Goal: Task Accomplishment & Management: Use online tool/utility

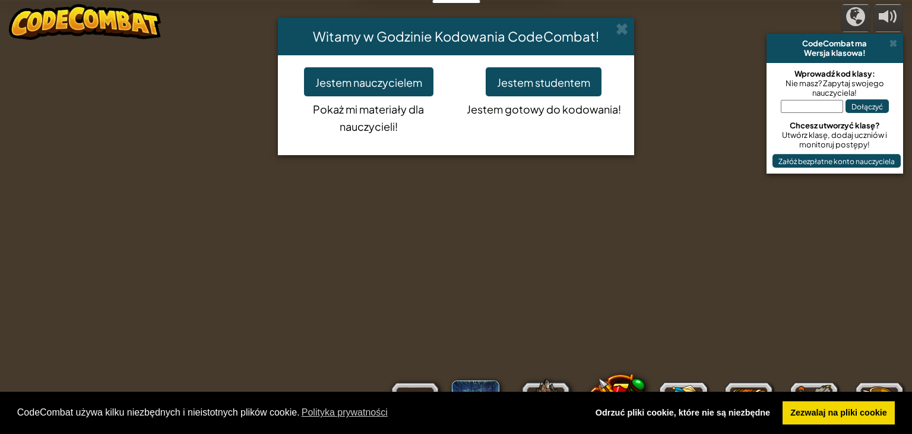
select select "my"
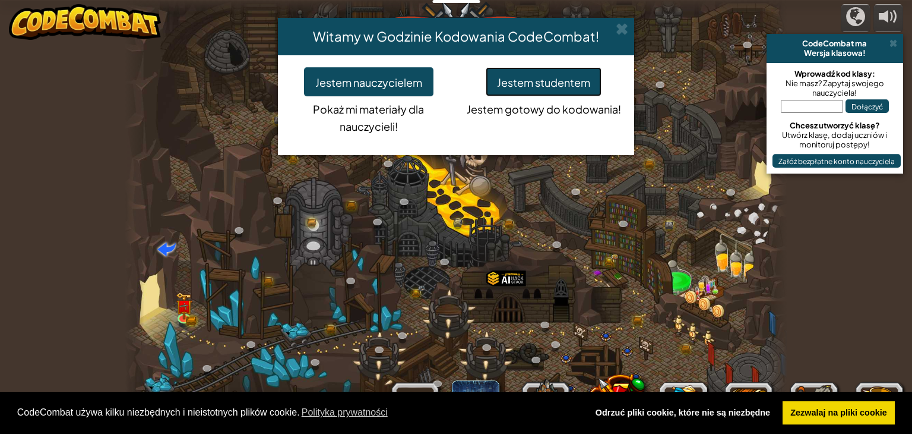
click at [576, 82] on font "Jestem studentem" at bounding box center [543, 82] width 93 height 14
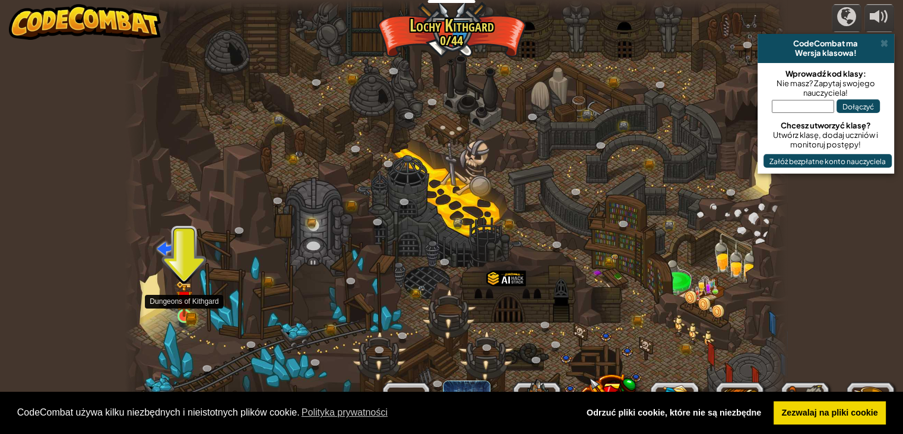
click at [176, 312] on img at bounding box center [184, 298] width 17 height 36
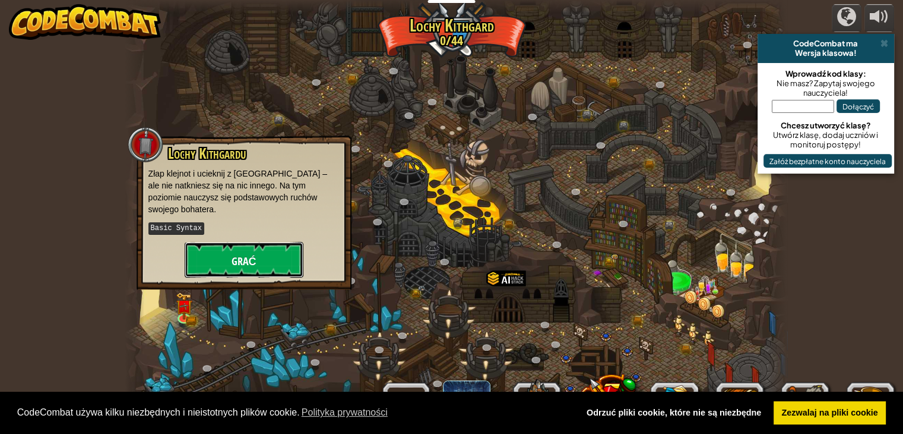
click at [244, 254] on font "Grać" at bounding box center [244, 261] width 25 height 15
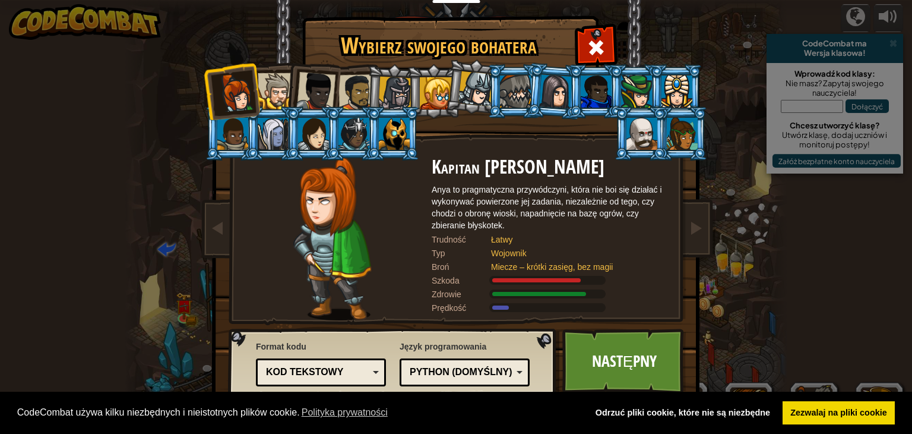
click at [436, 71] on li at bounding box center [433, 91] width 53 height 54
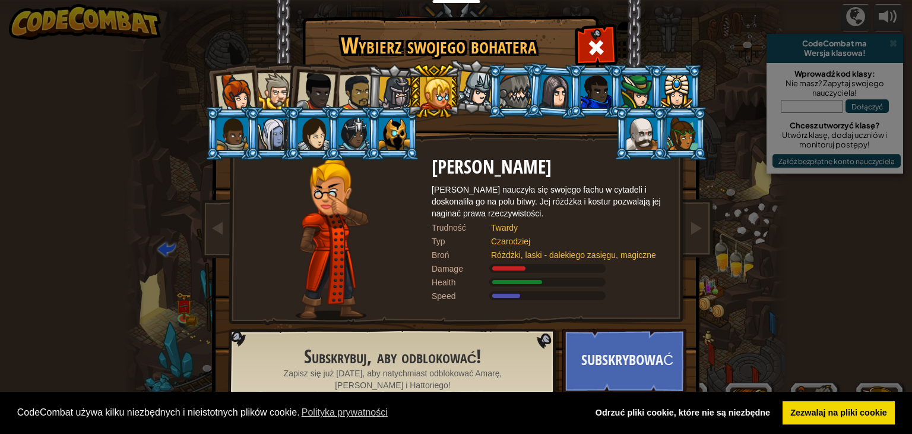
click at [532, 84] on li at bounding box center [554, 91] width 57 height 58
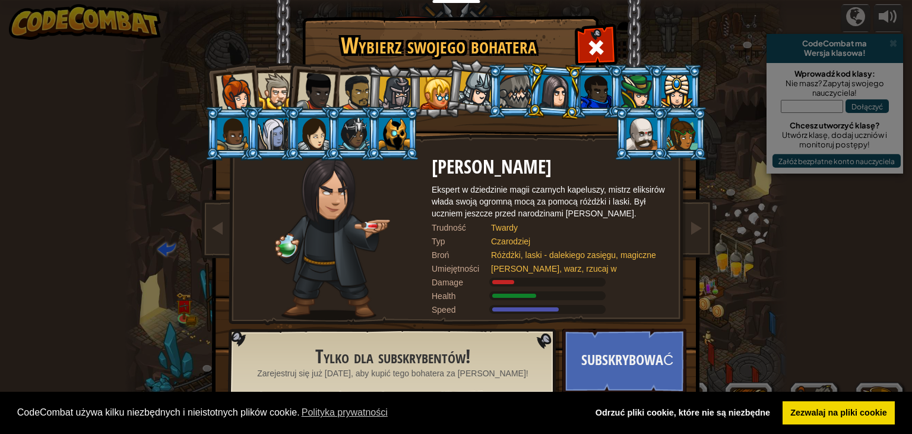
click at [669, 125] on div at bounding box center [682, 134] width 31 height 32
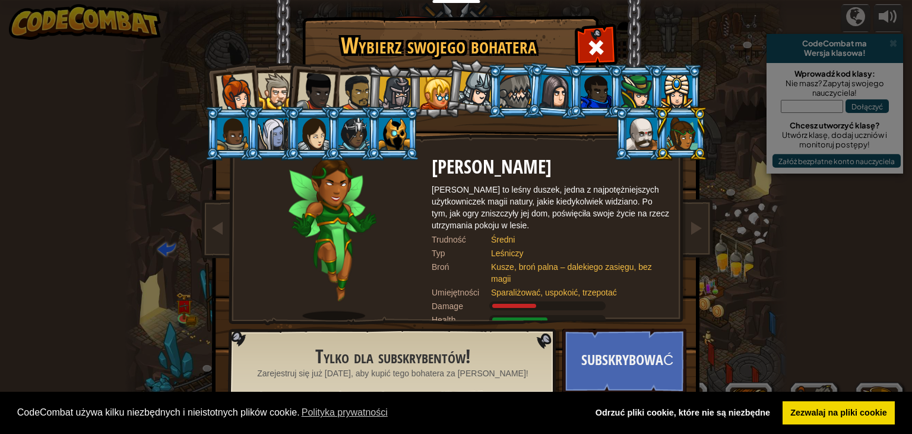
click at [636, 131] on div at bounding box center [642, 134] width 31 height 32
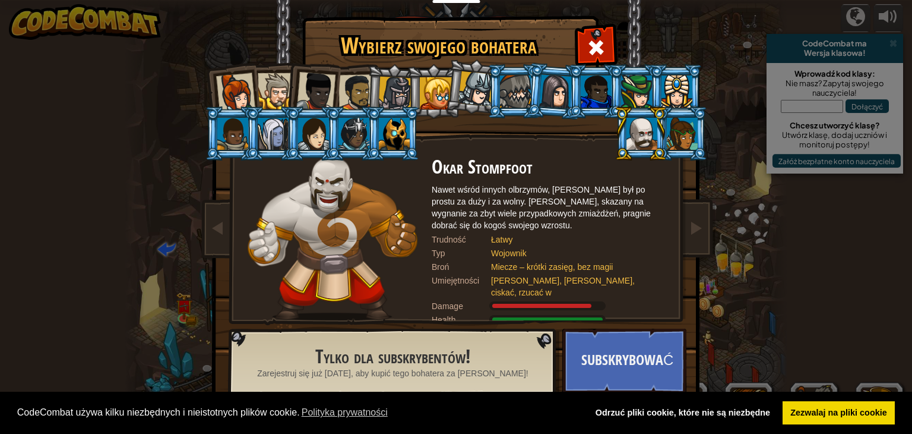
click at [670, 85] on div at bounding box center [677, 91] width 31 height 32
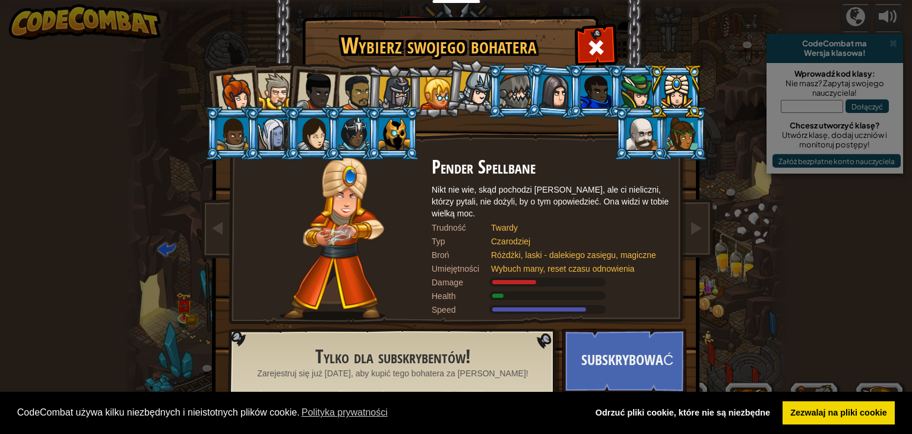
click at [642, 80] on div at bounding box center [636, 91] width 31 height 32
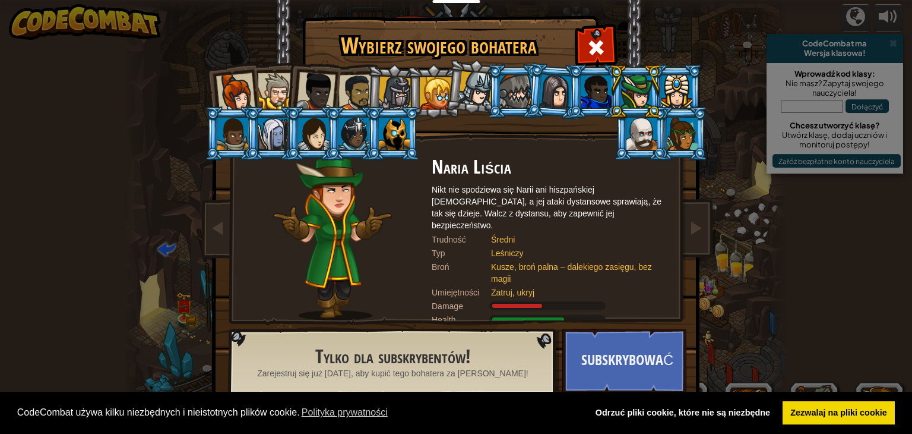
click at [264, 137] on div at bounding box center [273, 134] width 31 height 32
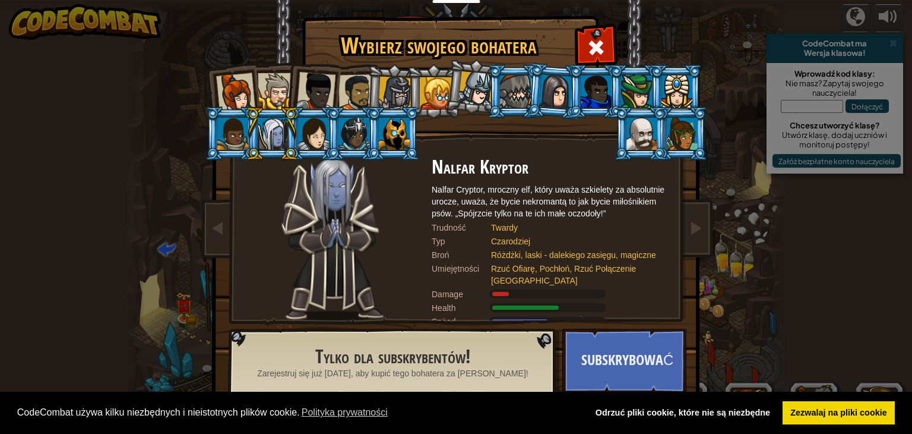
click at [300, 140] on div at bounding box center [313, 134] width 31 height 32
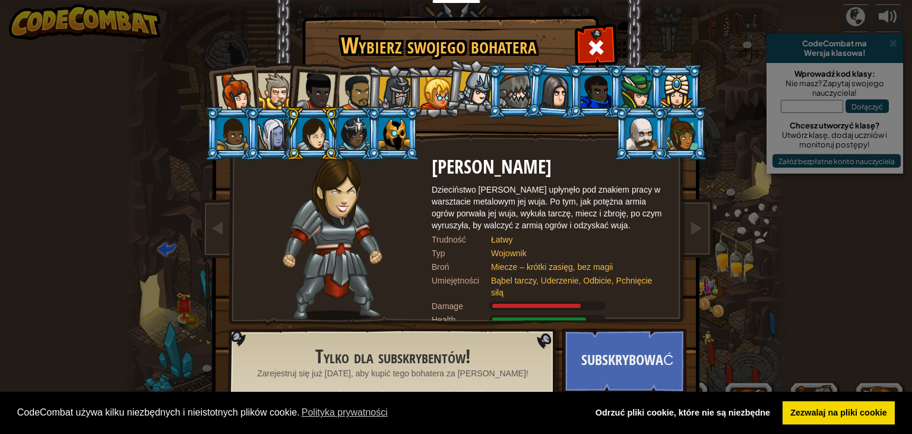
click at [233, 93] on div at bounding box center [235, 92] width 39 height 39
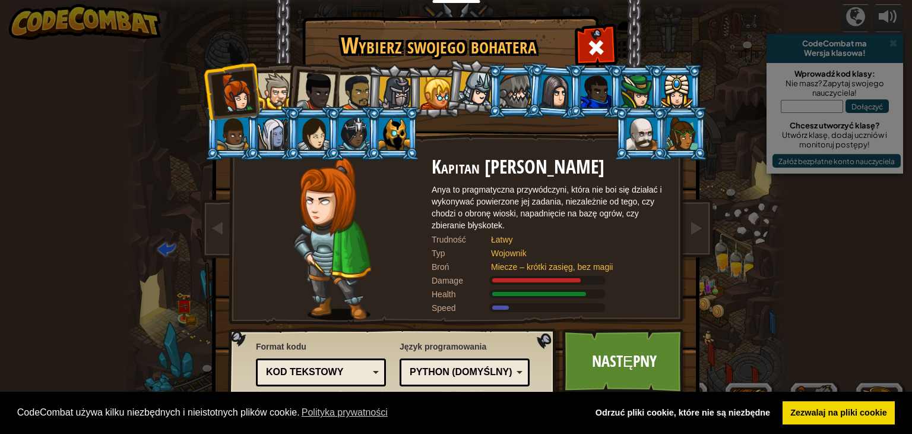
drag, startPoint x: 568, startPoint y: 153, endPoint x: 658, endPoint y: 135, distance: 92.0
click at [577, 153] on div "Kapitan [PERSON_NAME] Anya to pragmatyczna przywódczyni, która nie boi się dzia…" at bounding box center [455, 187] width 445 height 259
click at [659, 132] on li at bounding box center [640, 133] width 53 height 54
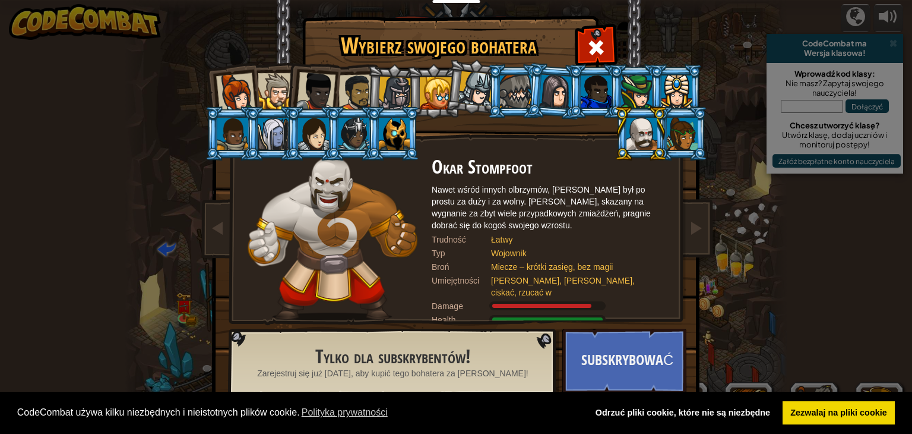
click at [694, 128] on div at bounding box center [682, 134] width 31 height 32
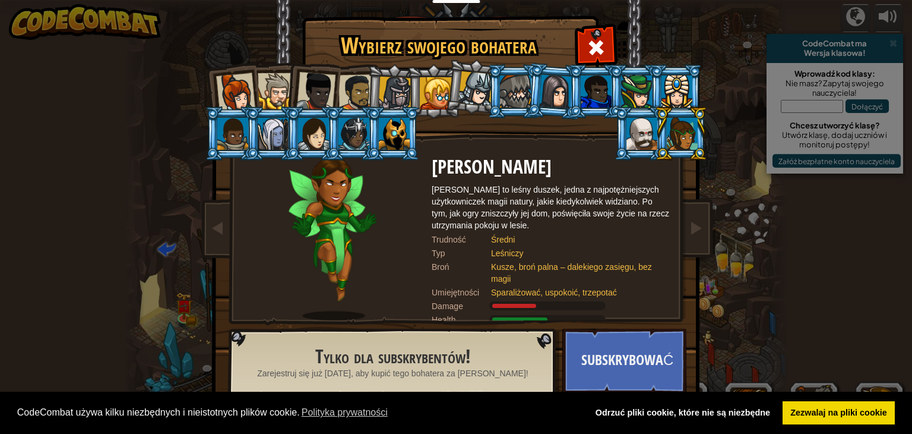
click at [473, 79] on div at bounding box center [476, 88] width 35 height 35
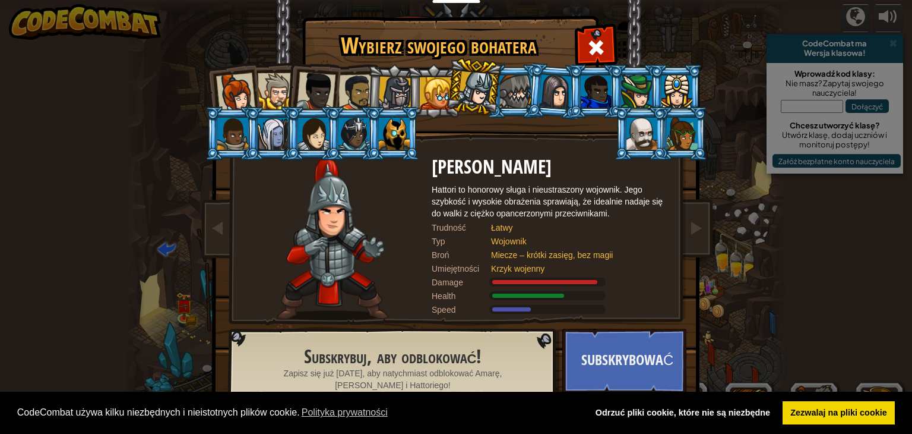
click at [403, 90] on div at bounding box center [395, 94] width 34 height 34
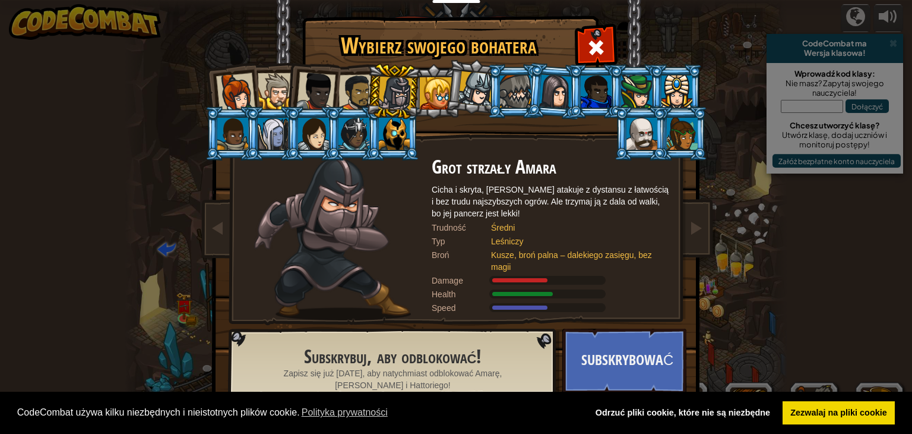
click at [442, 102] on div at bounding box center [436, 93] width 32 height 32
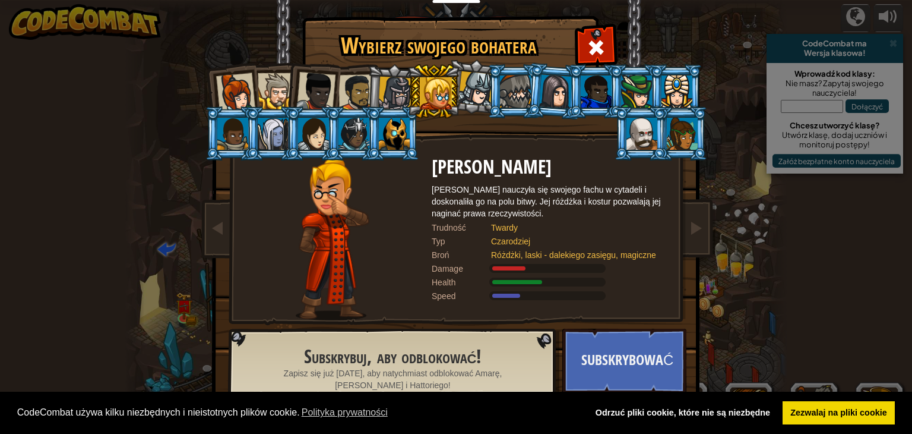
drag, startPoint x: 470, startPoint y: 89, endPoint x: 461, endPoint y: 92, distance: 9.4
click at [461, 92] on div at bounding box center [476, 88] width 35 height 35
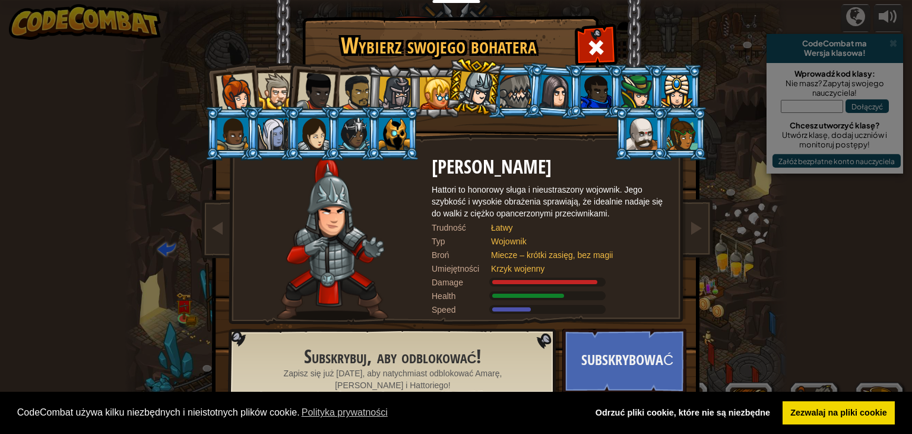
click at [242, 87] on div at bounding box center [235, 92] width 39 height 39
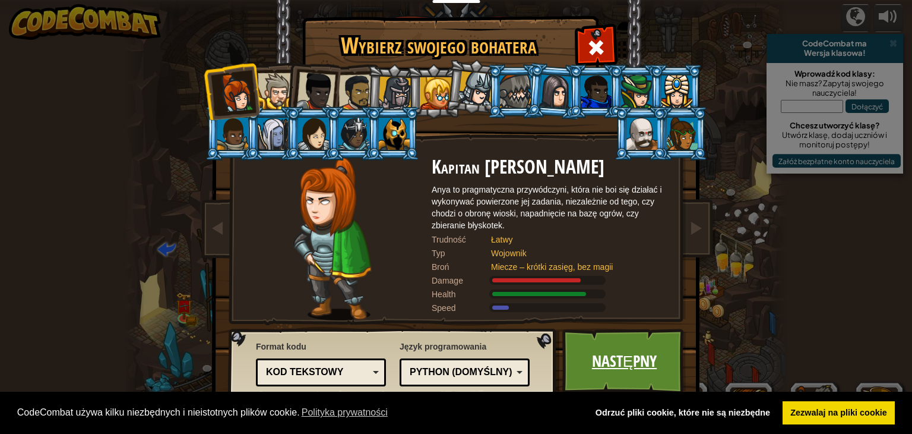
click at [627, 357] on font "Następny" at bounding box center [624, 360] width 65 height 21
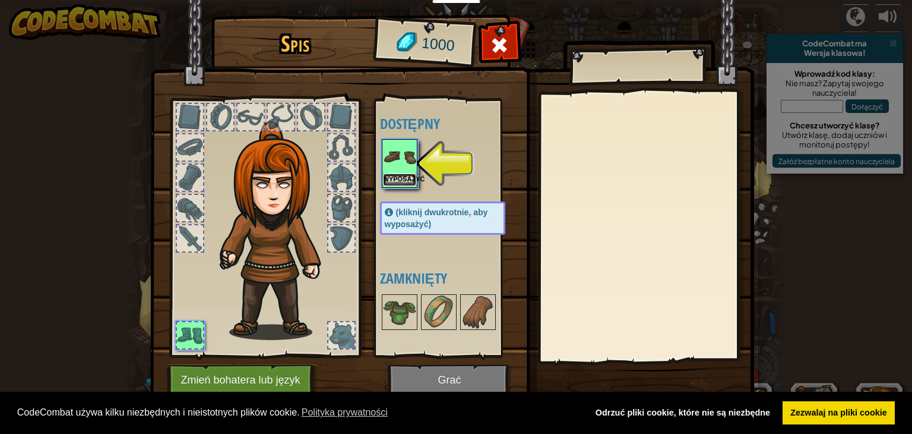
click at [401, 184] on button "Wyposażyć" at bounding box center [399, 179] width 33 height 12
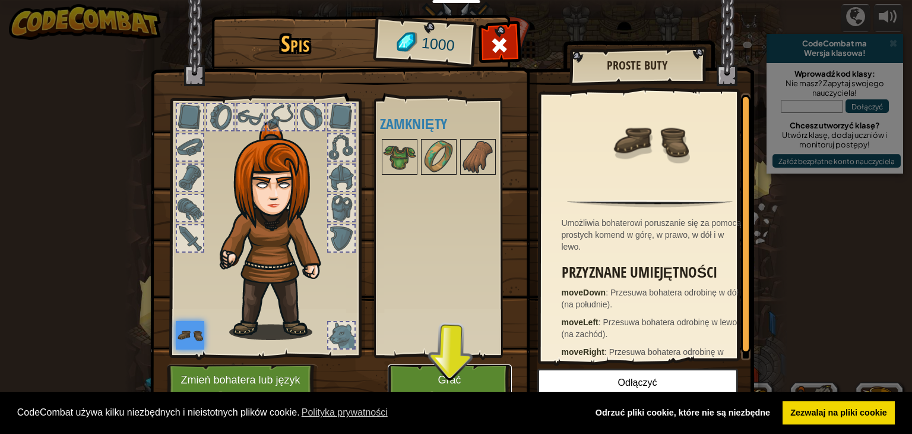
click at [464, 390] on button "Grać" at bounding box center [450, 380] width 124 height 33
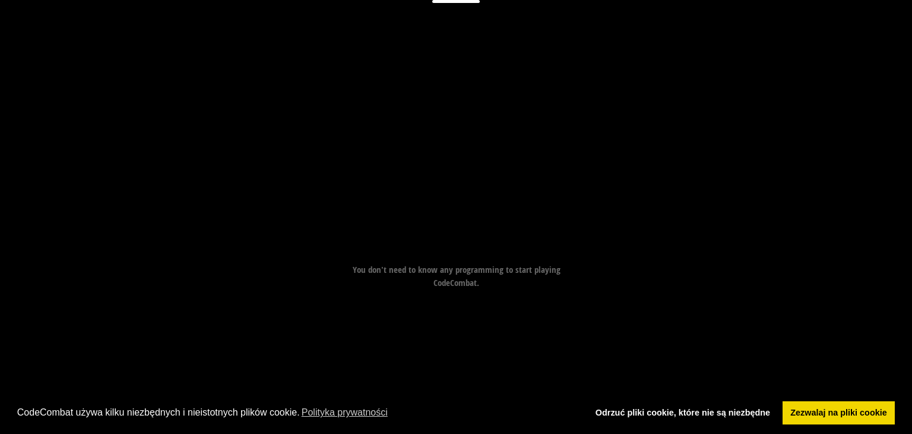
click at [464, 383] on div "Goals Avoid the spikes. Collect the gem. Start Level Error loading from server.…" at bounding box center [456, 217] width 912 height 434
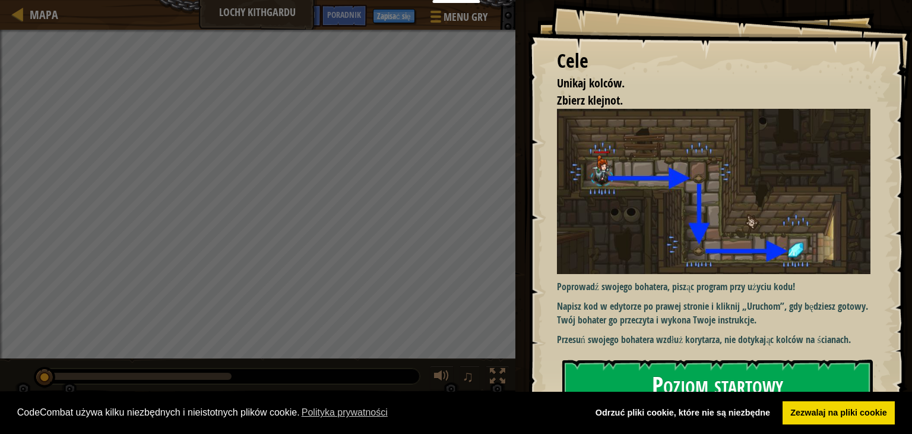
drag, startPoint x: 663, startPoint y: 376, endPoint x: 661, endPoint y: 365, distance: 11.4
click at [663, 374] on font "Poziom startowy" at bounding box center [717, 384] width 131 height 32
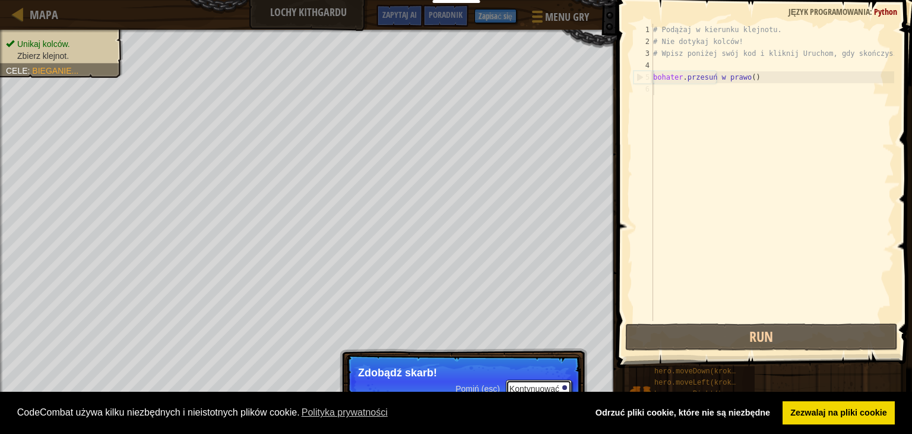
click at [544, 382] on button "Kontynuować" at bounding box center [539, 388] width 66 height 17
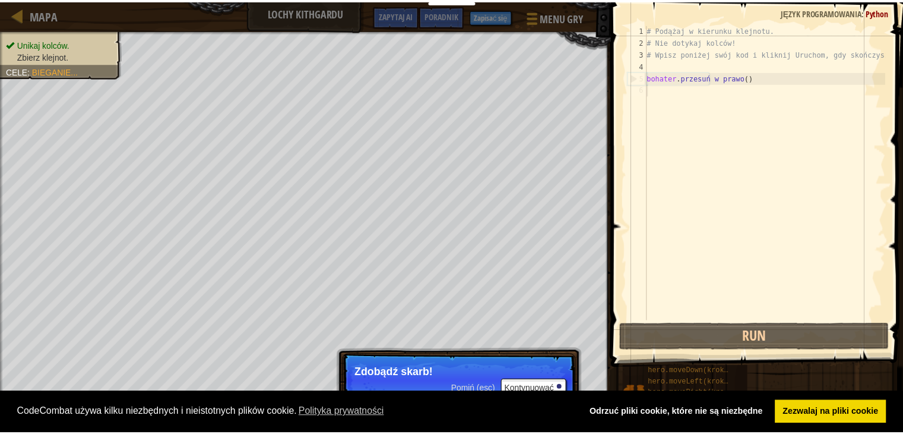
scroll to position [5, 0]
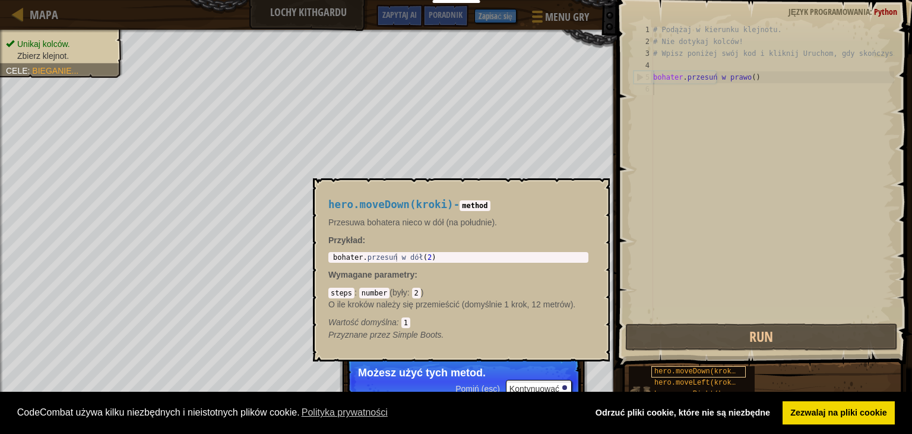
click at [679, 371] on font "hero.moveDown(kroki)" at bounding box center [698, 371] width 86 height 8
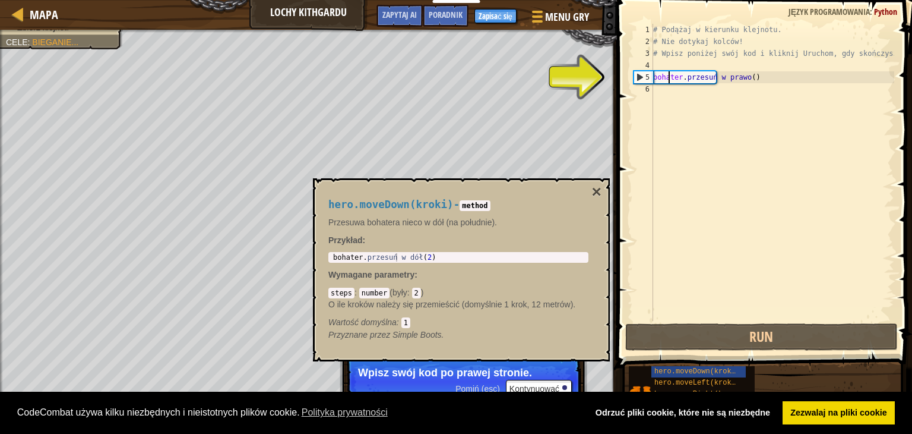
click at [669, 81] on div "# Podążaj w kierunku klejnotu. # Nie dotykaj kolców! # Wpisz poniżej swój kod i…" at bounding box center [773, 184] width 244 height 321
type textarea "hero.moveRight()"
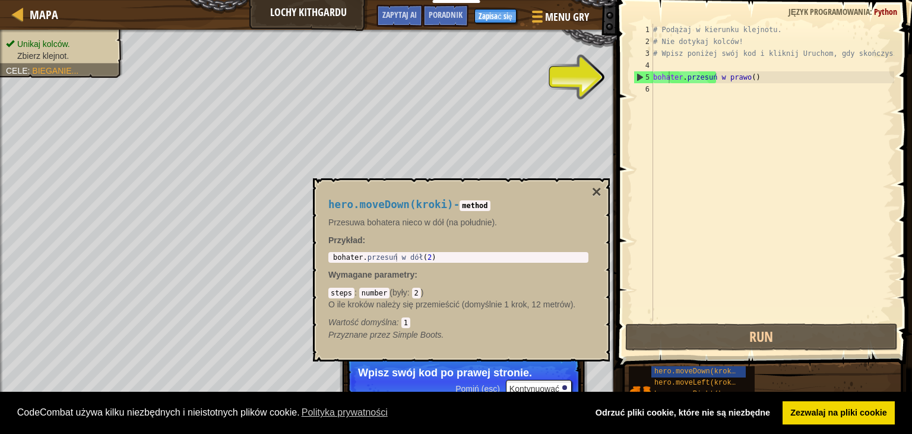
click at [487, 252] on div "1 bohater . przesuń w [DEMOGRAPHIC_DATA] ( 2 ) [DEMOGRAPHIC_DATA] XXXXXXXXXXXXX…" at bounding box center [458, 257] width 260 height 11
click at [438, 248] on div "hero.moveDown(kroki) - method Przesuwa bohatera nieco w dół (na południe). Przy…" at bounding box center [458, 270] width 277 height 164
type textarea "hero.moveDown(2)"
click at [437, 253] on div "bohater . przesuń w dół ( 2 )" at bounding box center [458, 265] width 255 height 25
click at [641, 78] on div "5" at bounding box center [643, 77] width 19 height 12
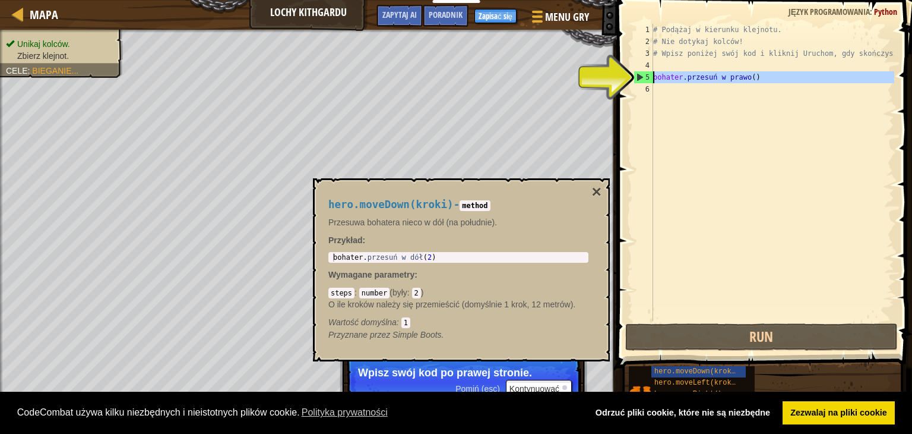
drag, startPoint x: 639, startPoint y: 76, endPoint x: 640, endPoint y: 86, distance: 10.2
type textarea "hero.moveRight()"
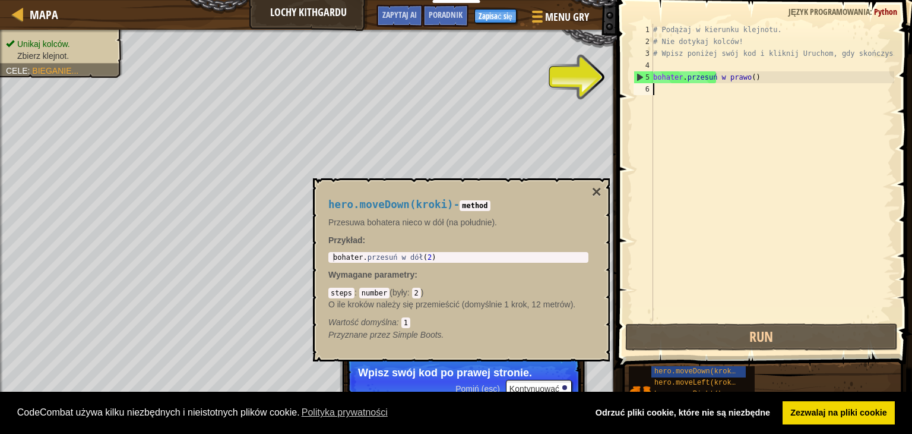
click at [660, 80] on div "# Podążaj w kierunku klejnotu. # Nie dotykaj kolców! # Wpisz poniżej swój kod i…" at bounding box center [773, 184] width 244 height 321
drag, startPoint x: 663, startPoint y: 74, endPoint x: 683, endPoint y: 108, distance: 39.6
click at [668, 84] on div "# Podążaj w kierunku klejnotu. # Nie dotykaj kolców! # Wpisz poniżej swój kod i…" at bounding box center [773, 184] width 244 height 321
type textarea "hero.moveRight()"
drag, startPoint x: 647, startPoint y: 74, endPoint x: 644, endPoint y: 87, distance: 13.4
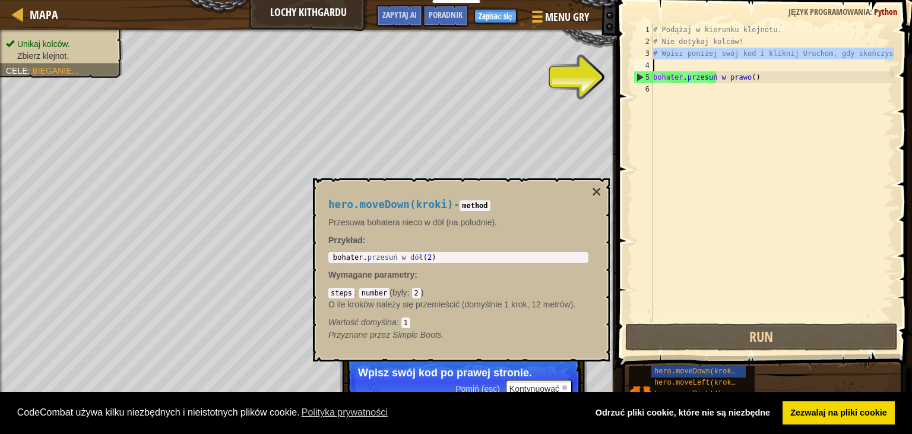
click at [643, 90] on div "6" at bounding box center [644, 89] width 20 height 12
click at [658, 86] on div "# Podążaj w kierunku klejnotu. # Nie dotykaj kolców! # Wpisz poniżej swój kod i…" at bounding box center [773, 184] width 244 height 321
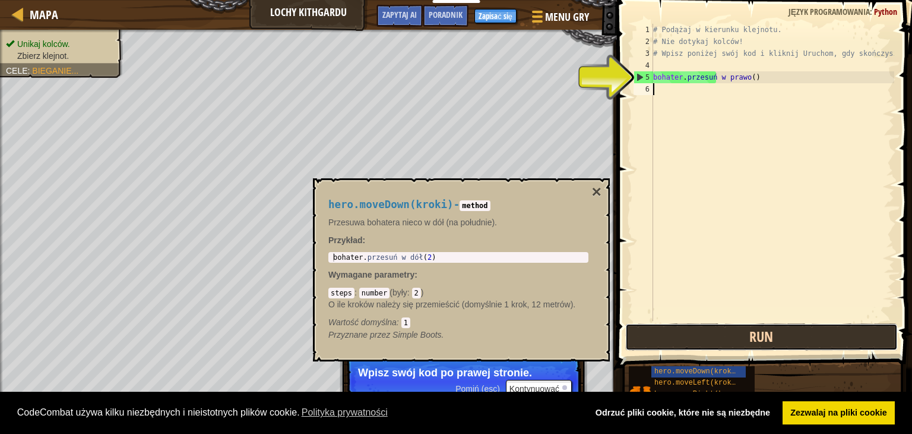
click at [687, 341] on button "Run" at bounding box center [761, 336] width 273 height 27
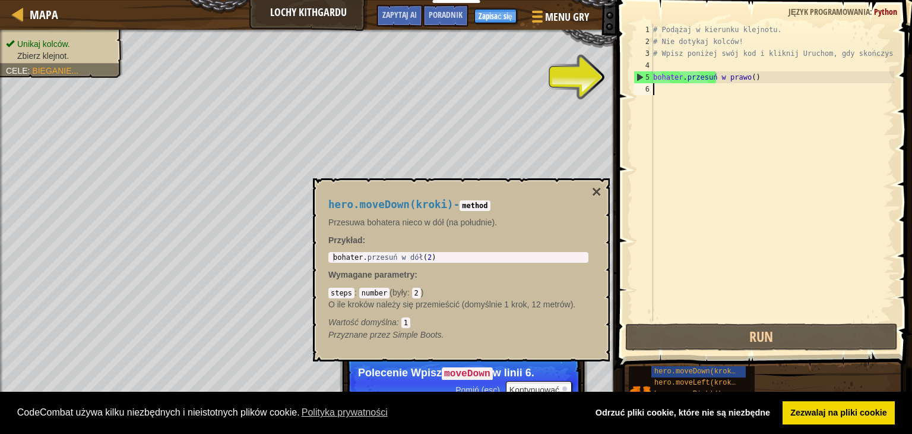
click at [679, 93] on div "# Podążaj w kierunku klejnotu. # Nie dotykaj kolców! # Wpisz poniżej swój kod i…" at bounding box center [773, 184] width 244 height 321
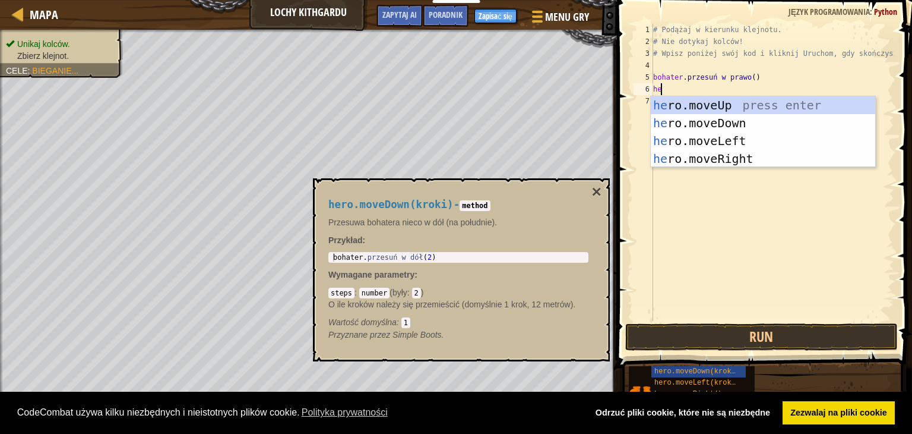
type textarea "h"
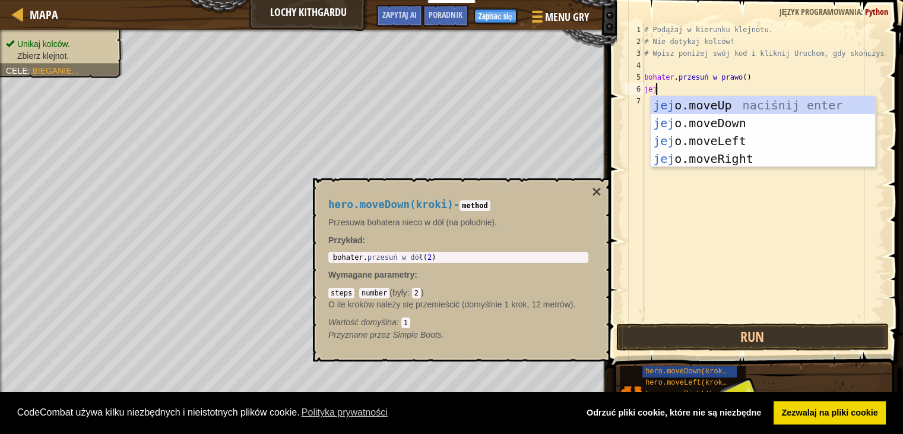
type textarea "hero"
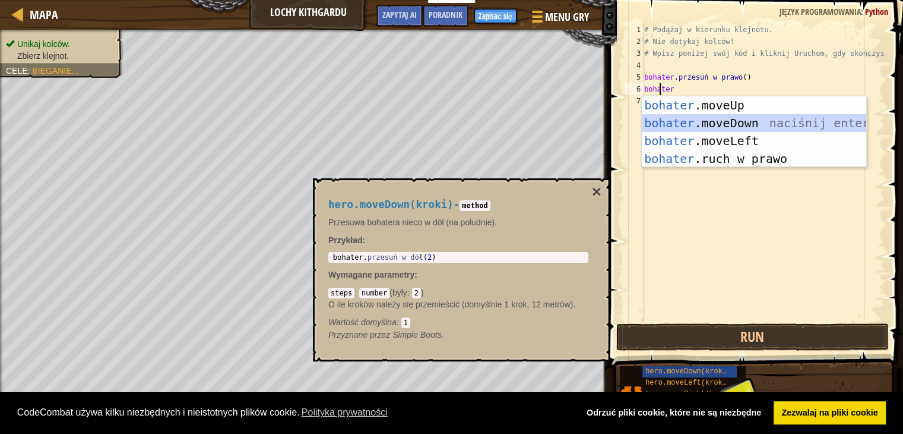
click at [728, 126] on div "bohater .moveUp naciśnij enter bohater .moveDown naciśnij enter bohater .moveLe…" at bounding box center [754, 149] width 225 height 107
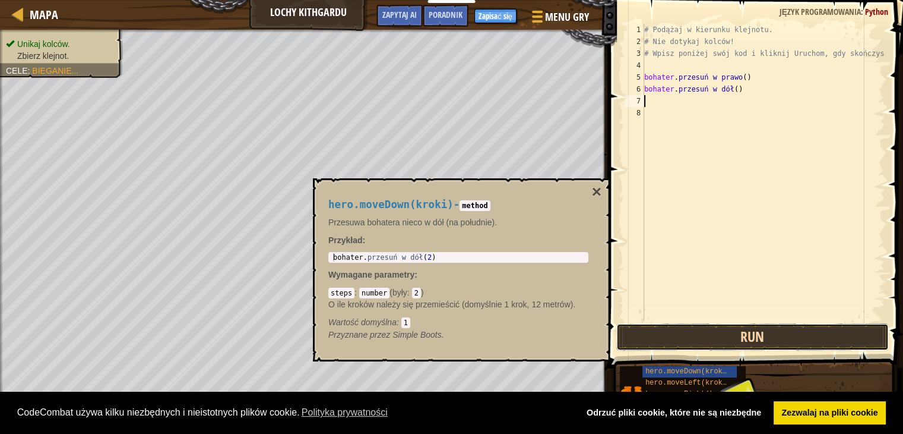
click at [719, 344] on button "Run" at bounding box center [753, 336] width 273 height 27
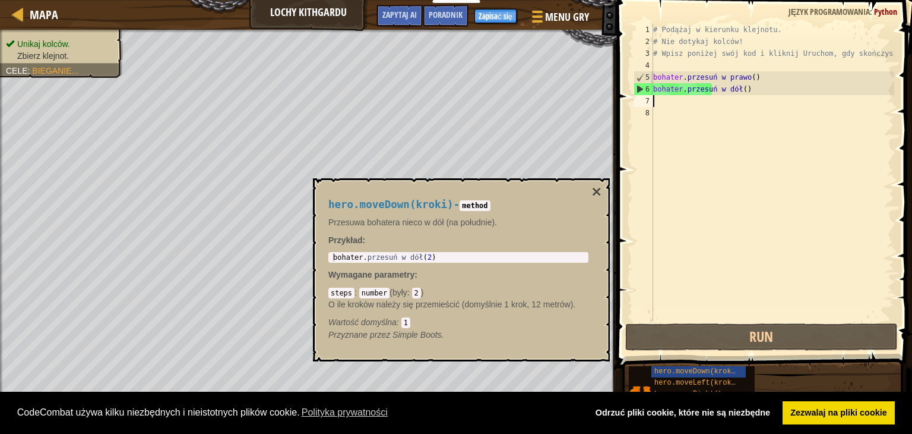
click at [676, 100] on div "# Podążaj w kierunku klejnotu. # Nie dotykaj kolców! # Wpisz poniżej swój kod i…" at bounding box center [773, 184] width 244 height 321
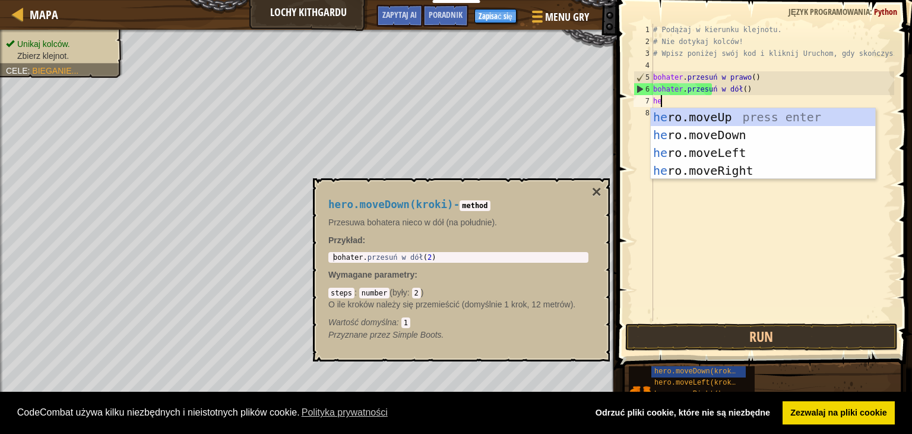
type textarea "her"
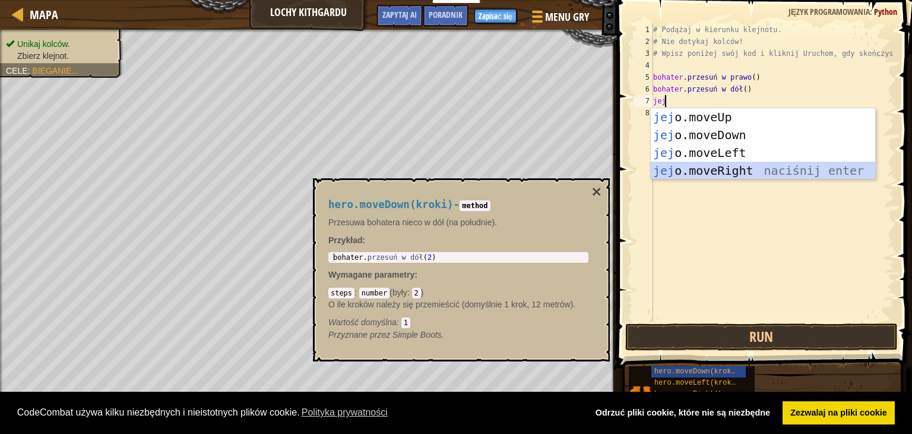
click at [725, 170] on div "jej o.moveUp naciśnij enter jej o.moveDown naciśnij enter jej o.moveLeft naciśn…" at bounding box center [763, 161] width 225 height 107
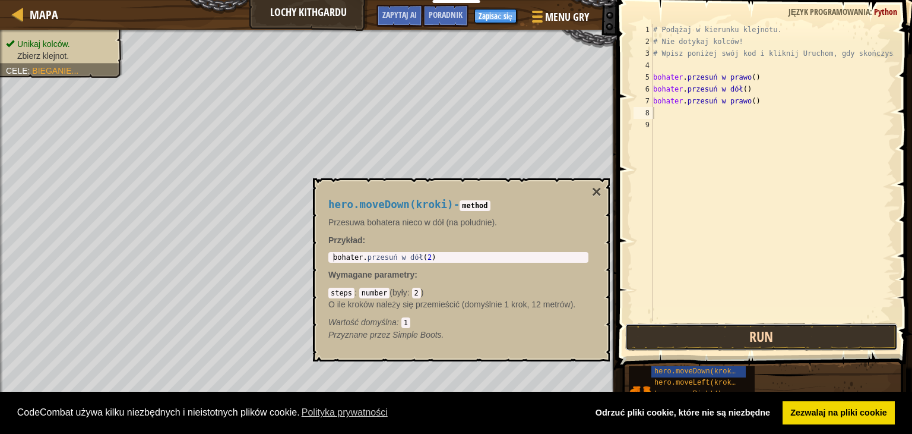
drag, startPoint x: 692, startPoint y: 344, endPoint x: 691, endPoint y: 336, distance: 7.8
click at [691, 342] on button "Run" at bounding box center [761, 336] width 273 height 27
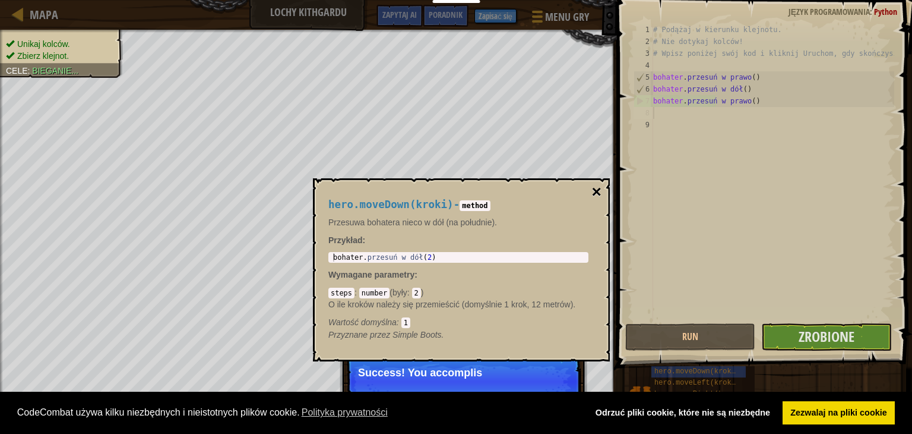
click at [594, 188] on font "×" at bounding box center [597, 191] width 10 height 18
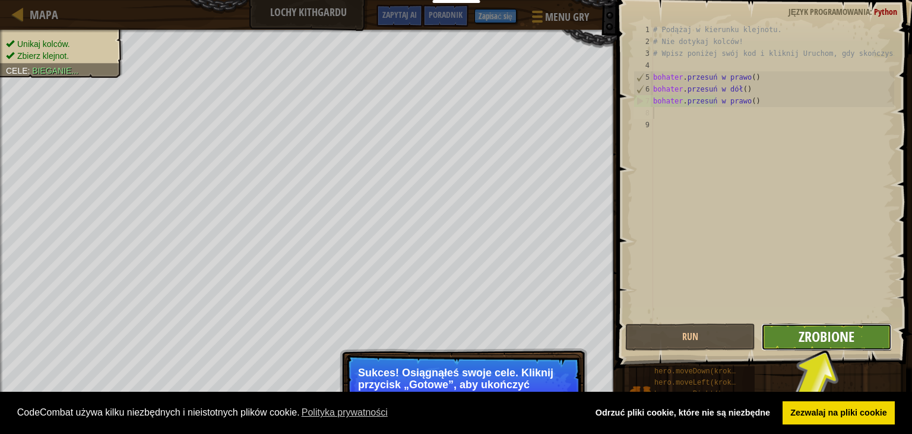
click at [830, 335] on font "Zrobione" at bounding box center [827, 336] width 56 height 19
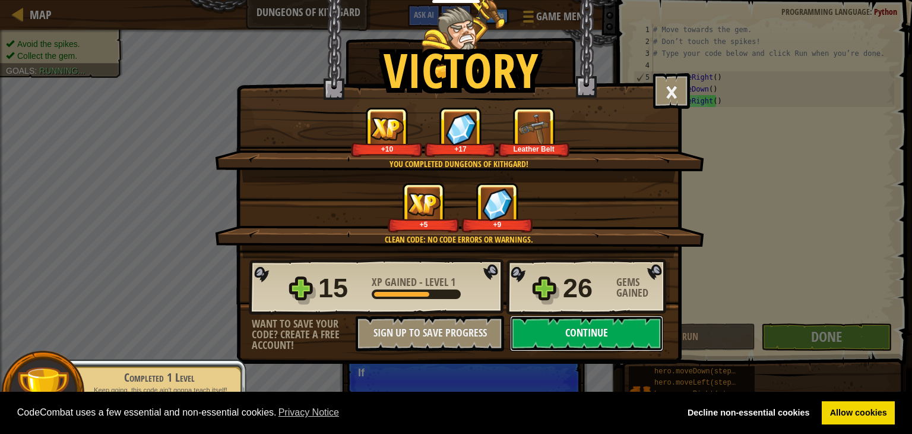
click at [599, 321] on button "Continue" at bounding box center [586, 333] width 153 height 36
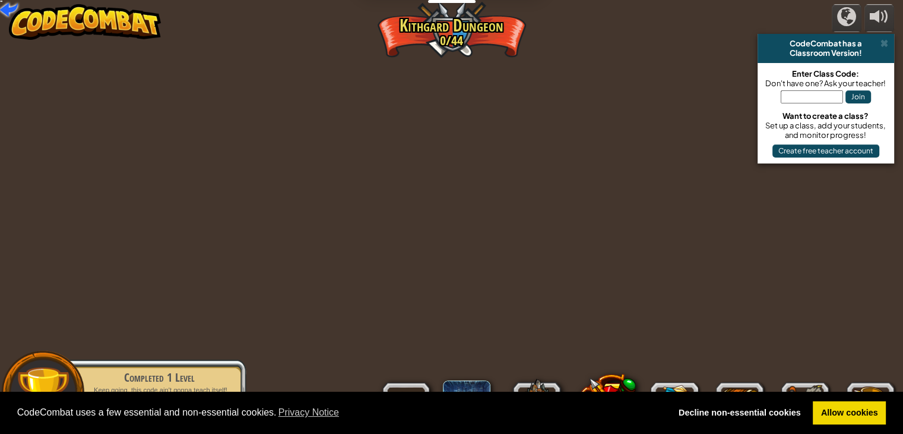
select select "my"
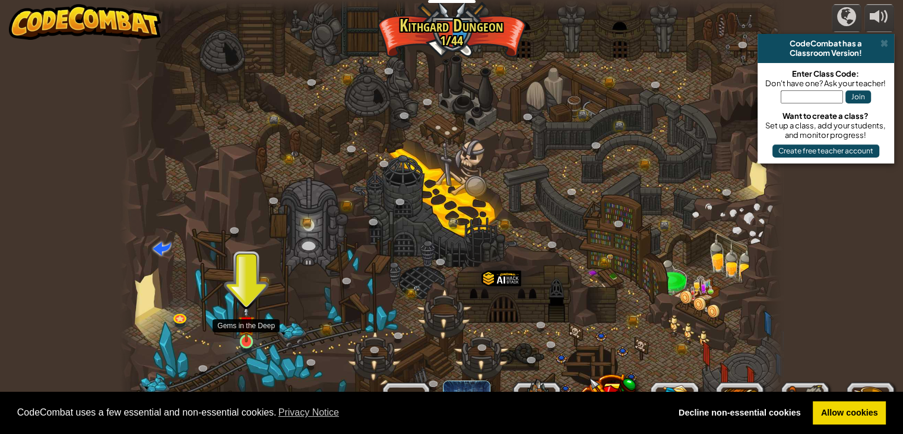
click at [246, 338] on img at bounding box center [246, 324] width 17 height 38
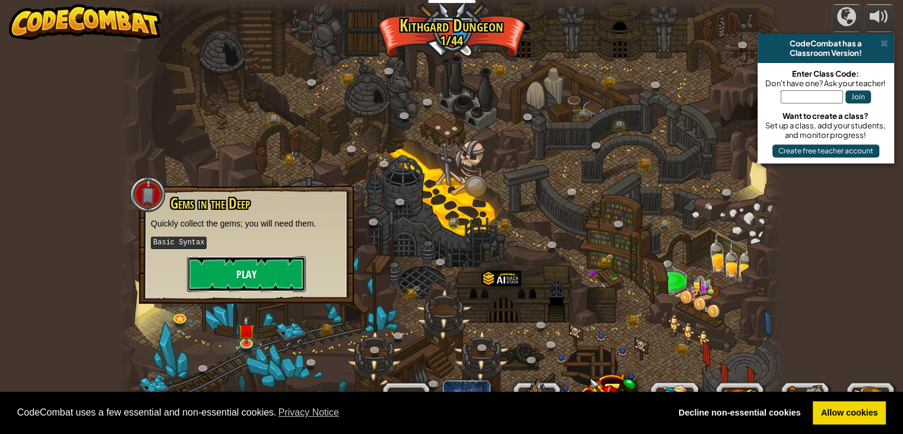
click at [265, 274] on button "Play" at bounding box center [246, 274] width 119 height 36
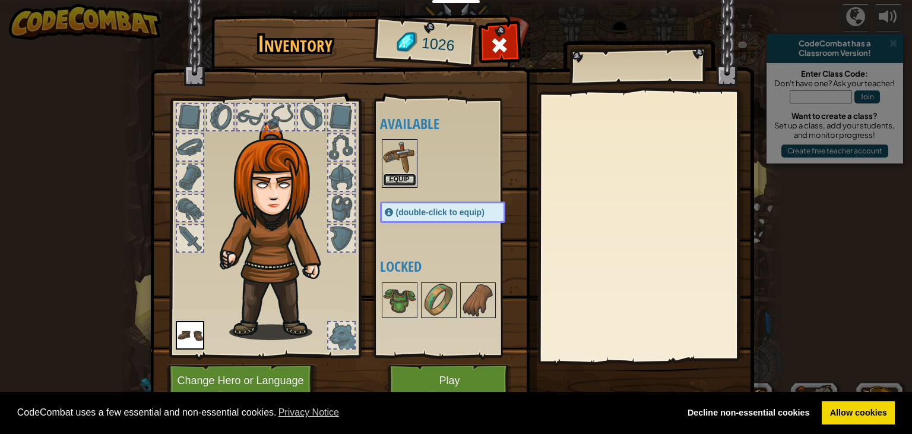
click at [404, 175] on button "Equip" at bounding box center [399, 179] width 33 height 12
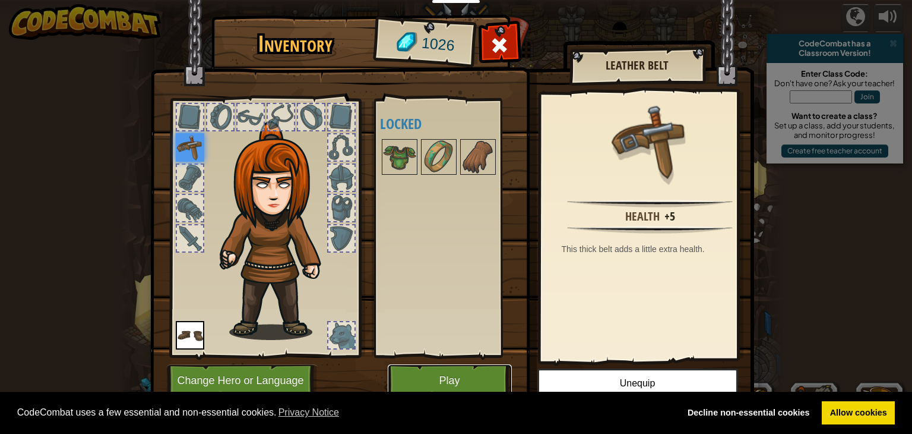
click at [447, 375] on button "Play" at bounding box center [450, 380] width 124 height 33
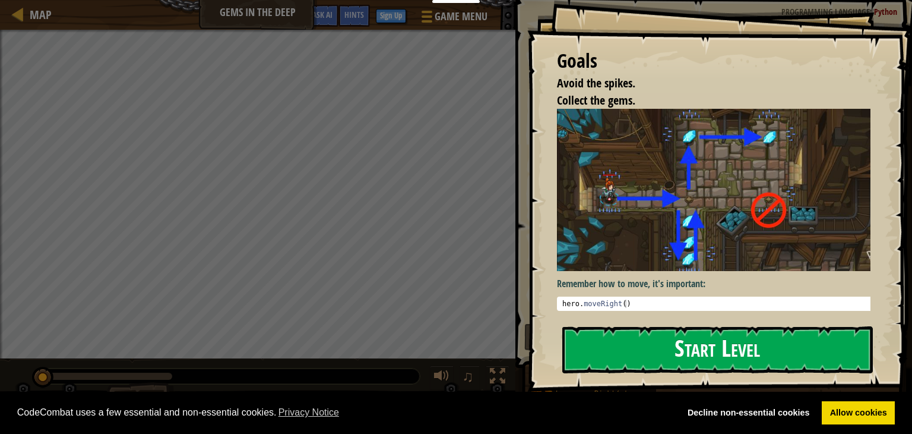
click at [753, 338] on button "Start Level" at bounding box center [717, 349] width 311 height 47
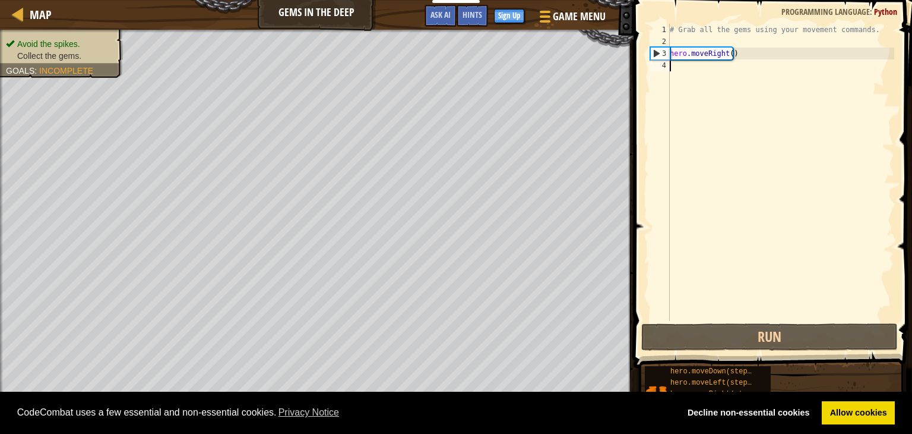
click at [691, 72] on div "# Grab all the gems using your movement commands. hero . moveRight ( )" at bounding box center [781, 184] width 227 height 321
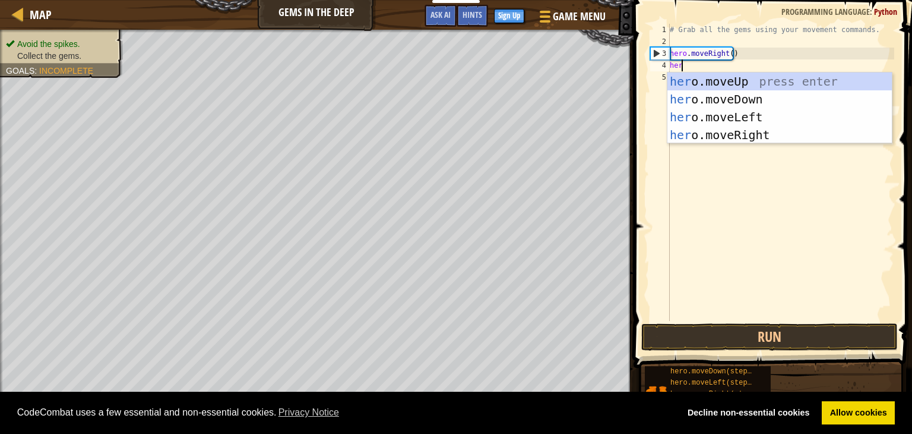
type textarea "hero"
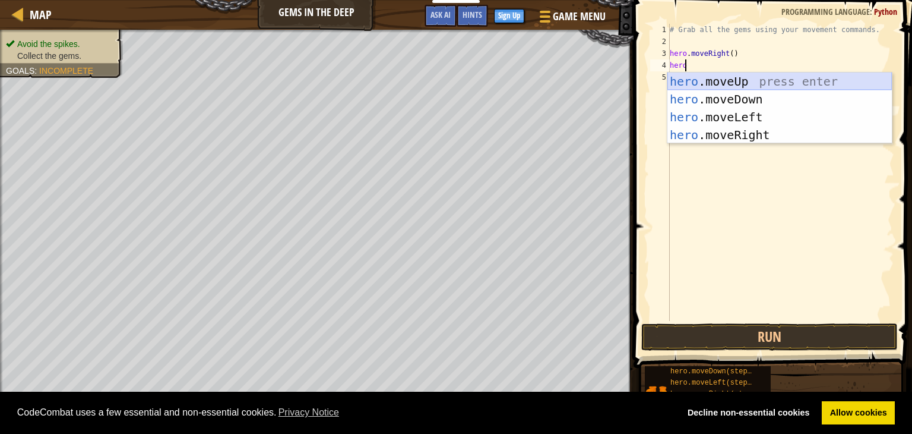
click at [746, 75] on div "hero .moveUp press enter hero .moveDown press enter hero .moveLeft press enter …" at bounding box center [780, 125] width 225 height 107
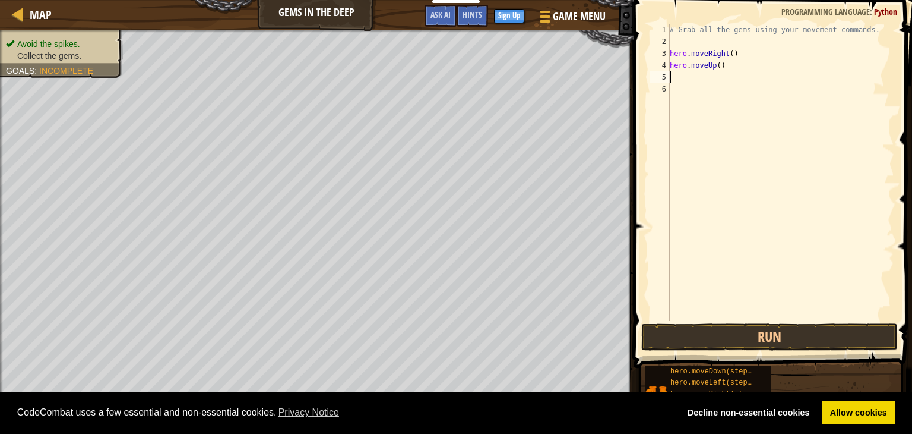
click at [682, 80] on div "# Grab all the gems using your movement commands. hero . moveRight ( ) hero . m…" at bounding box center [781, 184] width 227 height 321
type textarea "h"
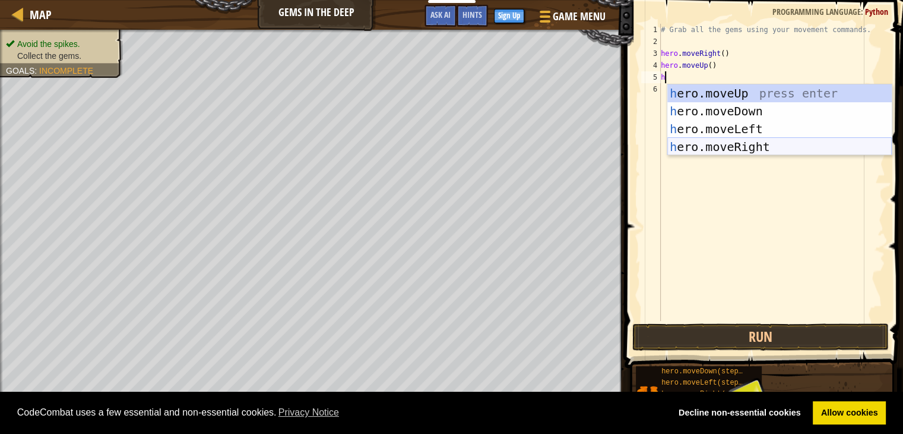
click at [722, 144] on div "h ero.moveUp press enter h ero.moveDown press enter h ero.moveLeft press enter …" at bounding box center [780, 137] width 225 height 107
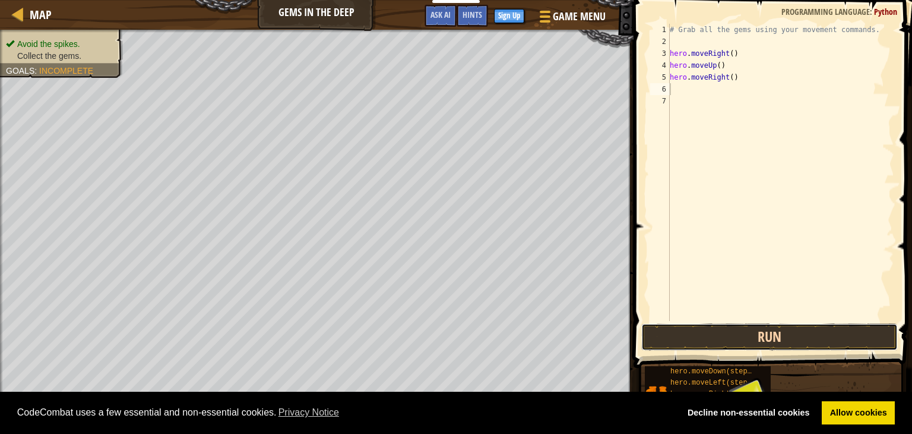
click at [777, 331] on button "Run" at bounding box center [769, 336] width 257 height 27
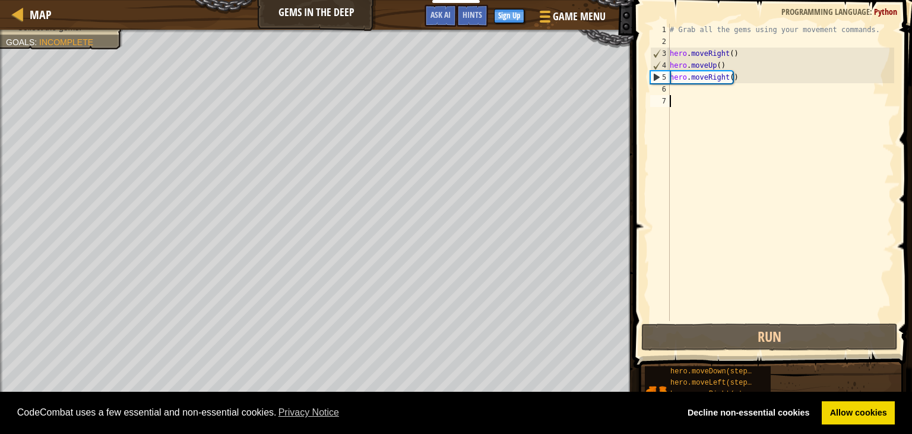
click at [687, 97] on div "# Grab all the gems using your movement commands. hero . moveRight ( ) hero . m…" at bounding box center [781, 184] width 227 height 321
click at [674, 95] on div "# Grab all the gems using your movement commands. hero . moveRight ( ) hero . m…" at bounding box center [781, 184] width 227 height 321
click at [675, 89] on div "# Grab all the gems using your movement commands. hero . moveRight ( ) hero . m…" at bounding box center [781, 184] width 227 height 321
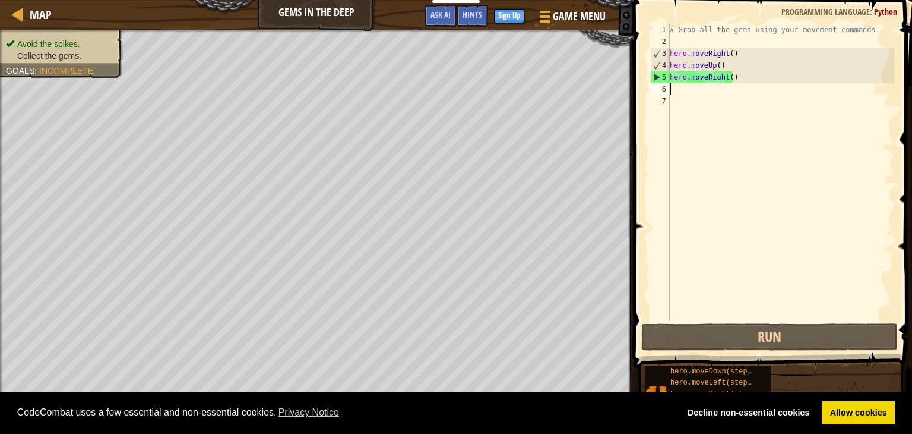
type textarea "h"
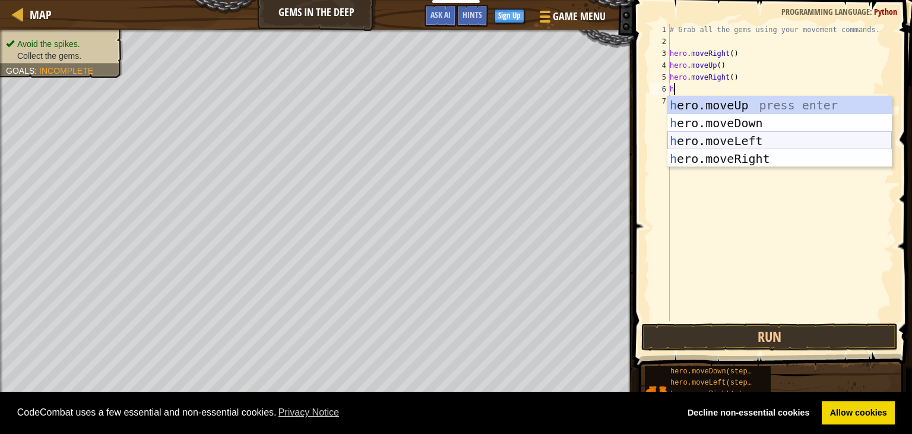
click at [703, 144] on div "h ero.moveUp press enter h ero.moveDown press enter h ero.moveLeft press enter …" at bounding box center [780, 149] width 225 height 107
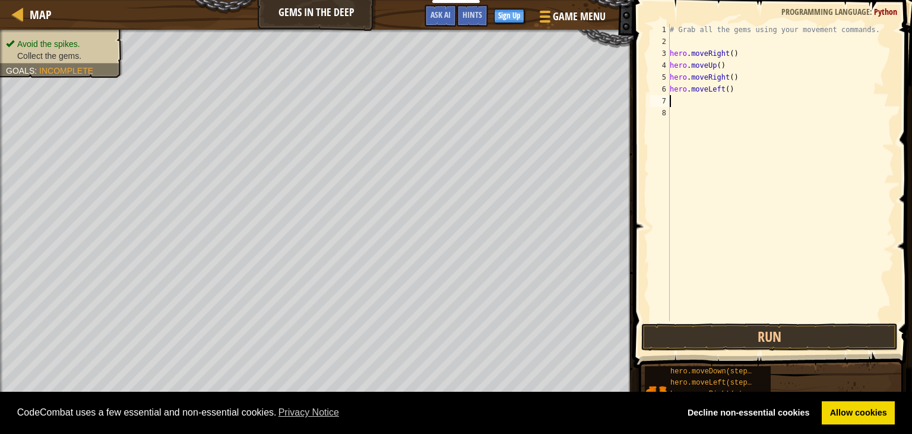
click at [686, 90] on div "# Grab all the gems using your movement commands. hero . moveRight ( ) hero . m…" at bounding box center [781, 184] width 227 height 321
type textarea "hero.moveLeft()"
click at [675, 99] on div "# Grab all the gems using your movement commands. hero . moveRight ( ) hero . m…" at bounding box center [781, 184] width 227 height 321
type textarea "h"
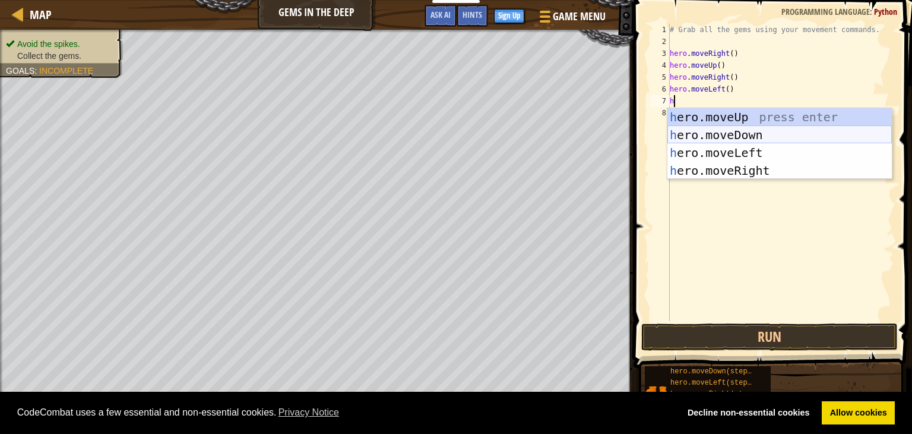
click at [719, 134] on div "h ero.moveUp press enter h ero.moveDown press enter h ero.moveLeft press enter …" at bounding box center [780, 161] width 225 height 107
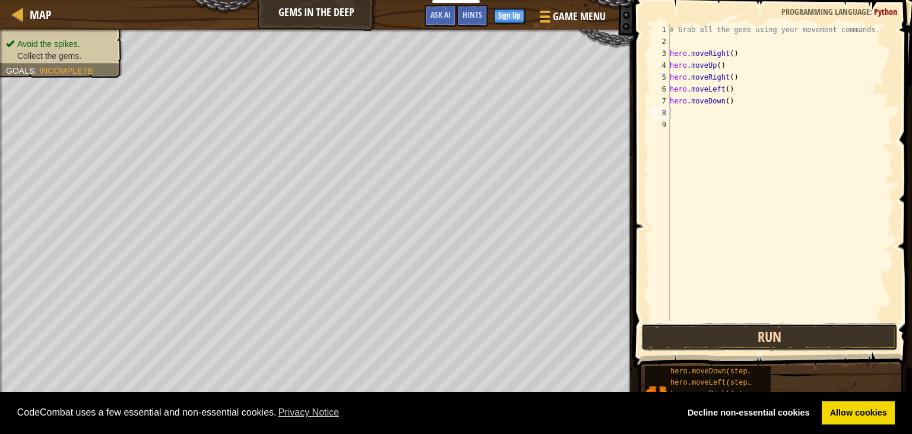
click at [720, 341] on button "Run" at bounding box center [769, 336] width 257 height 27
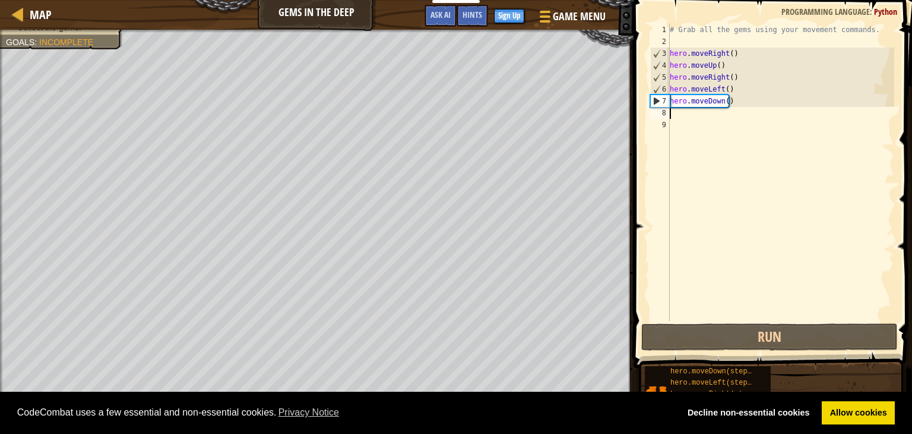
click at [679, 113] on div "# Grab all the gems using your movement commands. hero . moveRight ( ) hero . m…" at bounding box center [781, 184] width 227 height 321
type textarea "h"
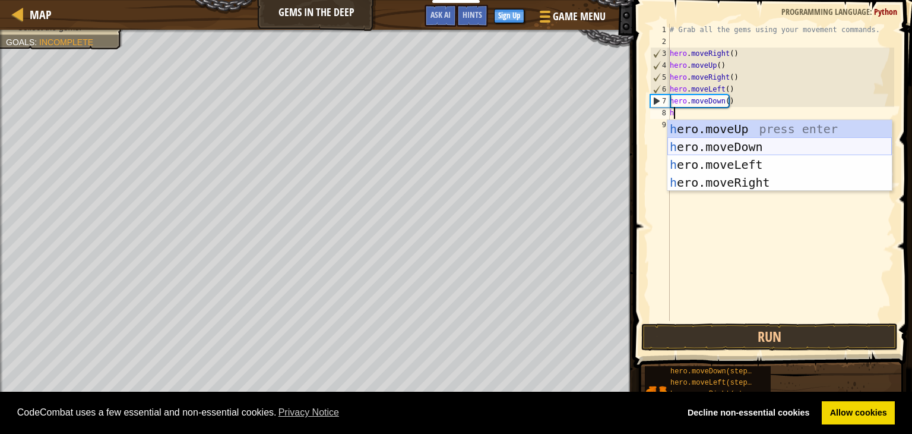
click at [746, 141] on div "h ero.moveUp press enter h ero.moveDown press enter h ero.moveLeft press enter …" at bounding box center [780, 173] width 225 height 107
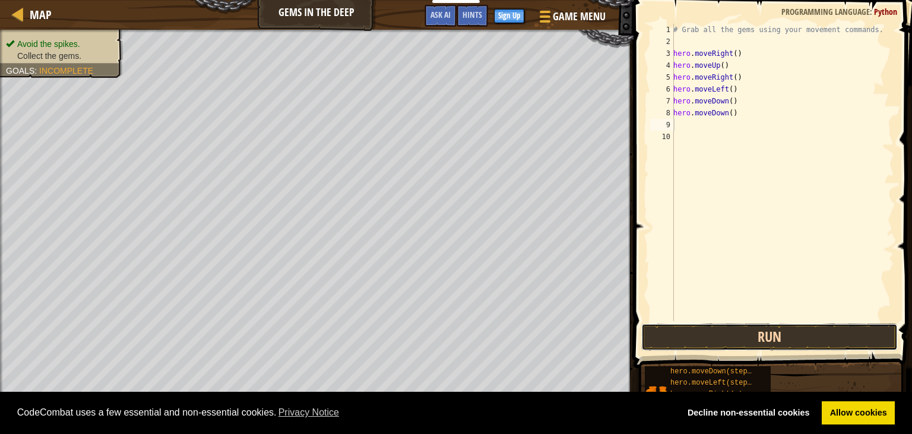
click at [678, 338] on button "Run" at bounding box center [769, 336] width 257 height 27
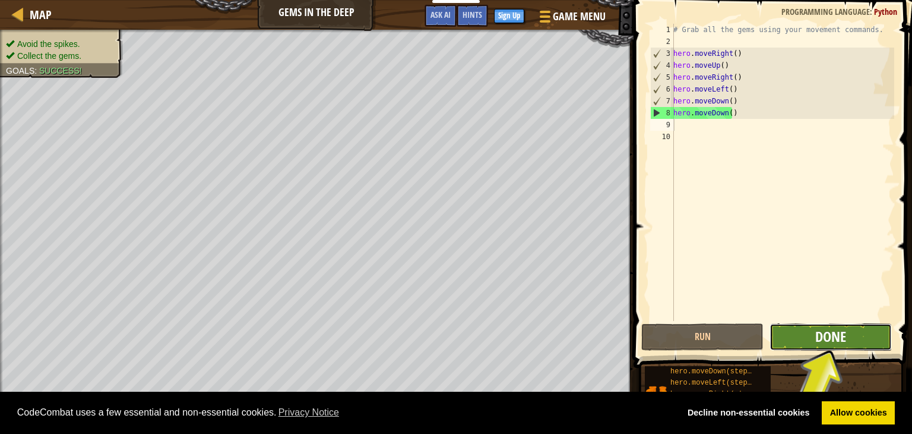
click at [837, 345] on span "Done" at bounding box center [831, 336] width 31 height 19
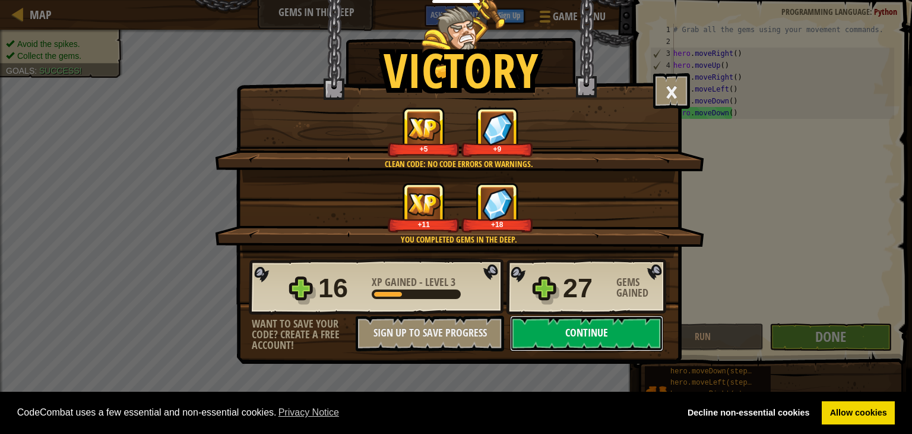
click at [567, 330] on button "Continue" at bounding box center [586, 333] width 153 height 36
select select "my"
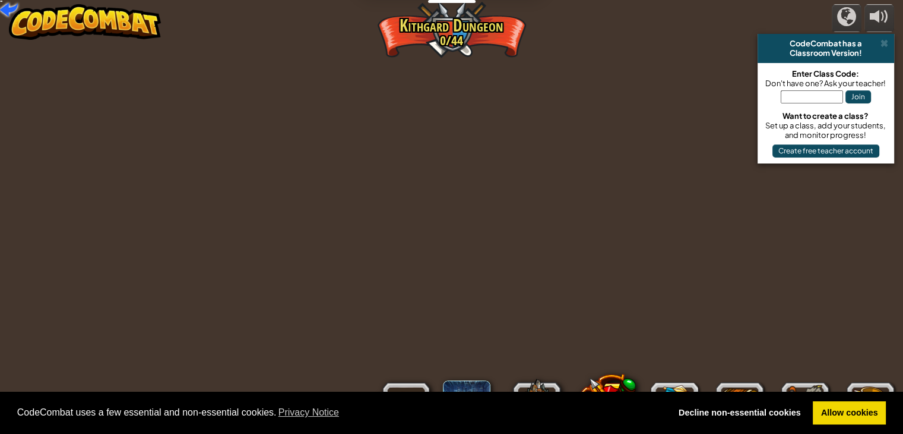
select select "my"
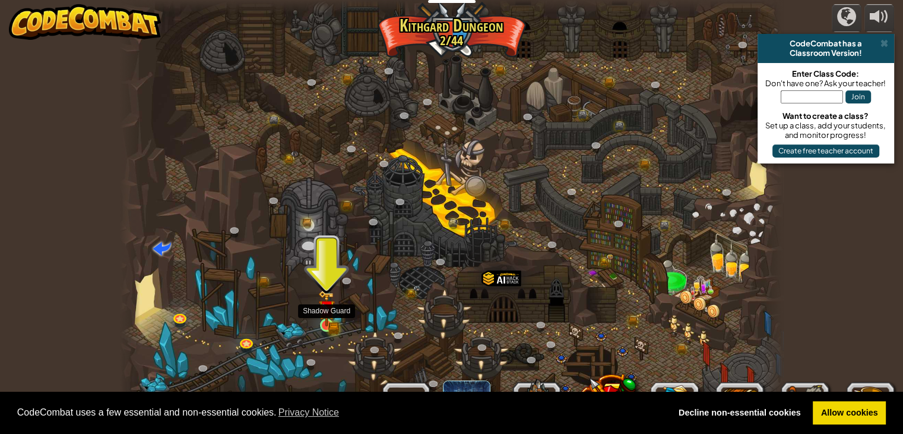
click at [335, 321] on img at bounding box center [326, 308] width 17 height 36
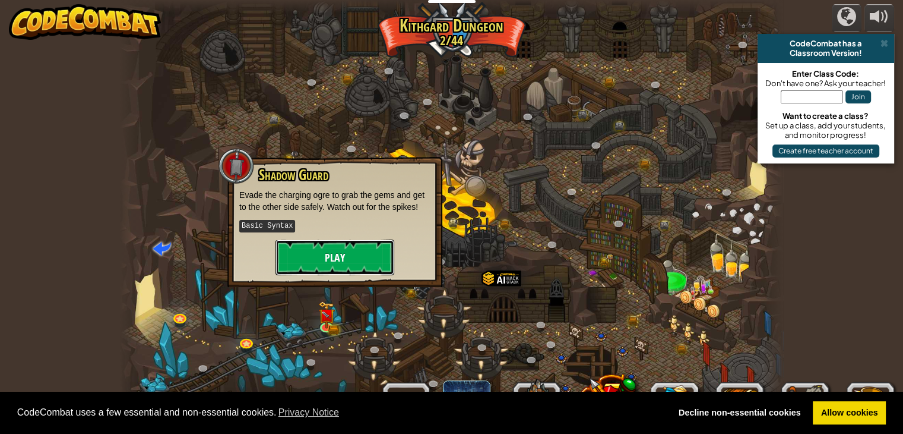
click at [340, 259] on button "Play" at bounding box center [335, 257] width 119 height 36
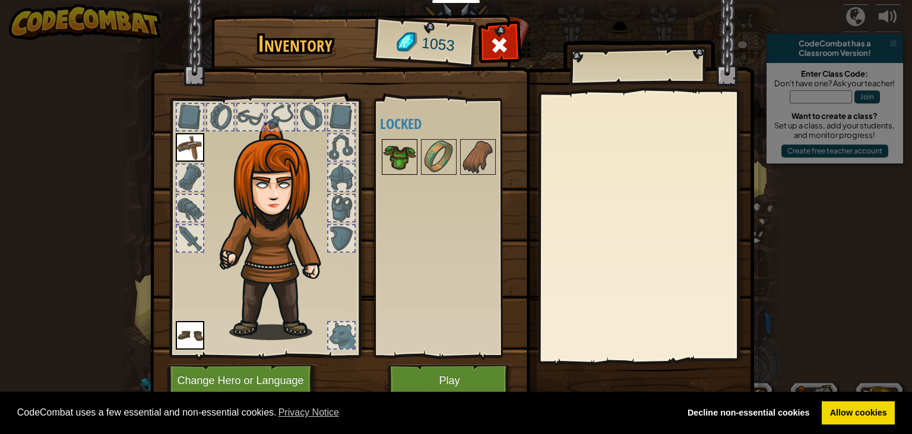
click at [395, 150] on img at bounding box center [399, 156] width 33 height 33
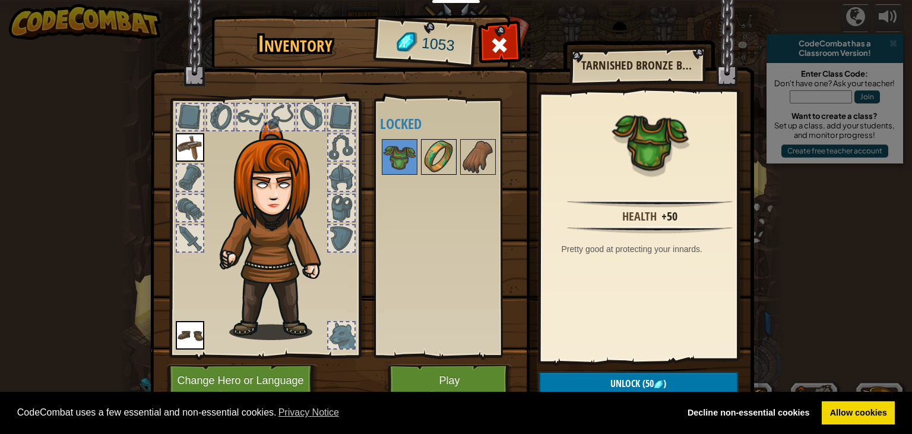
click at [432, 160] on img at bounding box center [438, 156] width 33 height 33
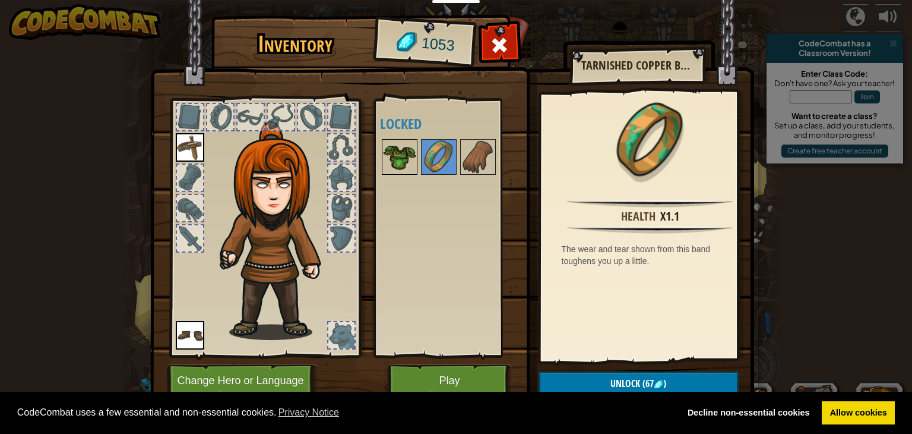
click at [403, 155] on img at bounding box center [399, 156] width 33 height 33
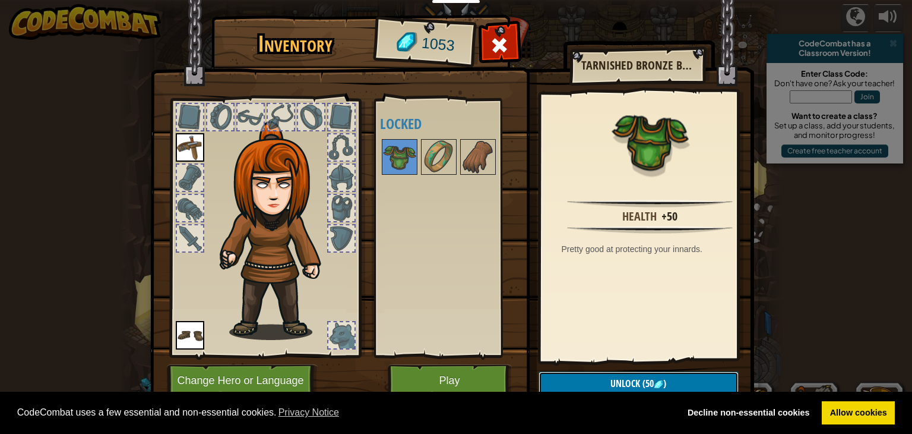
click at [627, 378] on span "Unlock" at bounding box center [626, 383] width 30 height 13
click at [595, 377] on button "Confirm" at bounding box center [639, 383] width 200 height 24
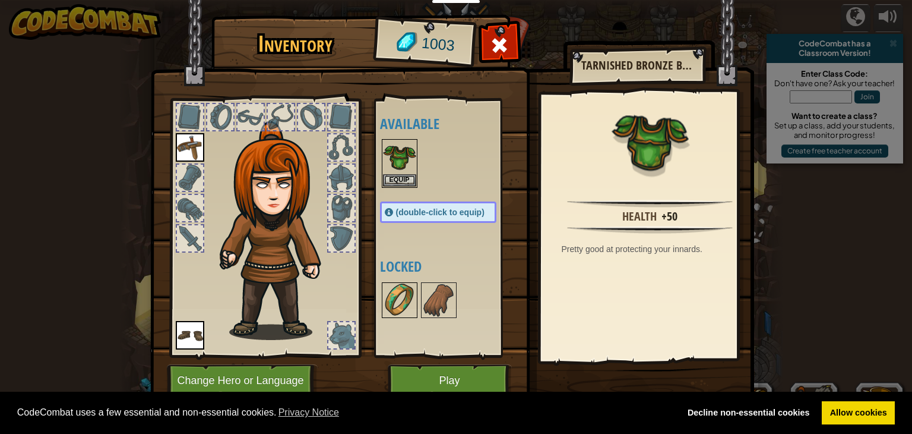
click at [399, 294] on img at bounding box center [399, 299] width 33 height 33
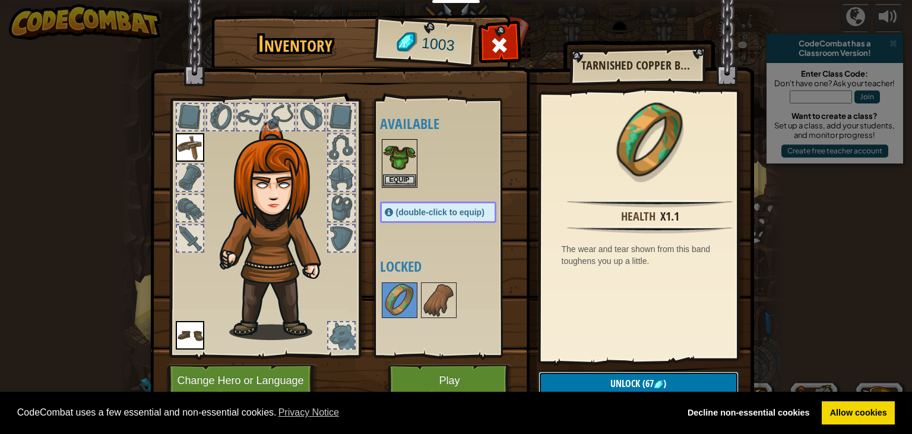
click at [585, 379] on button "Unlock (67 )" at bounding box center [639, 383] width 200 height 24
click at [585, 379] on button "Confirm" at bounding box center [639, 383] width 200 height 24
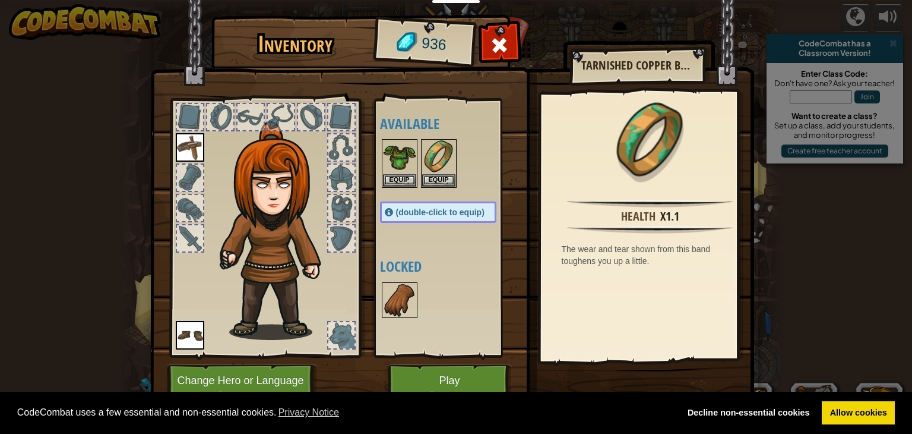
click at [398, 291] on img at bounding box center [399, 299] width 33 height 33
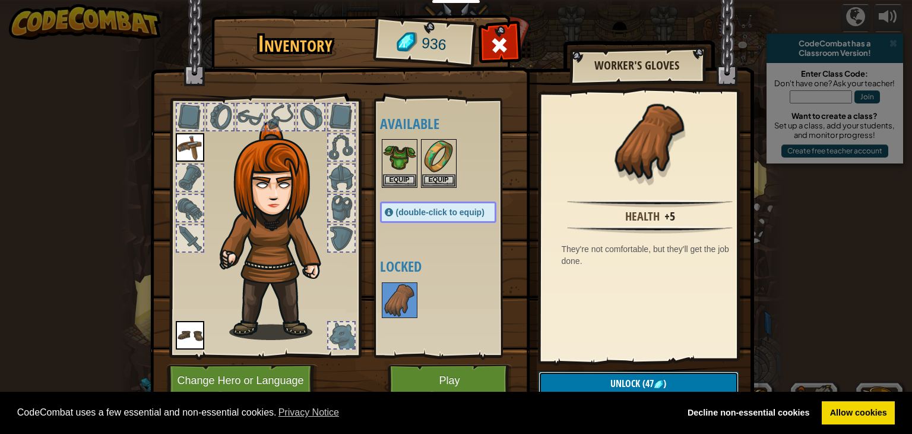
click at [562, 380] on button "Unlock (47 )" at bounding box center [639, 383] width 200 height 24
click at [563, 380] on button "Confirm" at bounding box center [639, 383] width 200 height 24
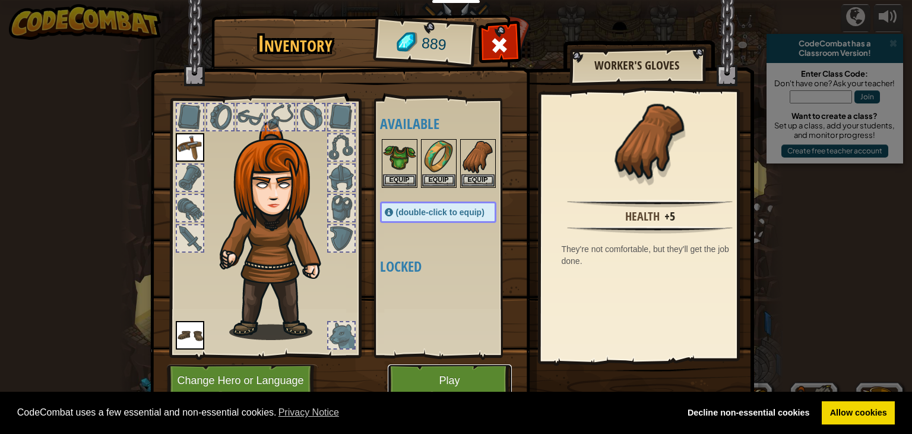
click at [448, 372] on button "Play" at bounding box center [450, 380] width 124 height 33
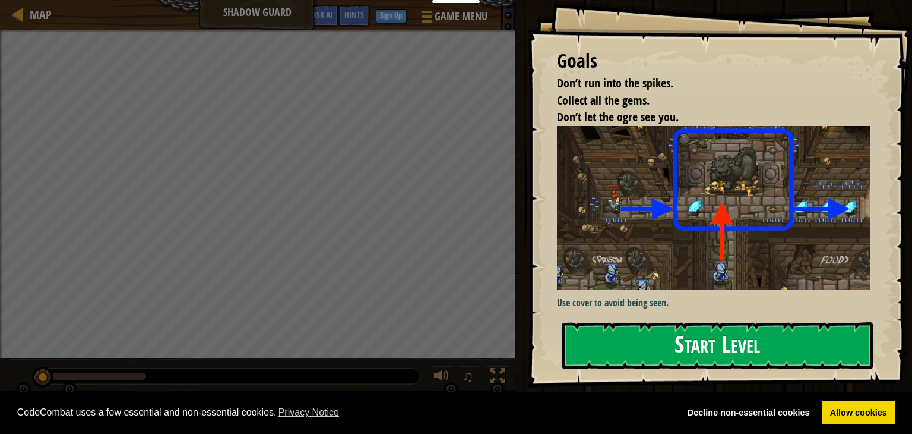
click at [690, 341] on button "Start Level" at bounding box center [717, 345] width 311 height 47
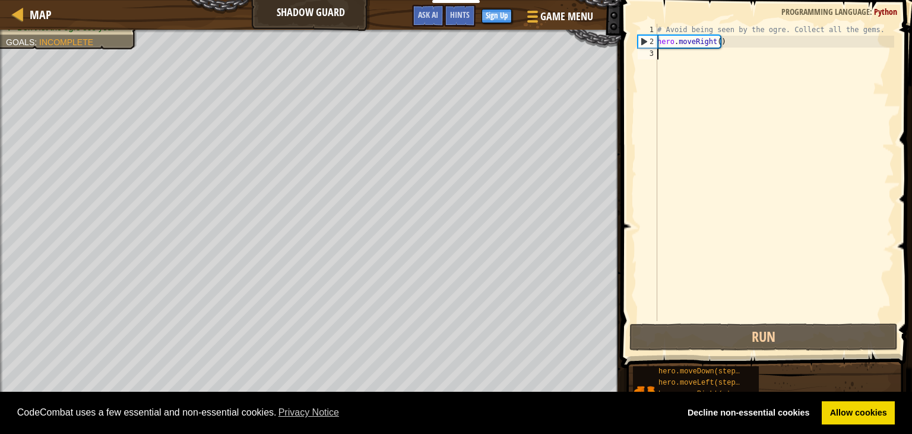
click at [674, 60] on div "# Avoid being seen by the ogre. Collect all the gems. hero . moveRight ( )" at bounding box center [774, 184] width 239 height 321
click at [674, 58] on div "# Avoid being seen by the ogre. Collect all the gems. hero . moveRight ( )" at bounding box center [774, 184] width 239 height 321
click at [659, 53] on div "# Avoid being seen by the ogre. Collect all the gems. hero . moveRight ( )" at bounding box center [774, 184] width 239 height 321
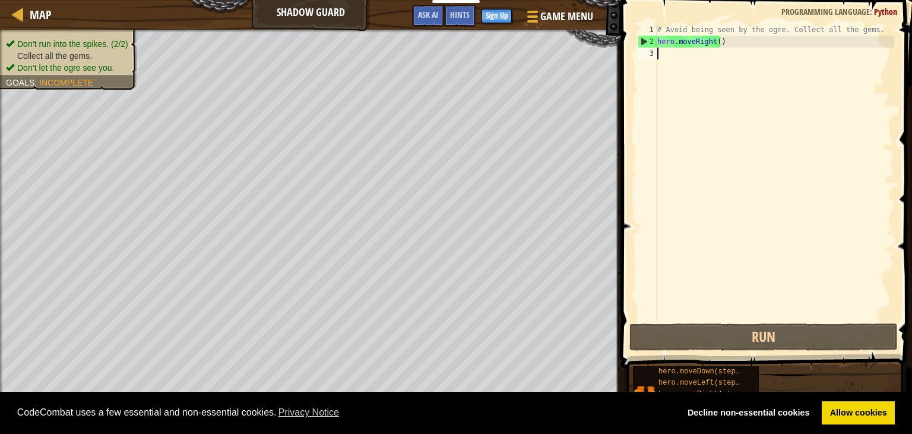
type textarea "h"
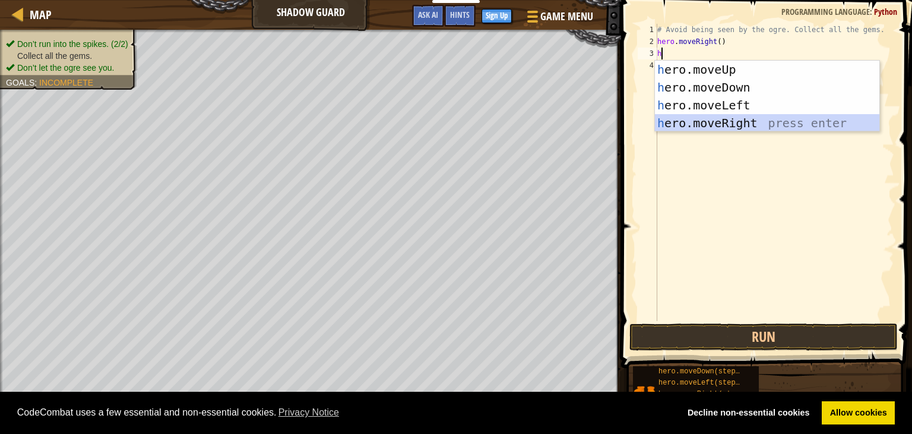
click at [680, 123] on div "h ero.moveUp press enter h ero.moveDown press enter h ero.moveLeft press enter …" at bounding box center [767, 114] width 225 height 107
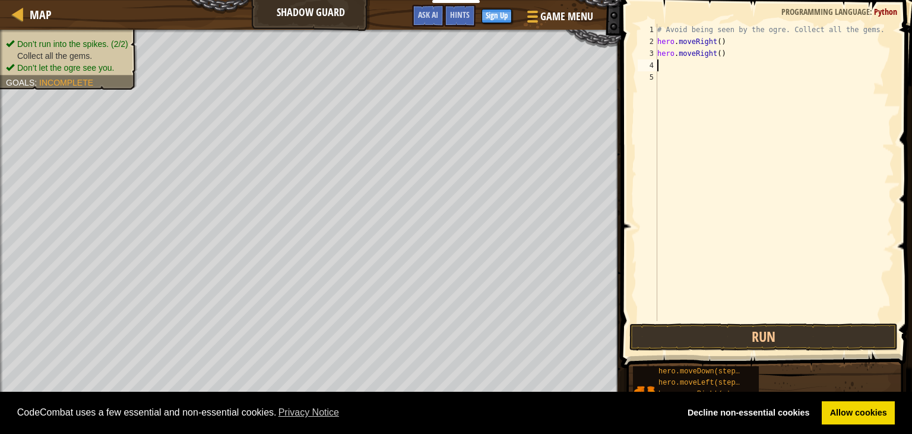
click at [687, 68] on div "# Avoid being seen by the ogre. Collect all the gems. hero . moveRight ( ) hero…" at bounding box center [774, 184] width 239 height 321
type textarea "h"
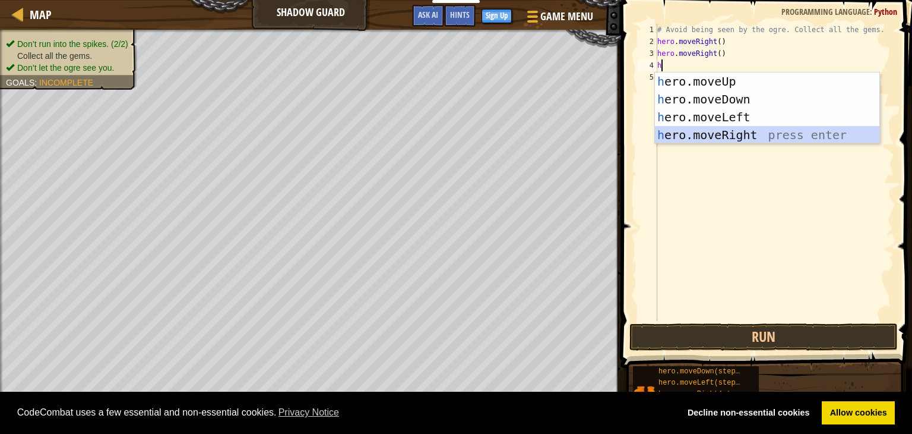
click at [717, 137] on div "h ero.moveUp press enter h ero.moveDown press enter h ero.moveLeft press enter …" at bounding box center [767, 125] width 225 height 107
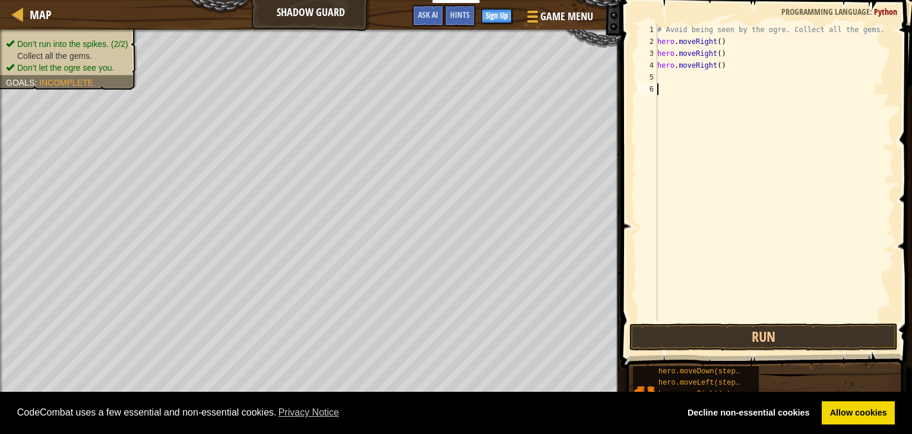
click at [705, 85] on div "# Avoid being seen by the ogre. Collect all the gems. hero . moveRight ( ) hero…" at bounding box center [774, 184] width 239 height 321
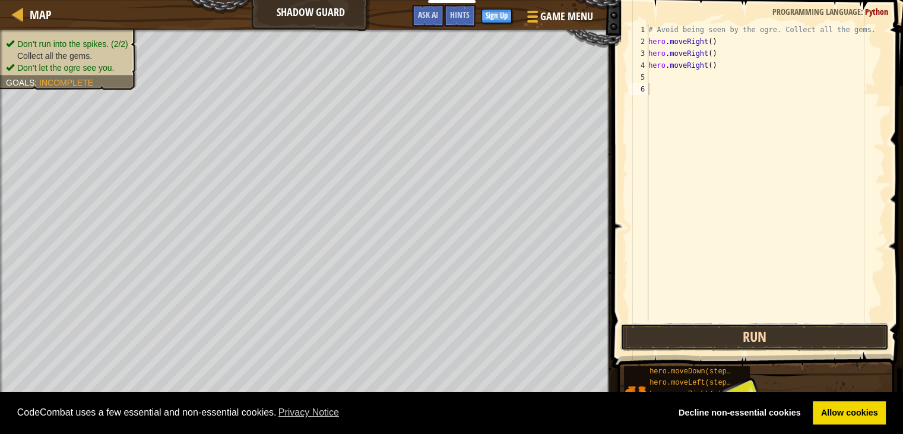
click at [713, 339] on button "Run" at bounding box center [755, 336] width 268 height 27
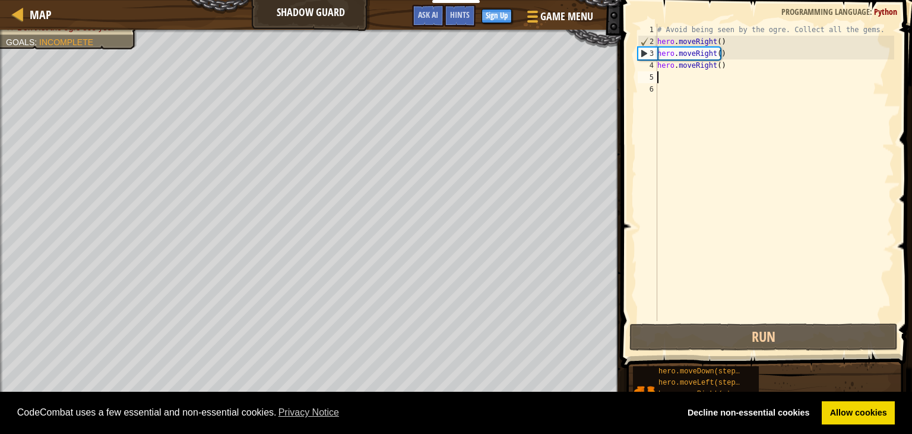
click at [665, 72] on div "# Avoid being seen by the ogre. Collect all the gems. hero . moveRight ( ) hero…" at bounding box center [774, 184] width 239 height 321
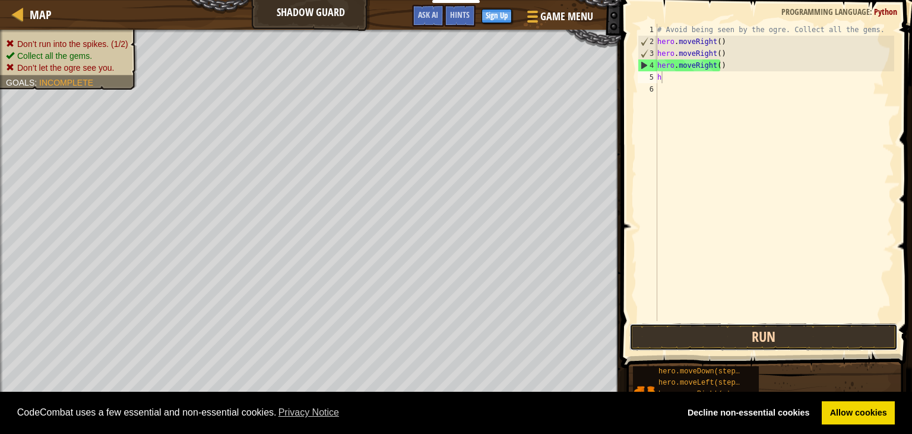
click at [791, 331] on button "Run" at bounding box center [764, 336] width 268 height 27
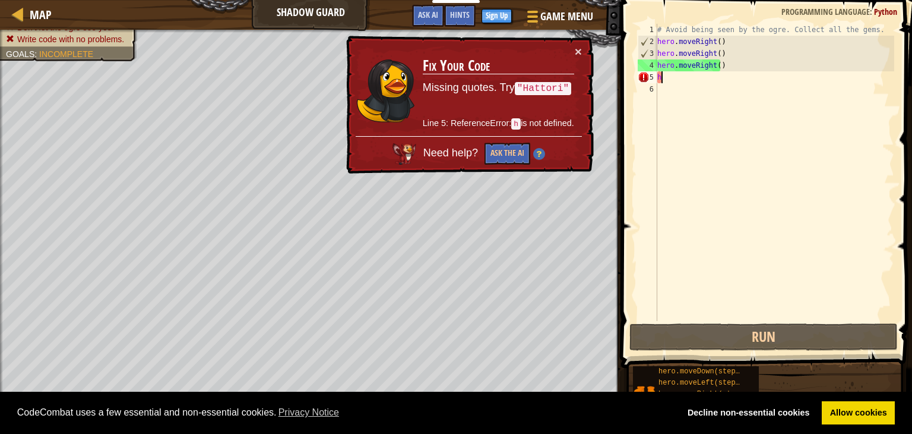
click at [734, 72] on div "# Avoid being seen by the ogre. Collect all the gems. hero . moveRight ( ) hero…" at bounding box center [774, 184] width 239 height 321
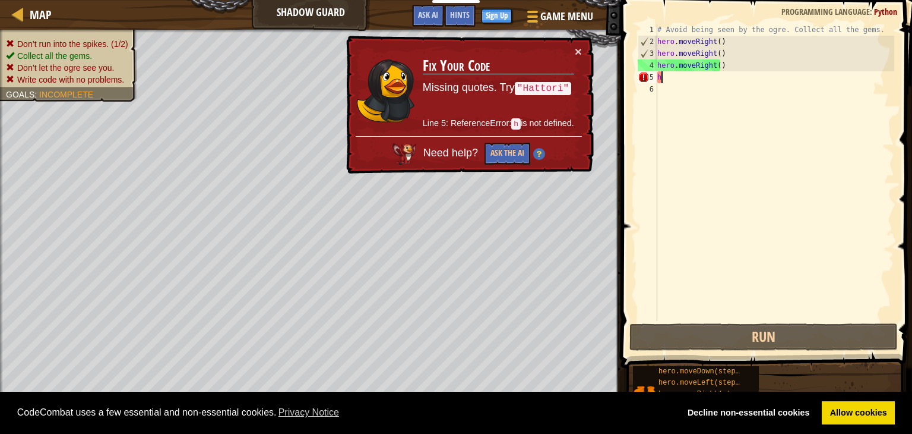
click at [739, 69] on div "# Avoid being seen by the ogre. Collect all the gems. hero . moveRight ( ) hero…" at bounding box center [774, 184] width 239 height 321
type textarea "hero.moveRight()"
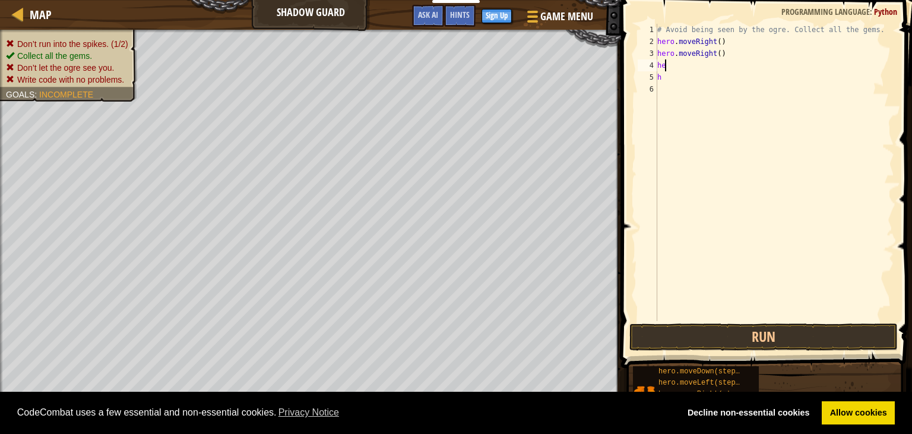
type textarea "h"
click at [717, 78] on div "# Avoid being seen by the ogre. Collect all the gems. hero . moveRight ( ) hero…" at bounding box center [774, 184] width 239 height 321
type textarea "h"
click at [700, 63] on div "# Avoid being seen by the ogre. Collect all the gems. hero . moveRight ( ) hero…" at bounding box center [774, 184] width 239 height 321
type textarea "h"
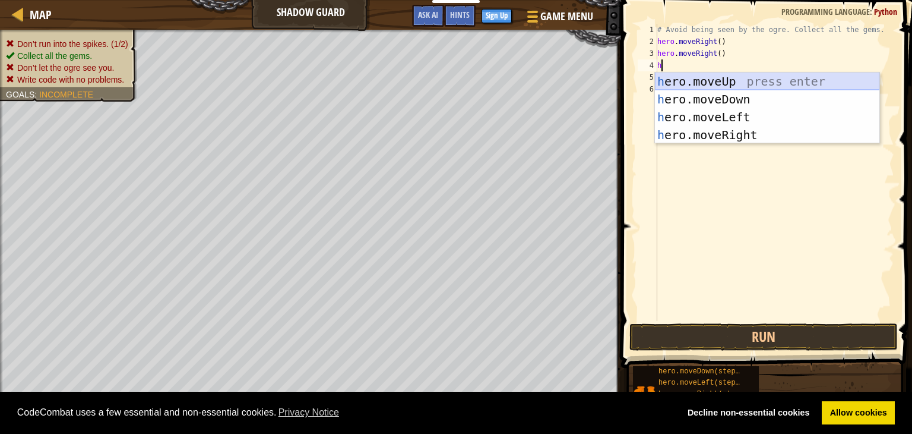
click at [714, 79] on div "h ero.moveUp press enter h ero.moveDown press enter h ero.moveLeft press enter …" at bounding box center [767, 125] width 225 height 107
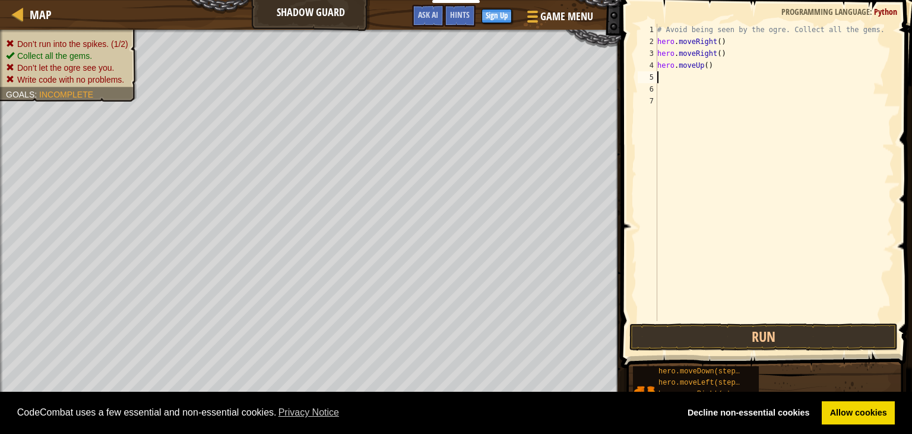
click at [706, 77] on div "# Avoid being seen by the ogre. Collect all the gems. hero . moveRight ( ) hero…" at bounding box center [774, 184] width 239 height 321
type textarea "h"
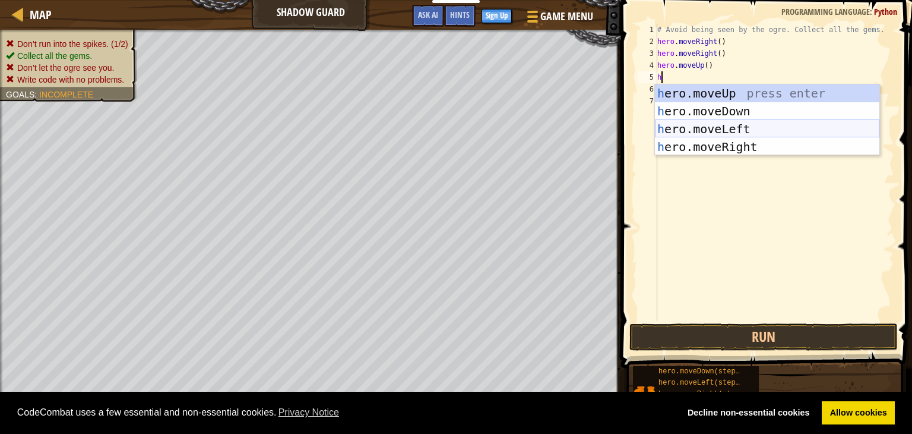
click at [716, 122] on div "h ero.moveUp press enter h ero.moveDown press enter h ero.moveLeft press enter …" at bounding box center [767, 137] width 225 height 107
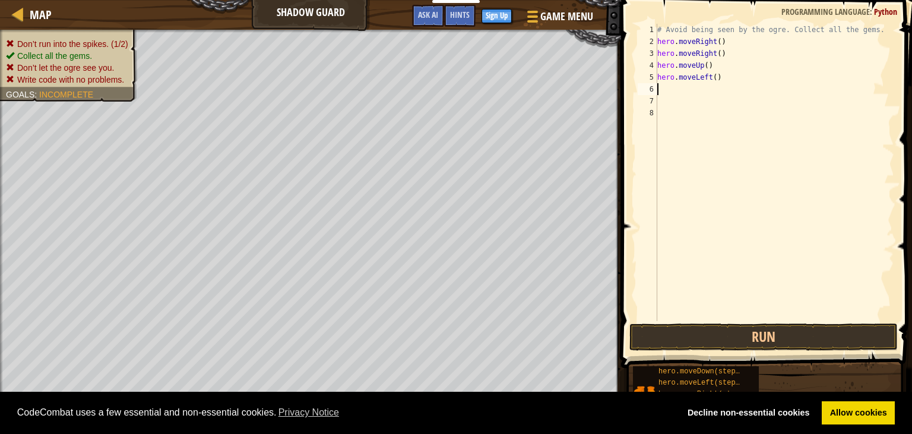
click at [694, 95] on div "# Avoid being seen by the ogre. Collect all the gems. hero . moveRight ( ) hero…" at bounding box center [774, 184] width 239 height 321
click at [694, 93] on div "# Avoid being seen by the ogre. Collect all the gems. hero . moveRight ( ) hero…" at bounding box center [774, 184] width 239 height 321
type textarea "h"
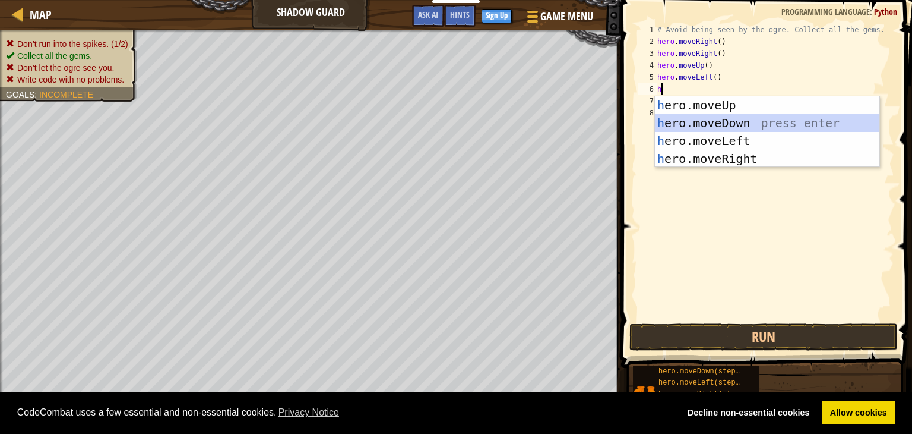
drag, startPoint x: 716, startPoint y: 119, endPoint x: 717, endPoint y: 112, distance: 7.3
click at [717, 118] on div "h ero.moveUp press enter h ero.moveDown press enter h ero.moveLeft press enter …" at bounding box center [767, 149] width 225 height 107
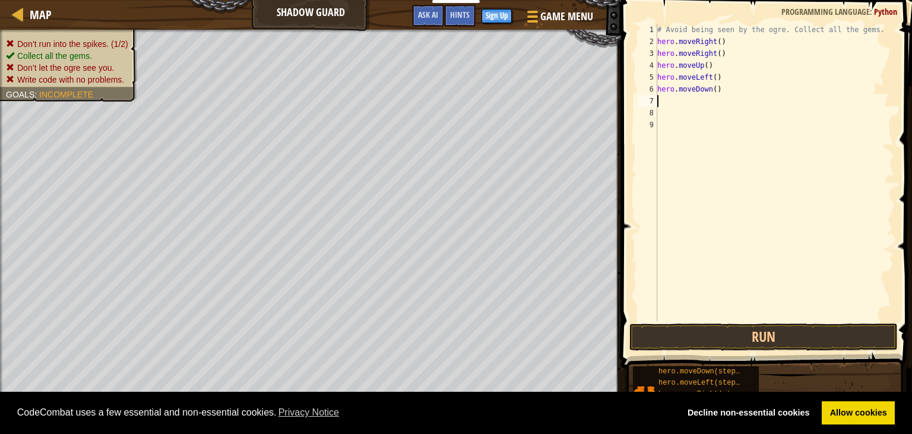
type textarea "h"
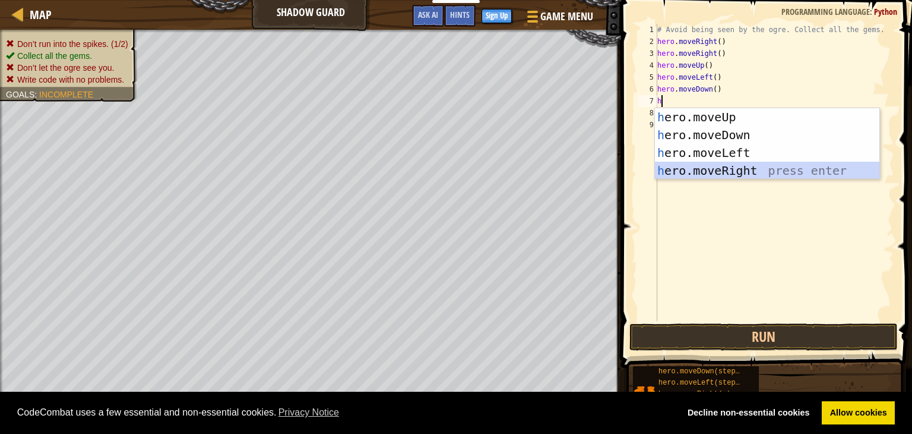
drag, startPoint x: 709, startPoint y: 167, endPoint x: 710, endPoint y: 159, distance: 8.4
click at [711, 167] on div "h ero.moveUp press enter h ero.moveDown press enter h ero.moveLeft press enter …" at bounding box center [767, 161] width 225 height 107
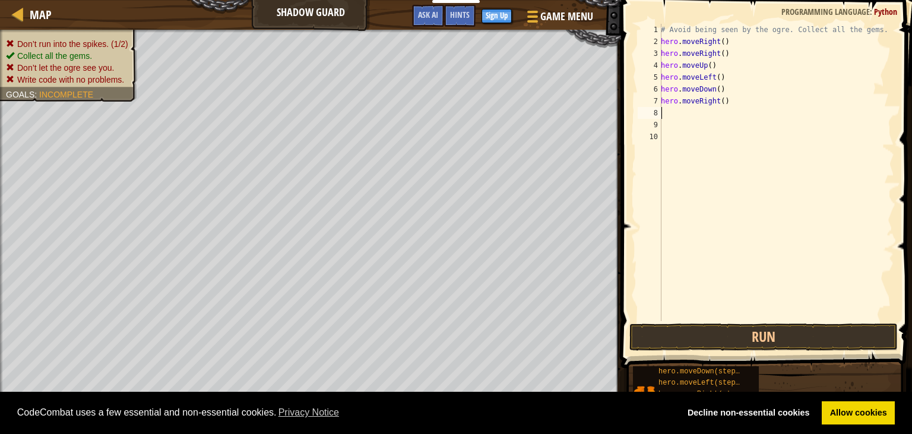
type textarea "h"
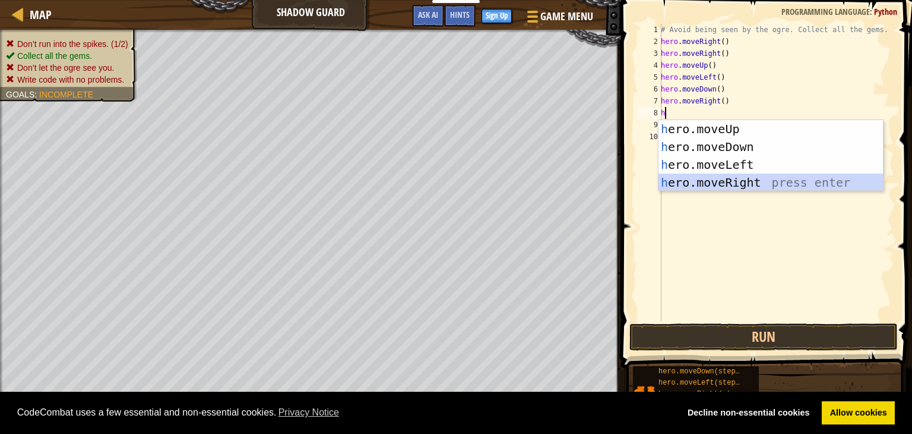
click at [712, 184] on div "h ero.moveUp press enter h ero.moveDown press enter h ero.moveLeft press enter …" at bounding box center [771, 173] width 225 height 107
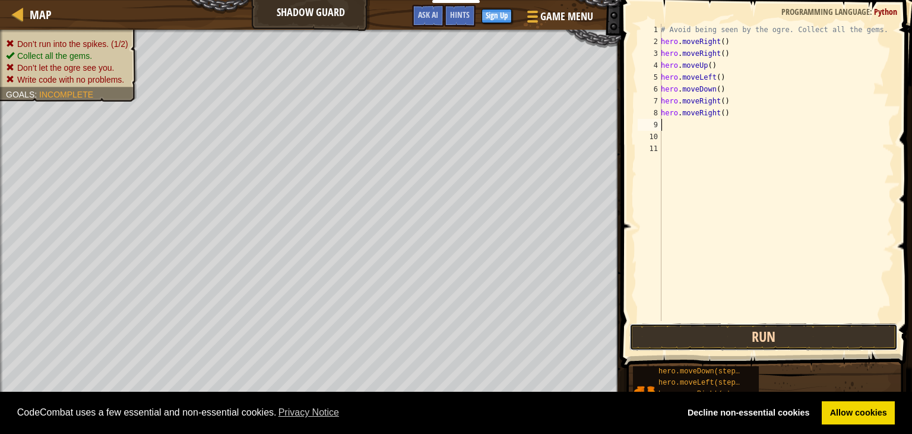
click at [714, 343] on button "Run" at bounding box center [764, 336] width 268 height 27
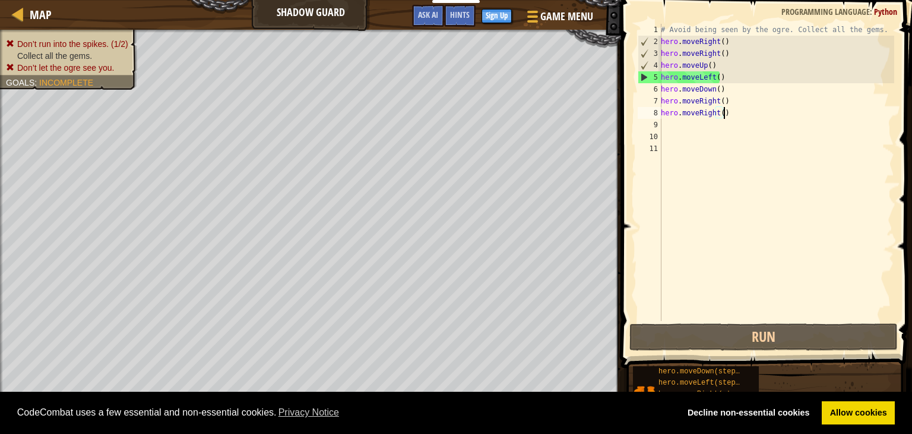
click at [798, 109] on div "# Avoid being seen by the ogre. Collect all the gems. hero . moveRight ( ) hero…" at bounding box center [777, 184] width 236 height 321
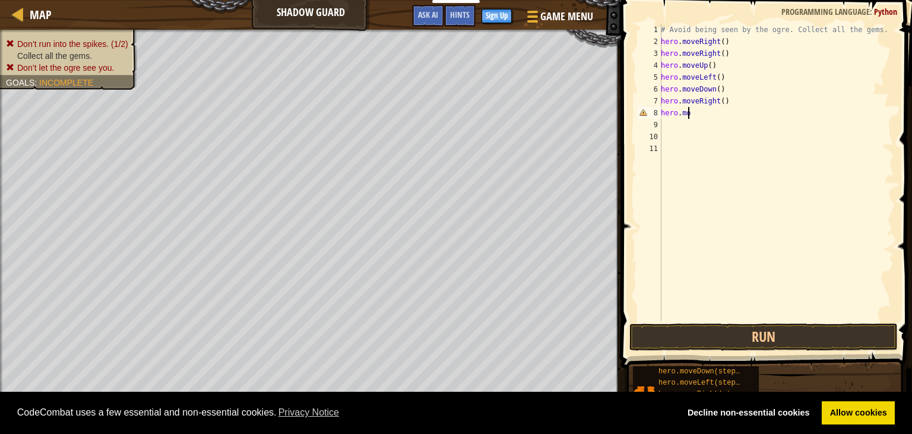
type textarea "h"
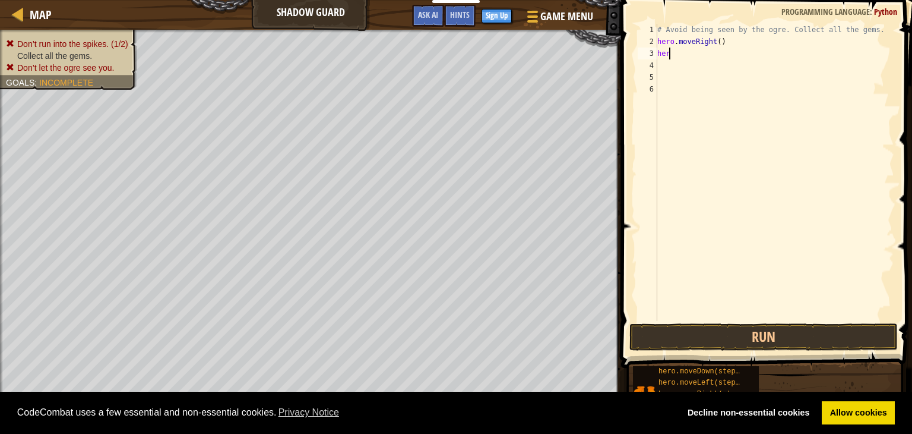
type textarea "h"
click at [701, 58] on div "# Avoid being seen by the ogre. Collect all the gems. hero . moveRight ( )" at bounding box center [774, 184] width 239 height 321
click at [698, 50] on div "# Avoid being seen by the ogre. Collect all the gems. hero . moveRight ( )" at bounding box center [774, 184] width 239 height 321
type textarea "h"
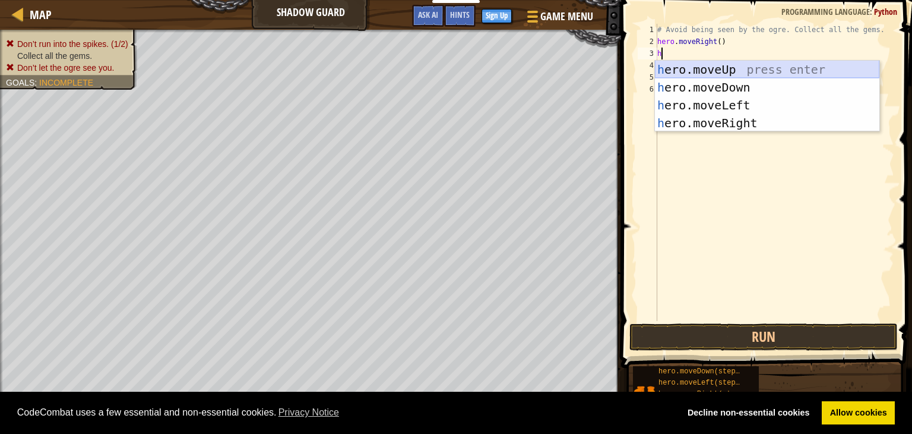
click at [691, 69] on div "h ero.moveUp press enter h ero.moveDown press enter h ero.moveLeft press enter …" at bounding box center [767, 114] width 225 height 107
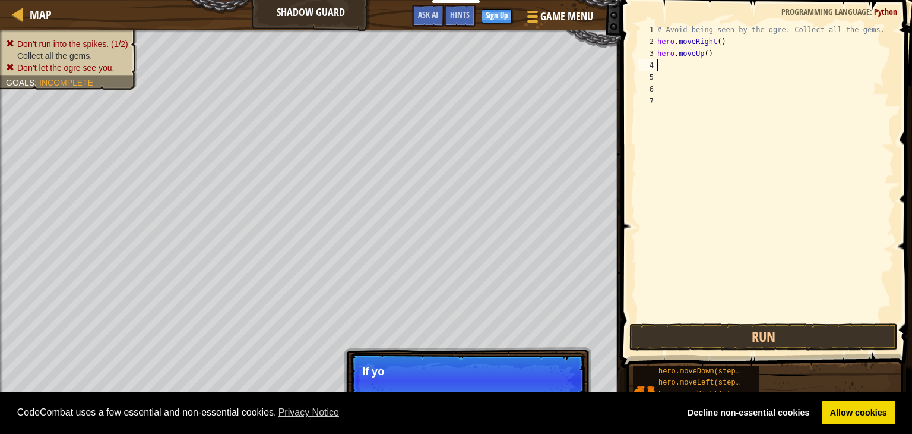
click at [672, 74] on div "# Avoid being seen by the ogre. Collect all the gems. hero . moveRight ( ) hero…" at bounding box center [774, 184] width 239 height 321
click at [671, 64] on div "# Avoid being seen by the ogre. Collect all the gems. hero . moveRight ( ) hero…" at bounding box center [774, 184] width 239 height 321
type textarea "h"
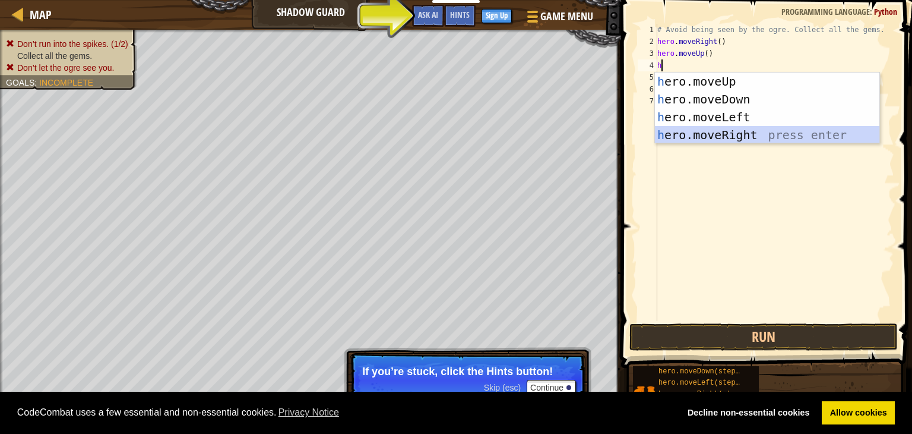
click at [710, 134] on div "h ero.moveUp press enter h ero.moveDown press enter h ero.moveLeft press enter …" at bounding box center [767, 125] width 225 height 107
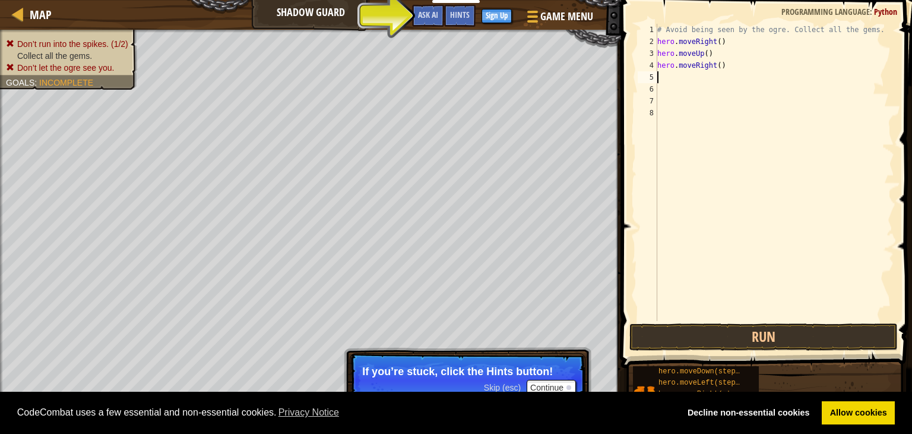
type textarea "h"
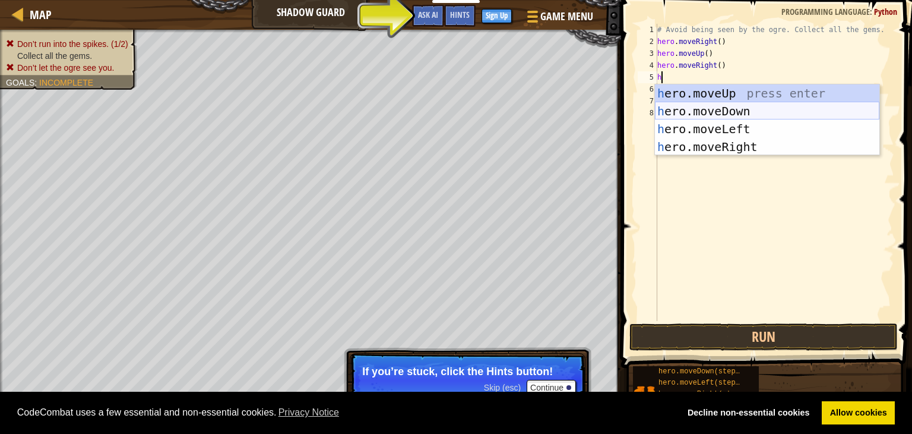
click at [683, 110] on div "h ero.moveUp press enter h ero.moveDown press enter h ero.moveLeft press enter …" at bounding box center [767, 137] width 225 height 107
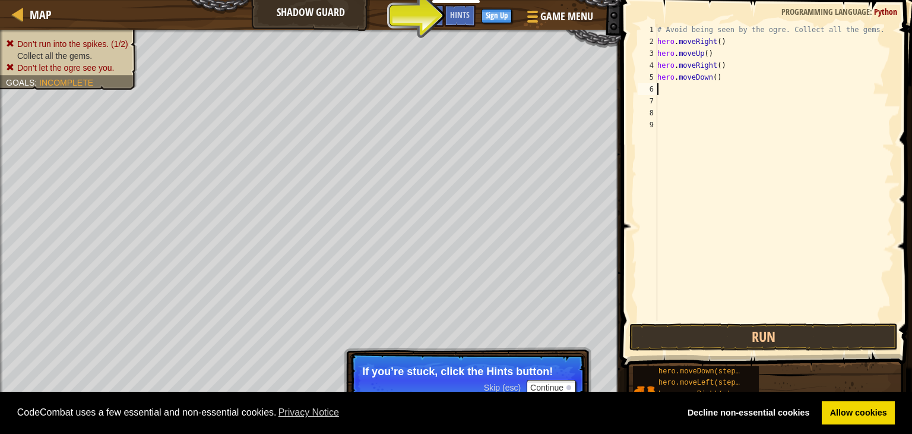
type textarea "h"
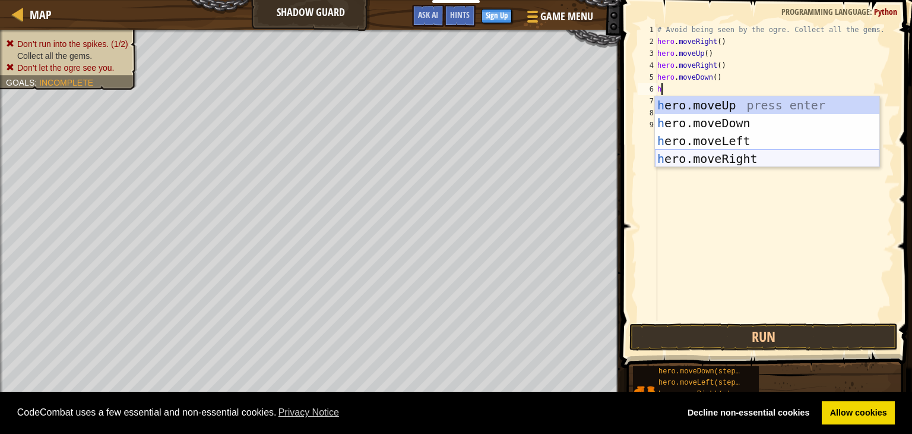
click at [684, 159] on div "h ero.moveUp press enter h ero.moveDown press enter h ero.moveLeft press enter …" at bounding box center [767, 149] width 225 height 107
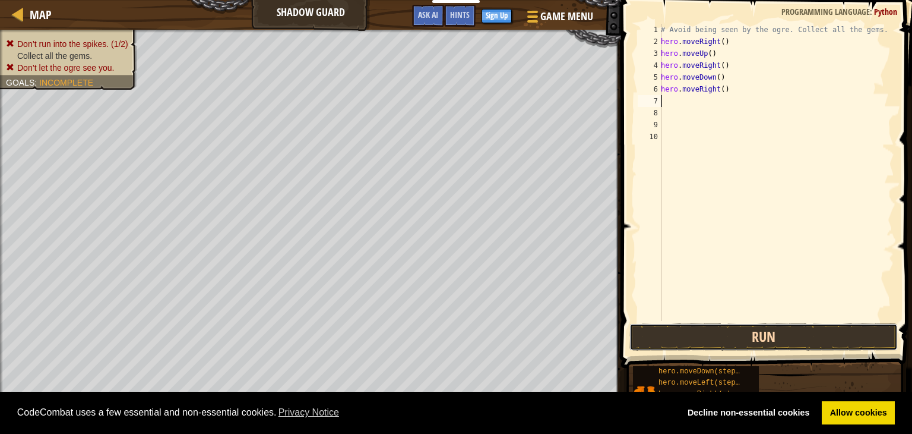
click at [713, 337] on button "Run" at bounding box center [764, 336] width 268 height 27
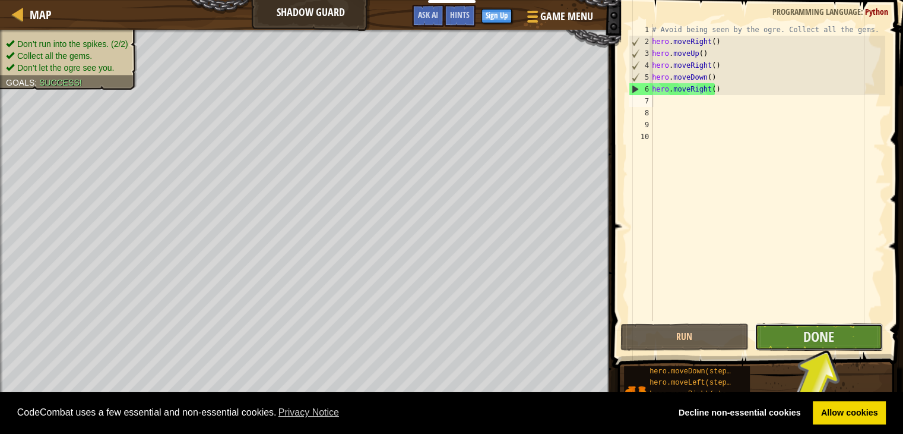
click at [805, 337] on span "Done" at bounding box center [819, 336] width 31 height 19
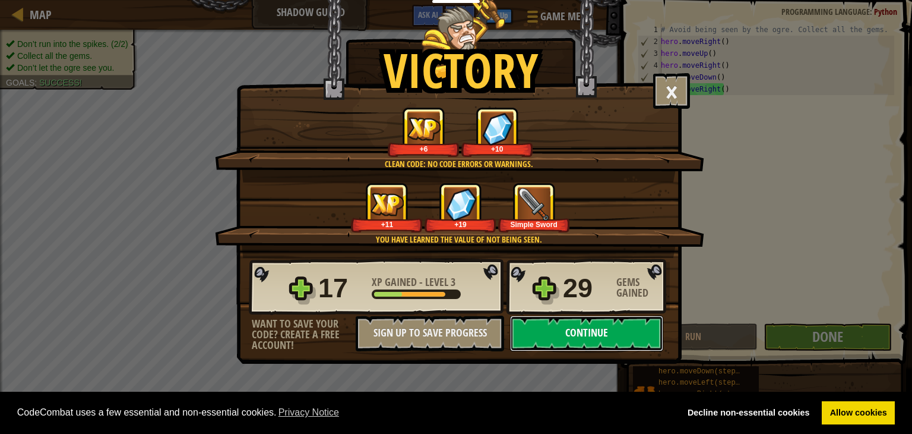
click at [611, 324] on button "Continue" at bounding box center [586, 333] width 153 height 36
select select "my"
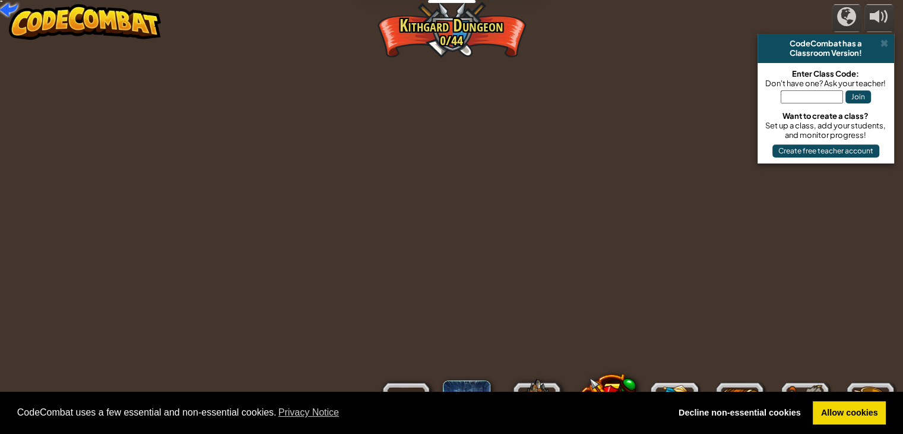
select select "my"
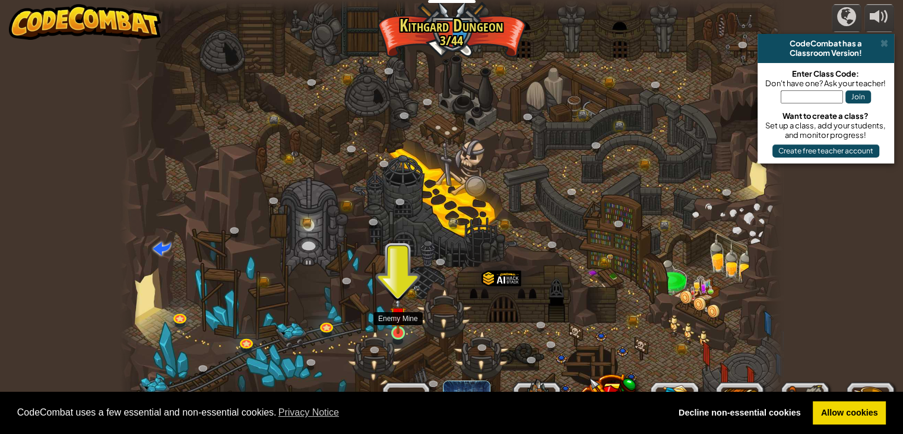
click at [397, 330] on img at bounding box center [398, 315] width 17 height 38
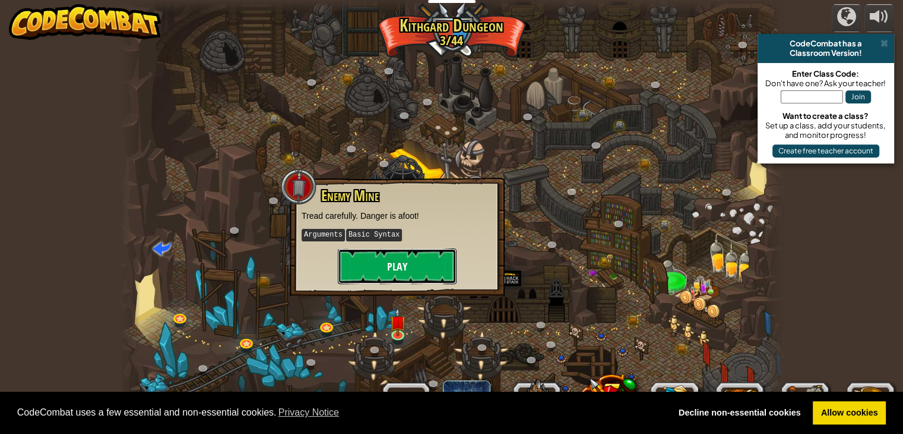
click at [421, 257] on button "Play" at bounding box center [397, 266] width 119 height 36
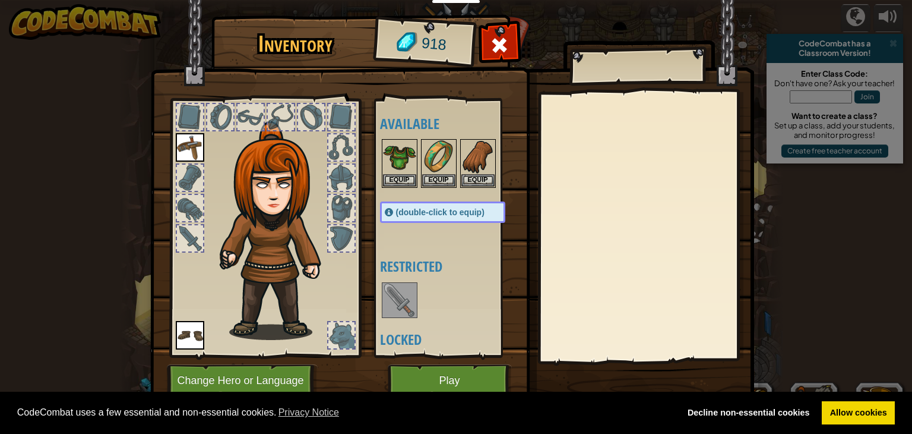
click at [382, 282] on div at bounding box center [400, 300] width 36 height 36
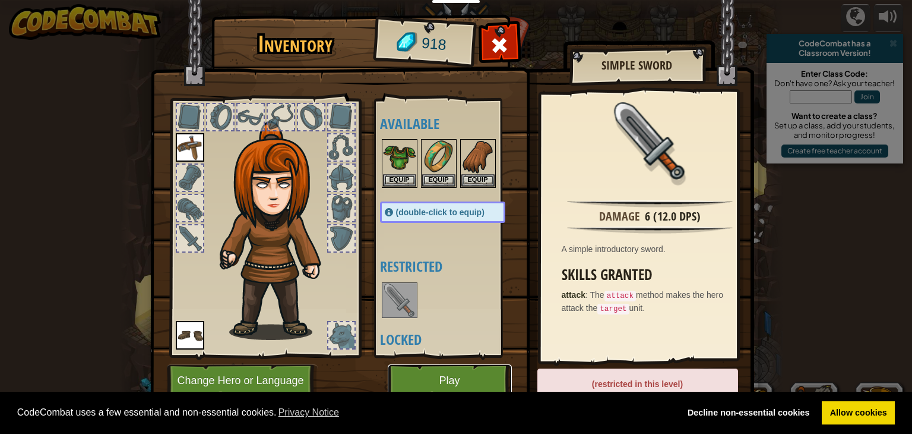
click at [453, 368] on button "Play" at bounding box center [450, 380] width 124 height 33
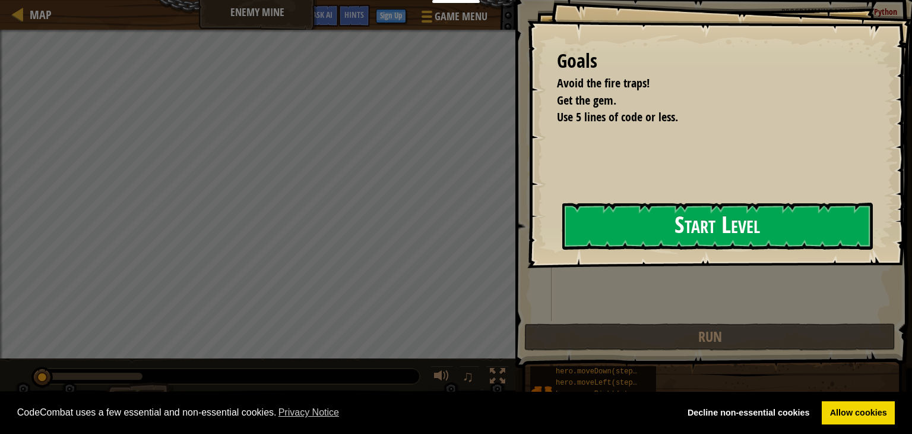
click at [619, 224] on button "Start Level" at bounding box center [717, 226] width 311 height 47
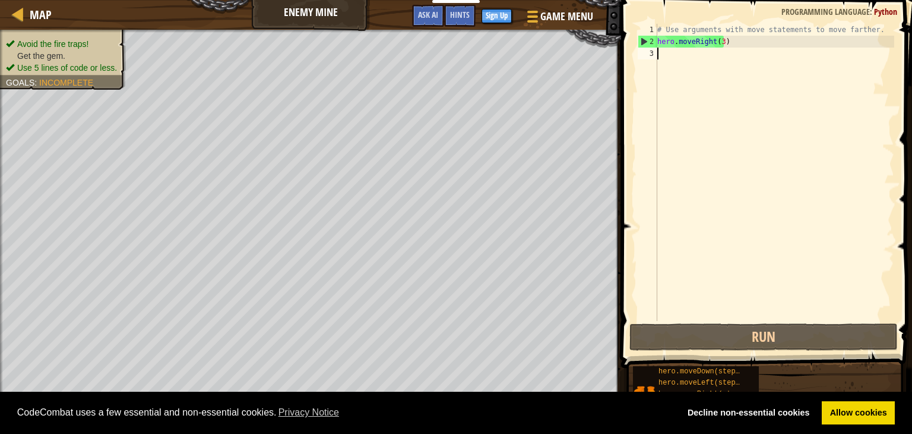
type textarea "h"
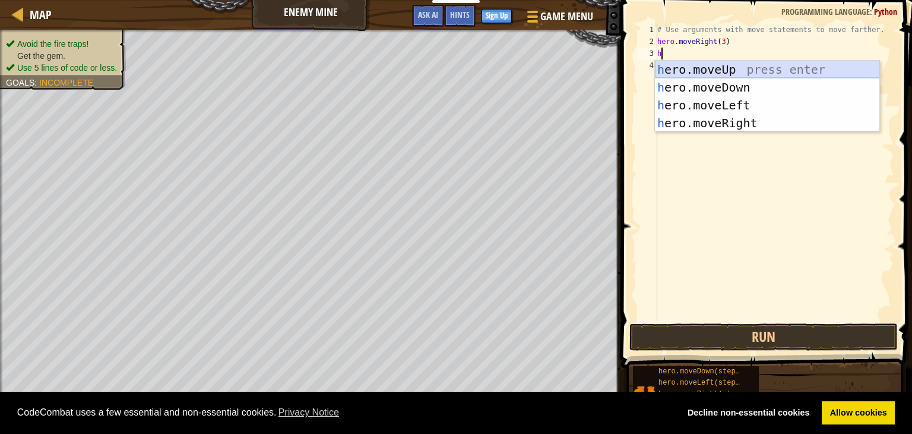
click at [739, 65] on div "h ero.moveUp press enter h ero.moveDown press enter h ero.moveLeft press enter …" at bounding box center [767, 114] width 225 height 107
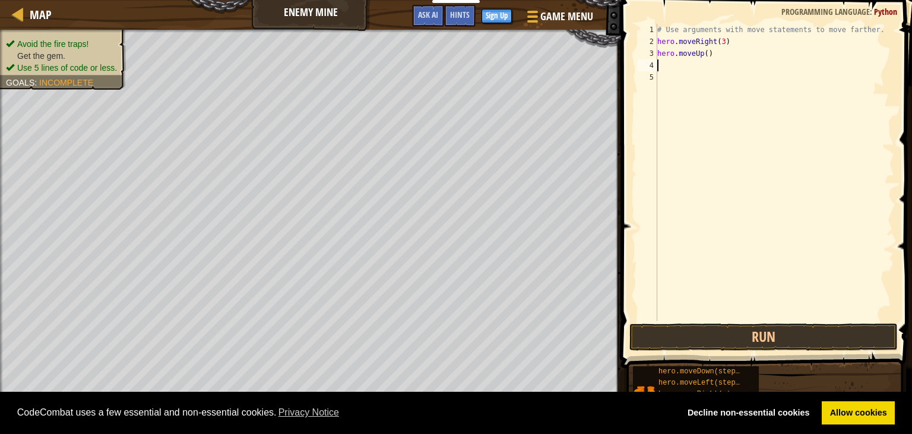
type textarea "h"
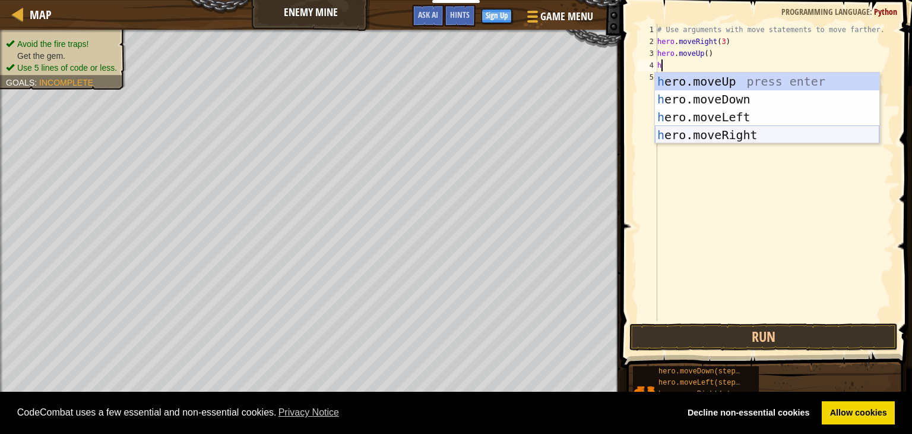
click at [723, 132] on div "h ero.moveUp press enter h ero.moveDown press enter h ero.moveLeft press enter …" at bounding box center [767, 125] width 225 height 107
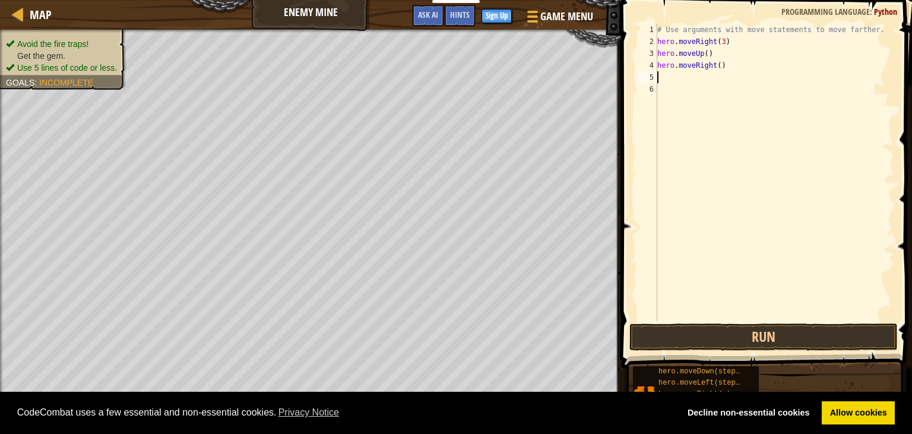
type textarea "h"
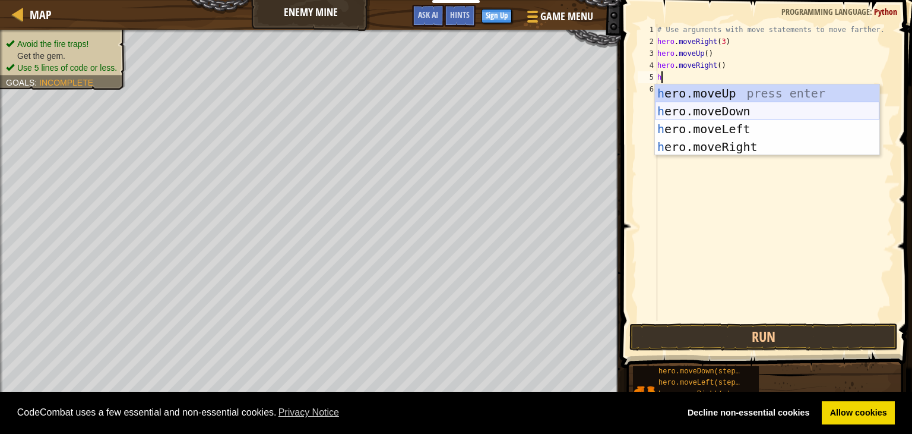
click at [709, 110] on div "h ero.moveUp press enter h ero.moveDown press enter h ero.moveLeft press enter …" at bounding box center [767, 137] width 225 height 107
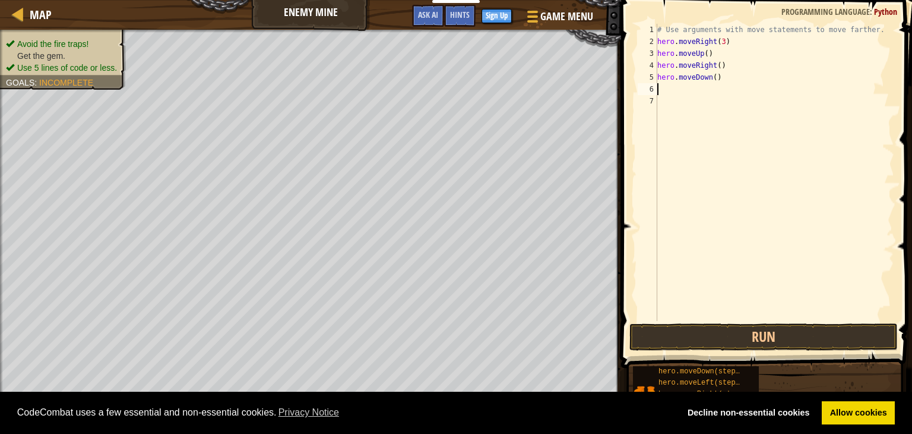
type textarea "h"
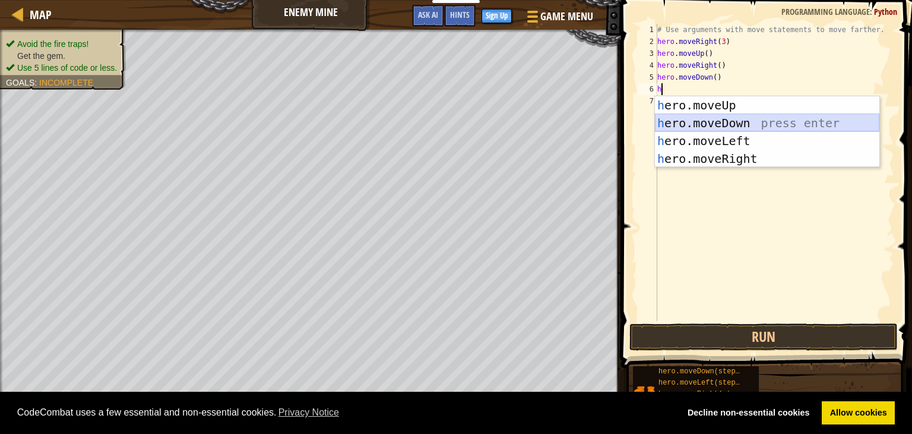
click at [708, 119] on div "h ero.moveUp press enter h ero.moveDown press enter h ero.moveLeft press enter …" at bounding box center [767, 149] width 225 height 107
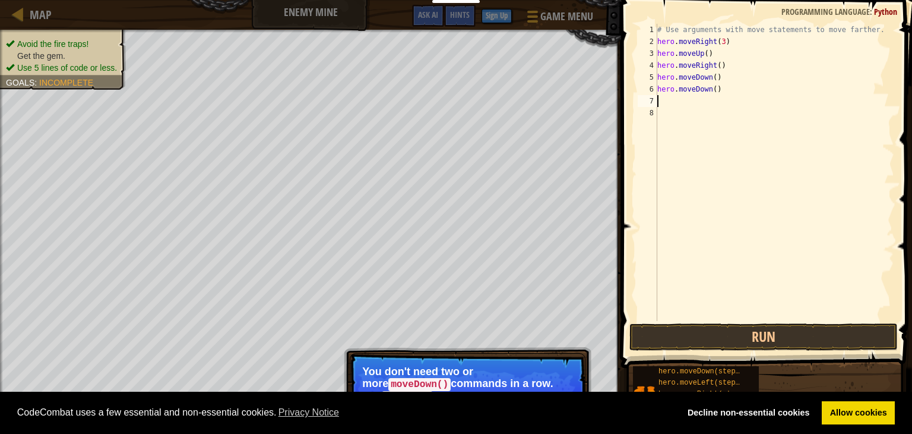
type textarea "h"
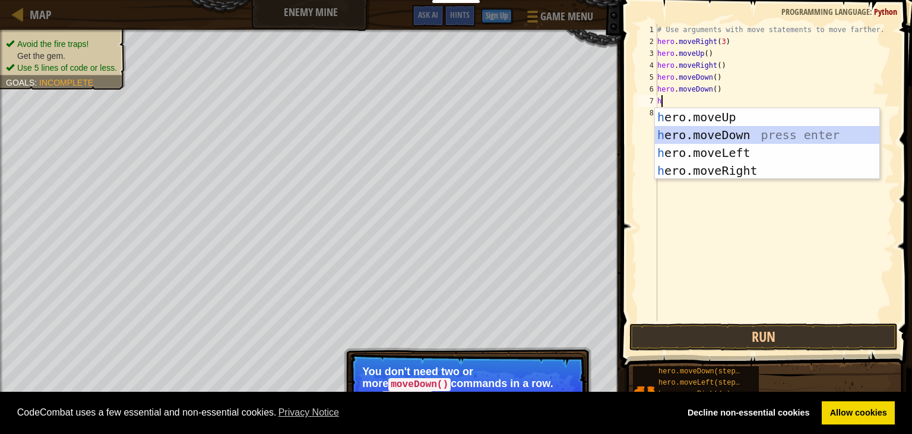
click at [701, 131] on div "h ero.moveUp press enter h ero.moveDown press enter h ero.moveLeft press enter …" at bounding box center [767, 161] width 225 height 107
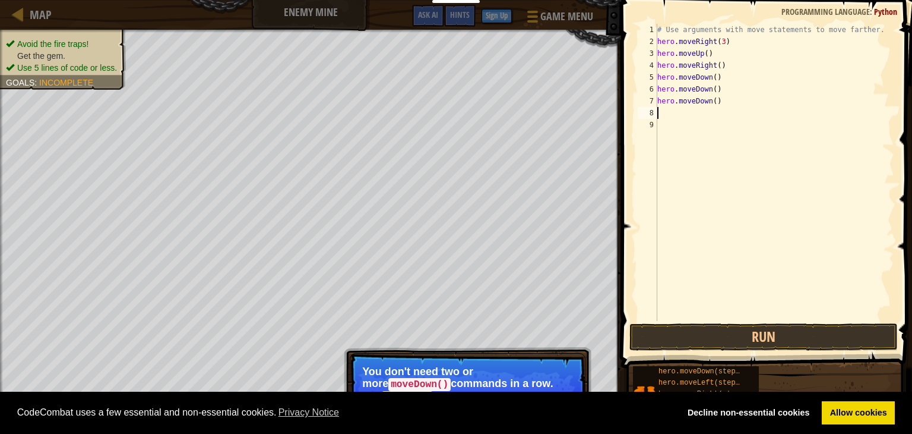
type textarea "h"
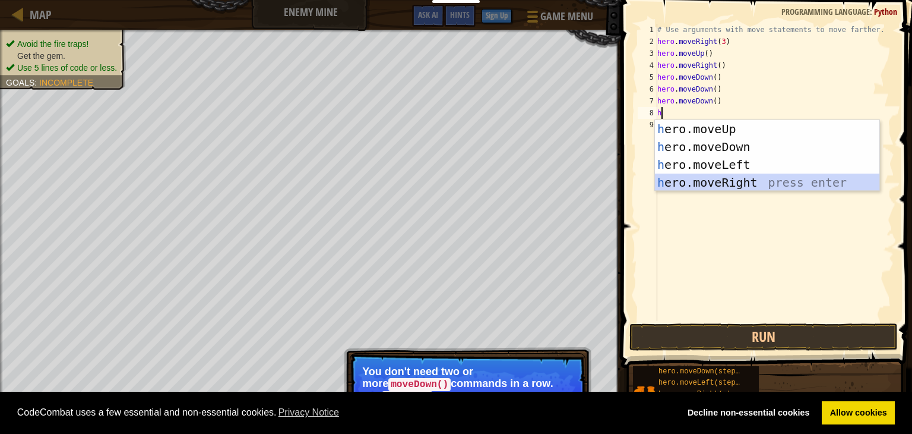
click at [727, 181] on div "h ero.moveUp press enter h ero.moveDown press enter h ero.moveLeft press enter …" at bounding box center [767, 173] width 225 height 107
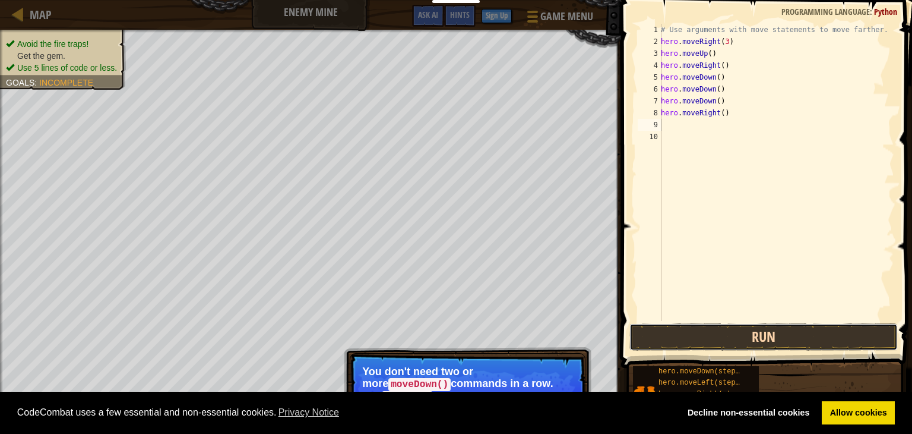
click at [713, 340] on button "Run" at bounding box center [764, 336] width 268 height 27
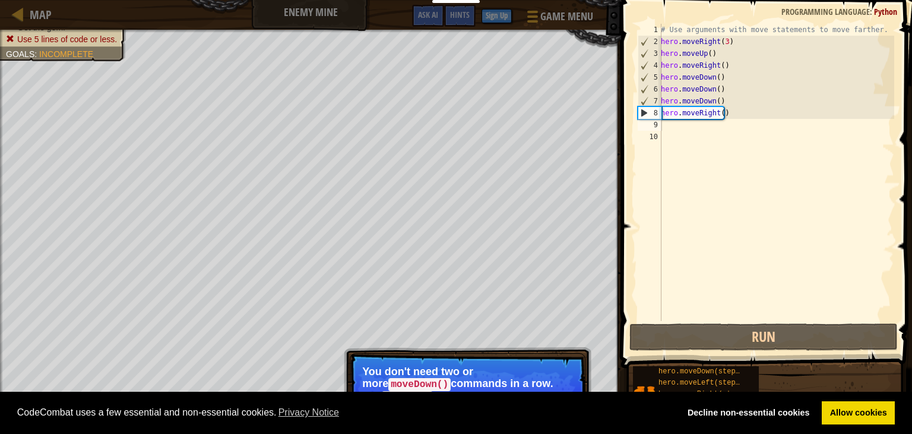
click at [585, 361] on p "Skip (esc) Continue You don't need two or more moveDown() commands in a row. Us…" at bounding box center [468, 398] width 236 height 90
click at [520, 362] on p "Skip (esc) Continue You don't need two or more moveDown() commands in a row. Us…" at bounding box center [468, 398] width 236 height 90
drag, startPoint x: 486, startPoint y: 389, endPoint x: 482, endPoint y: 383, distance: 6.9
click at [482, 386] on p "You don't need two or more moveDown() commands in a row. Use moveDown with argu…" at bounding box center [467, 389] width 211 height 48
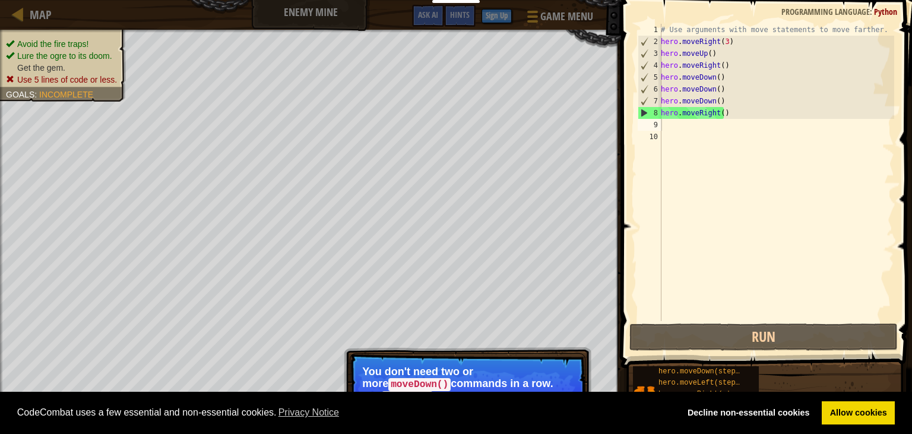
drag, startPoint x: 483, startPoint y: 378, endPoint x: 527, endPoint y: 374, distance: 44.7
click at [495, 375] on p "You don't need two or more moveDown() commands in a row. Use moveDown with argu…" at bounding box center [467, 389] width 211 height 48
drag, startPoint x: 530, startPoint y: 377, endPoint x: 539, endPoint y: 371, distance: 11.2
click at [451, 378] on code "moveDown()" at bounding box center [419, 384] width 62 height 13
click at [688, 134] on div "# Use arguments with move statements to move farther. hero . moveRight ( 3 ) he…" at bounding box center [777, 184] width 236 height 321
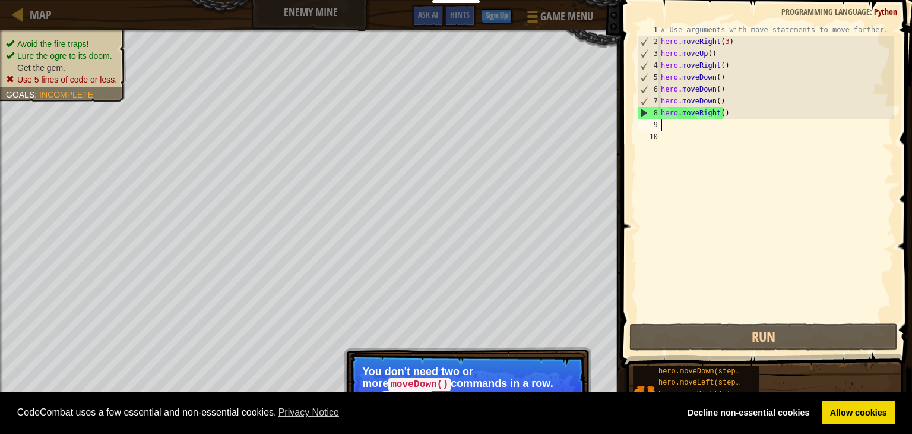
click at [684, 127] on div "# Use arguments with move statements to move farther. hero . moveRight ( 3 ) he…" at bounding box center [777, 184] width 236 height 321
type textarea "h"
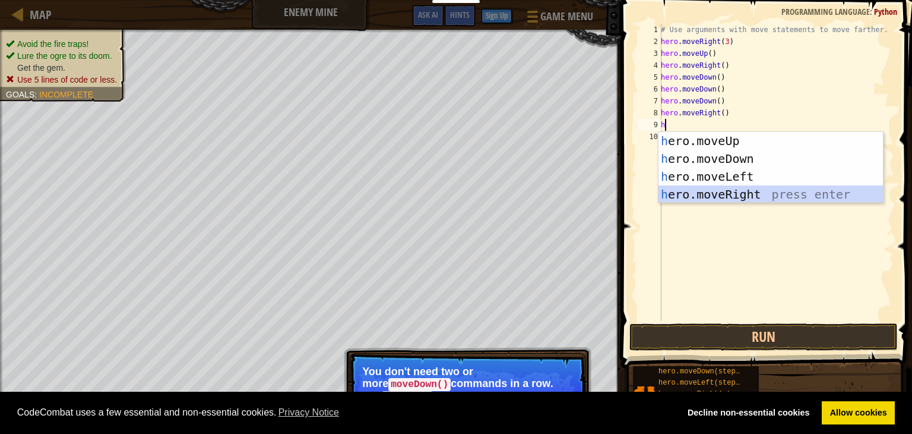
click at [776, 186] on div "h ero.moveUp press enter h ero.moveDown press enter h ero.moveLeft press enter …" at bounding box center [771, 185] width 225 height 107
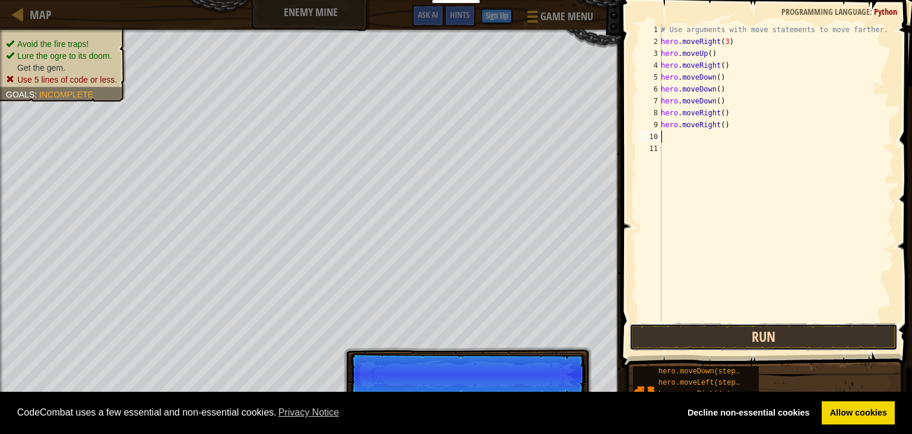
drag, startPoint x: 725, startPoint y: 329, endPoint x: 731, endPoint y: 326, distance: 6.6
click at [728, 327] on button "Run" at bounding box center [764, 336] width 268 height 27
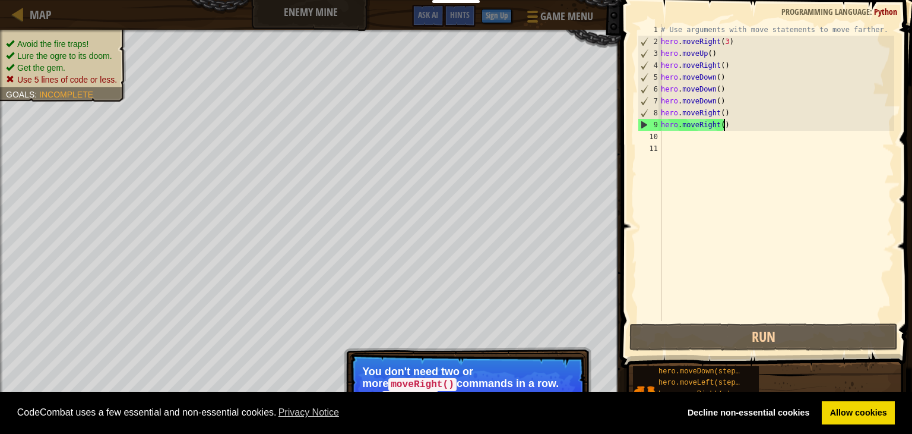
click at [783, 126] on div "# Use arguments with move statements to move farther. hero . moveRight ( 3 ) he…" at bounding box center [777, 184] width 236 height 321
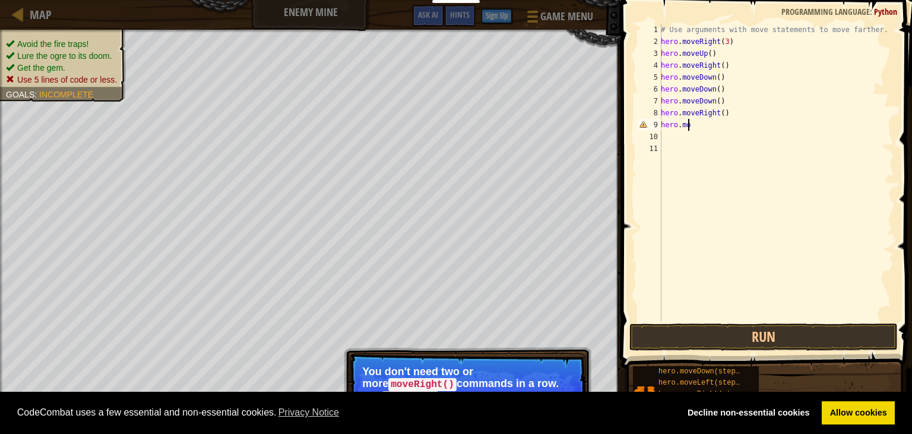
type textarea "h"
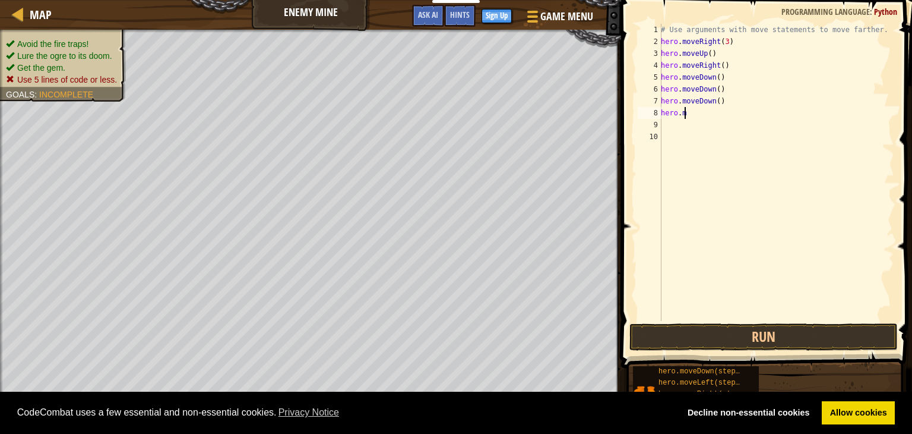
type textarea "h"
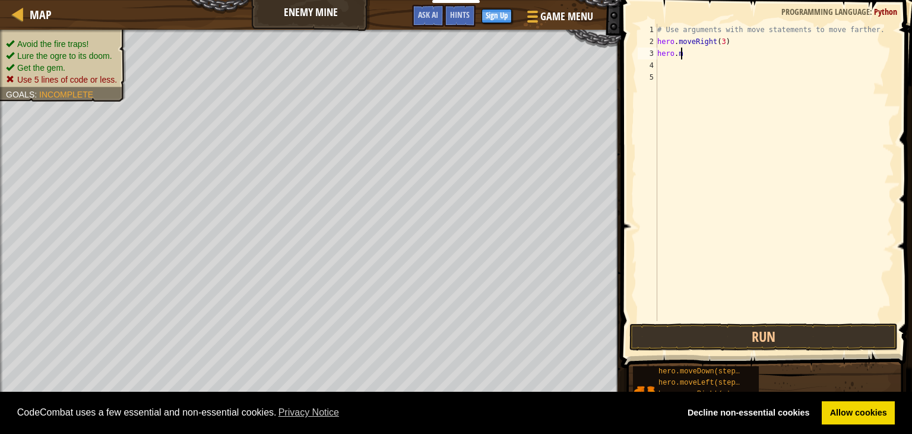
type textarea "h"
click at [675, 335] on button "Run" at bounding box center [764, 336] width 268 height 27
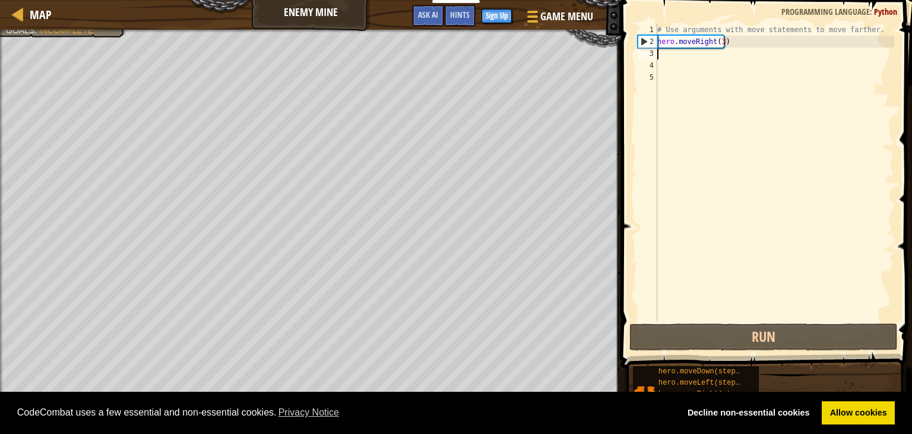
click at [707, 59] on div "# Use arguments with move statements to move farther. hero . moveRight ( 3 )" at bounding box center [774, 184] width 239 height 321
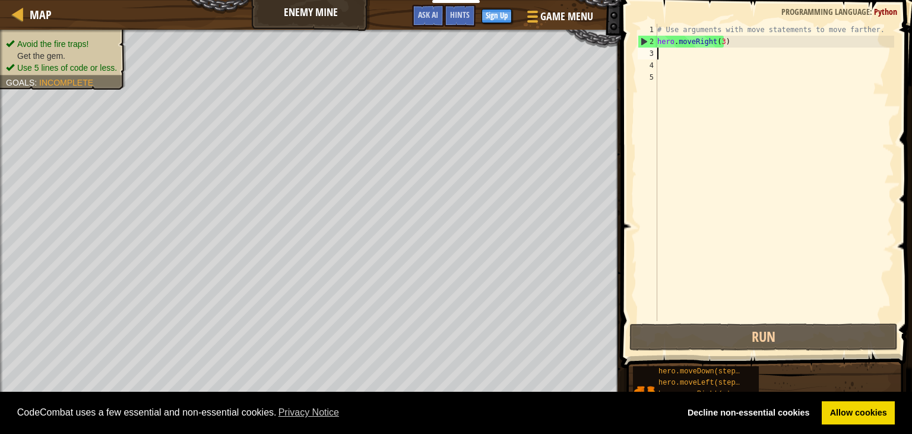
type textarea "h"
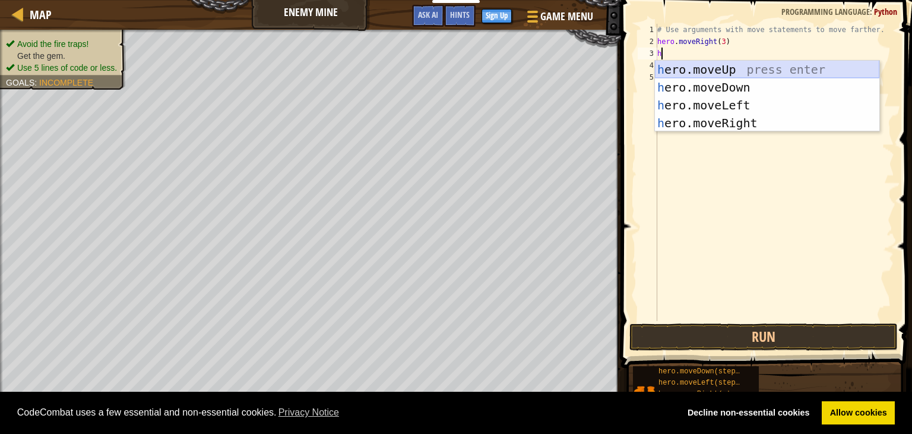
click at [700, 69] on div "h ero.moveUp press enter h ero.moveDown press enter h ero.moveLeft press enter …" at bounding box center [767, 114] width 225 height 107
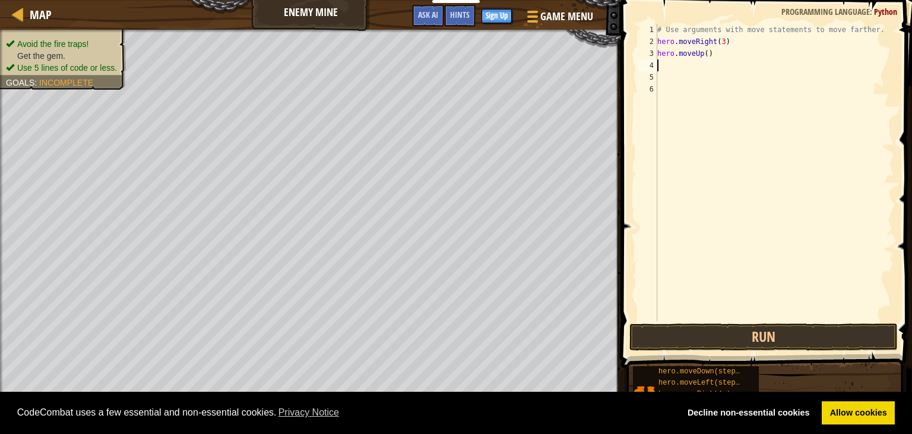
click at [696, 68] on div "# Use arguments with move statements to move farther. hero . moveRight ( 3 ) he…" at bounding box center [774, 184] width 239 height 321
type textarea "h"
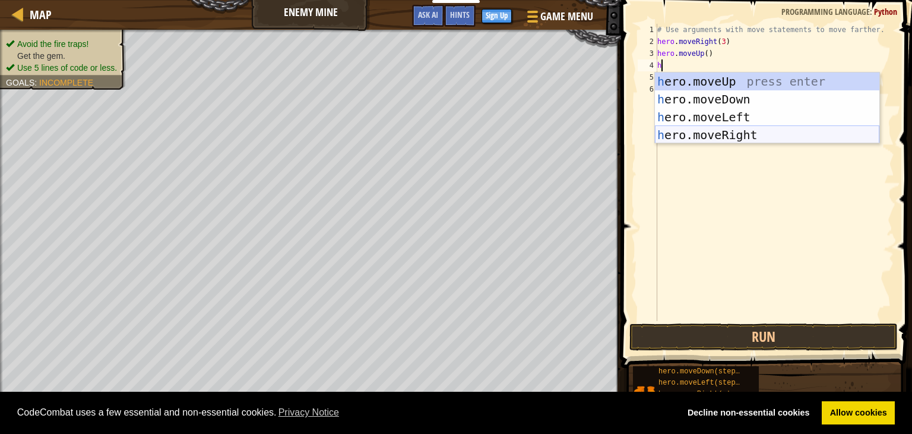
click at [687, 141] on div "h ero.moveUp press enter h ero.moveDown press enter h ero.moveLeft press enter …" at bounding box center [767, 125] width 225 height 107
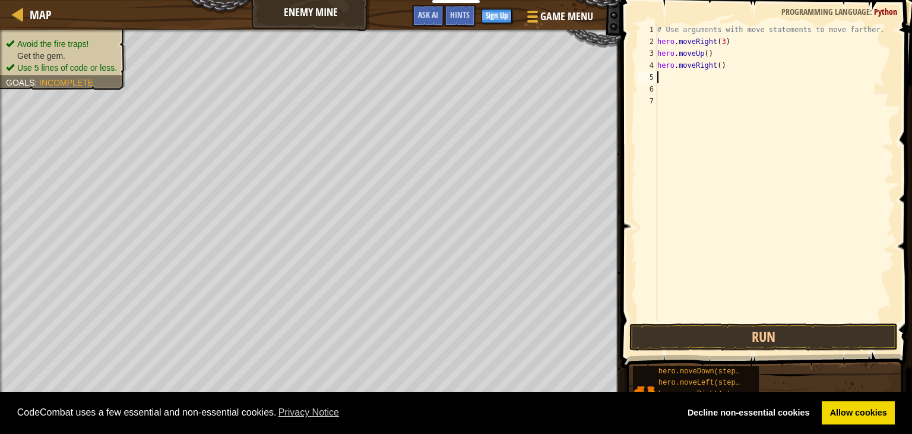
click at [680, 82] on div "# Use arguments with move statements to move farther. hero . moveRight ( 3 ) he…" at bounding box center [774, 184] width 239 height 321
type textarea "h"
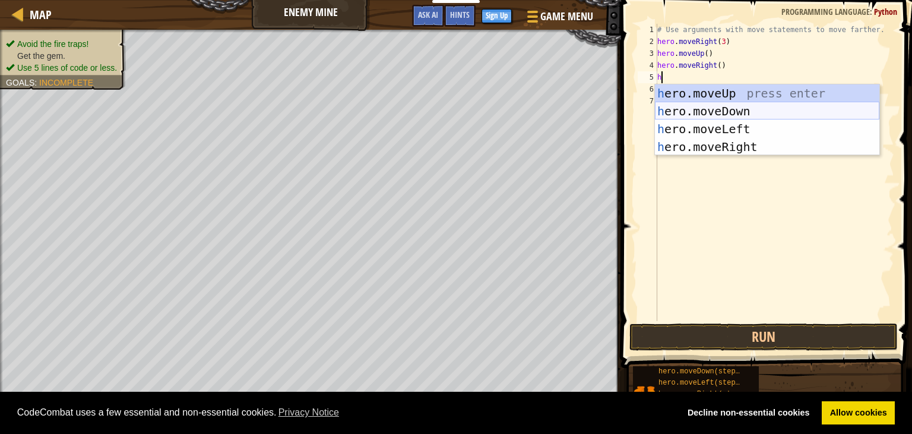
click at [710, 106] on div "h ero.moveUp press enter h ero.moveDown press enter h ero.moveLeft press enter …" at bounding box center [767, 137] width 225 height 107
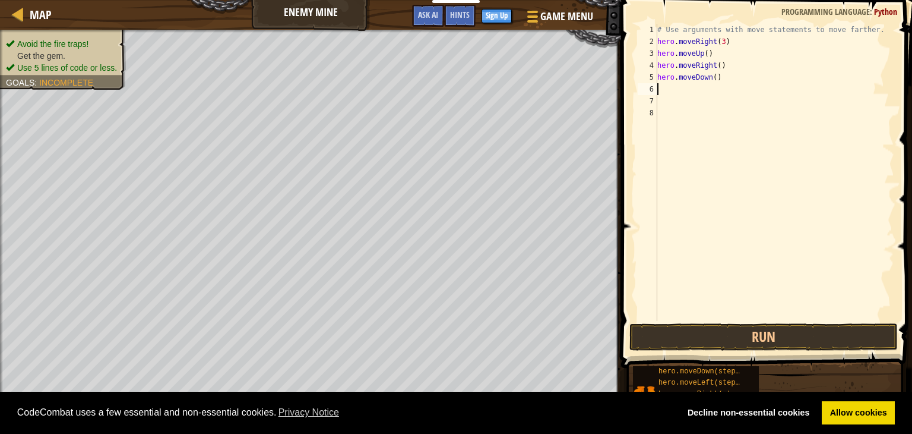
click at [694, 94] on div "# Use arguments with move statements to move farther. hero . moveRight ( 3 ) he…" at bounding box center [774, 184] width 239 height 321
click at [715, 78] on div "# Use arguments with move statements to move farther. hero . moveRight ( 3 ) he…" at bounding box center [774, 184] width 239 height 321
click at [711, 78] on div "# Use arguments with move statements to move farther. hero . moveRight ( 3 ) he…" at bounding box center [774, 184] width 239 height 321
type textarea "hero.moveDown(3)"
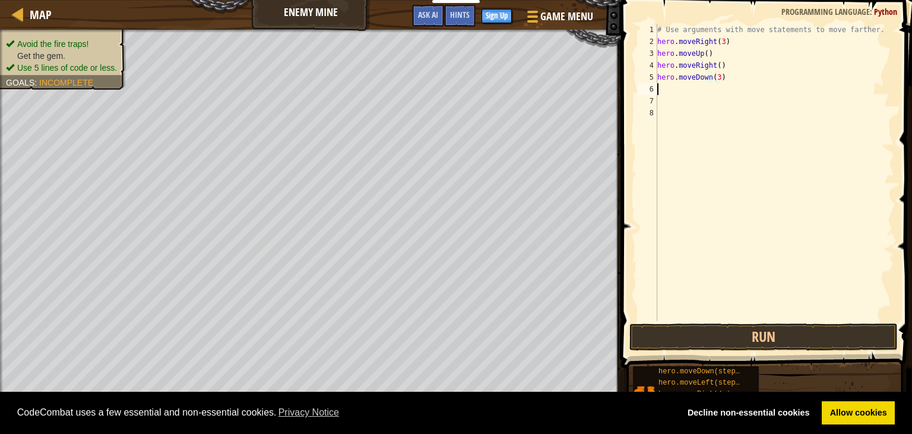
click at [702, 93] on div "# Use arguments with move statements to move farther. hero . moveRight ( 3 ) he…" at bounding box center [774, 184] width 239 height 321
type textarea "h"
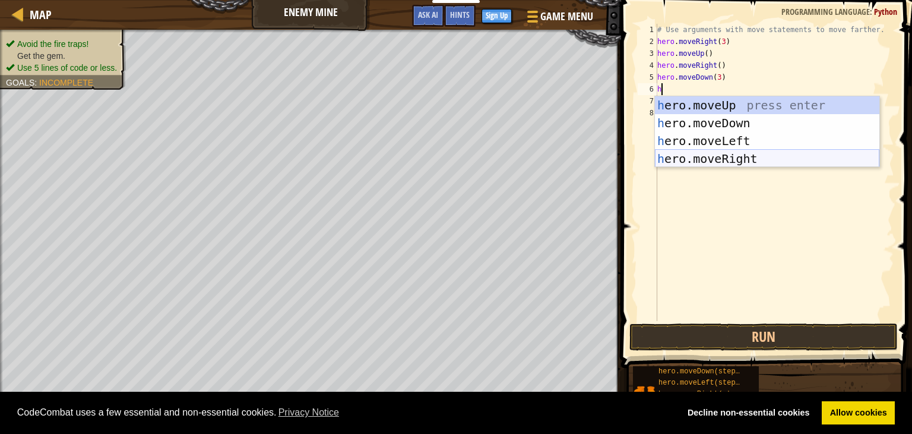
drag, startPoint x: 739, startPoint y: 157, endPoint x: 742, endPoint y: 165, distance: 8.5
click at [739, 157] on div "h ero.moveUp press enter h ero.moveDown press enter h ero.moveLeft press enter …" at bounding box center [767, 149] width 225 height 107
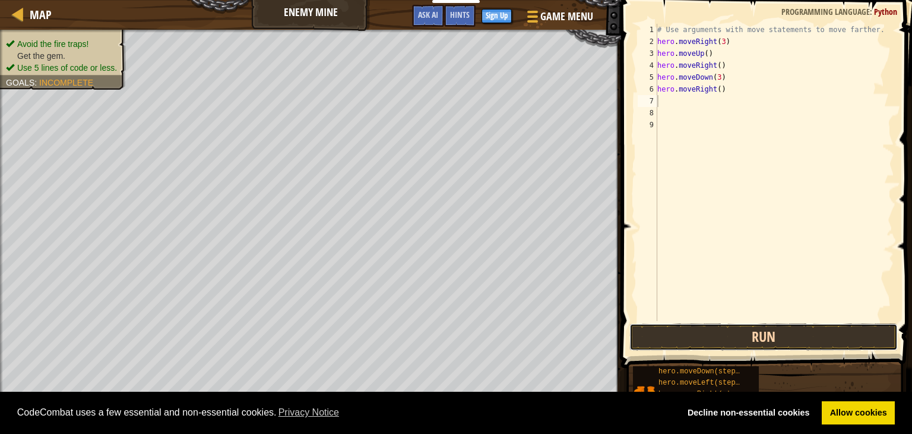
click at [709, 333] on button "Run" at bounding box center [764, 336] width 268 height 27
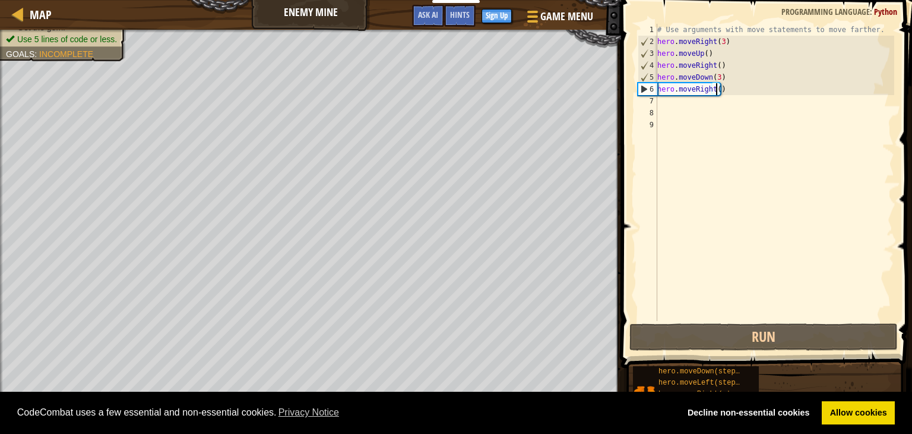
click at [716, 90] on div "# Use arguments with move statements to move farther. hero . moveRight ( 3 ) he…" at bounding box center [774, 184] width 239 height 321
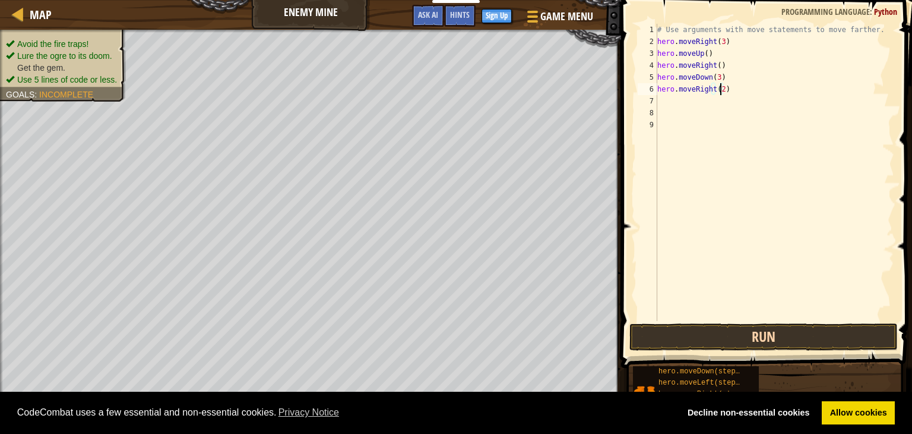
type textarea "hero.moveRight(2)"
click at [752, 324] on button "Run" at bounding box center [764, 336] width 268 height 27
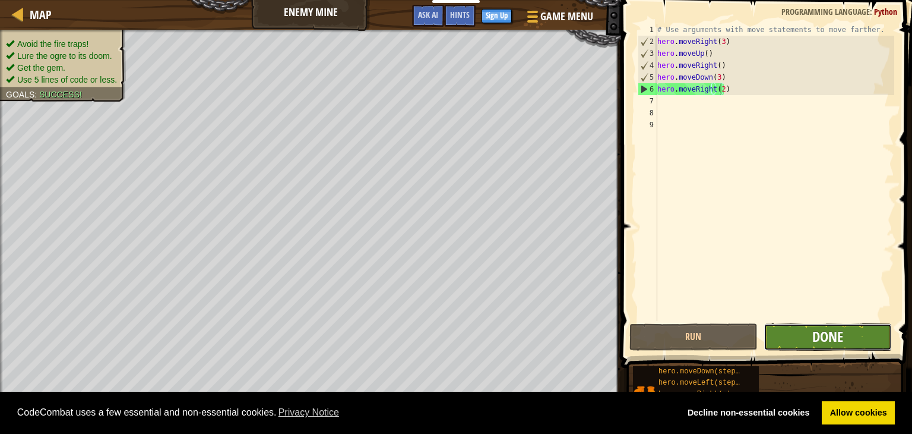
click at [828, 334] on span "Done" at bounding box center [828, 336] width 31 height 19
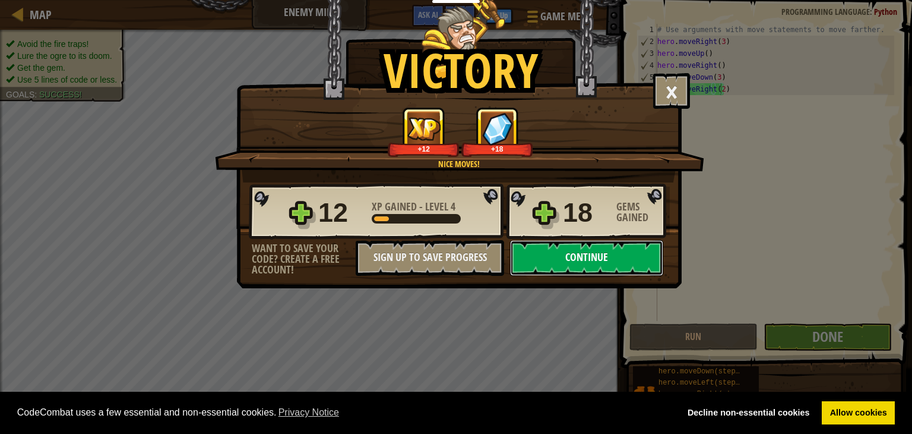
click at [587, 248] on button "Continue" at bounding box center [586, 258] width 153 height 36
select select "my"
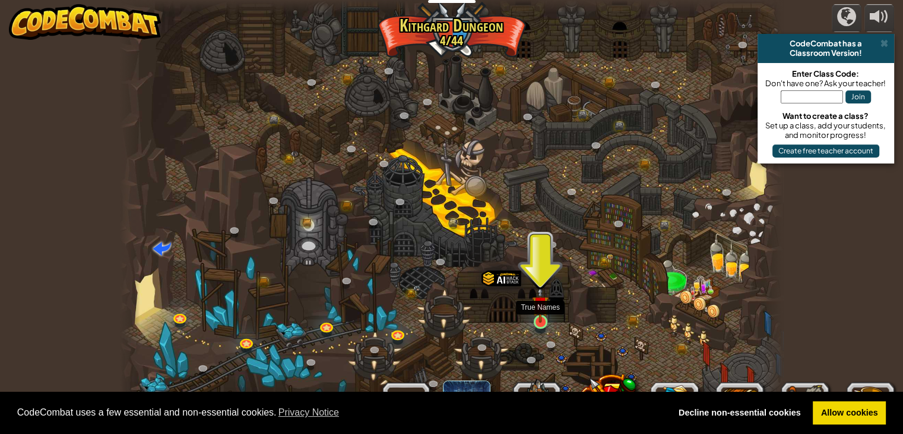
click at [545, 313] on img at bounding box center [540, 304] width 17 height 38
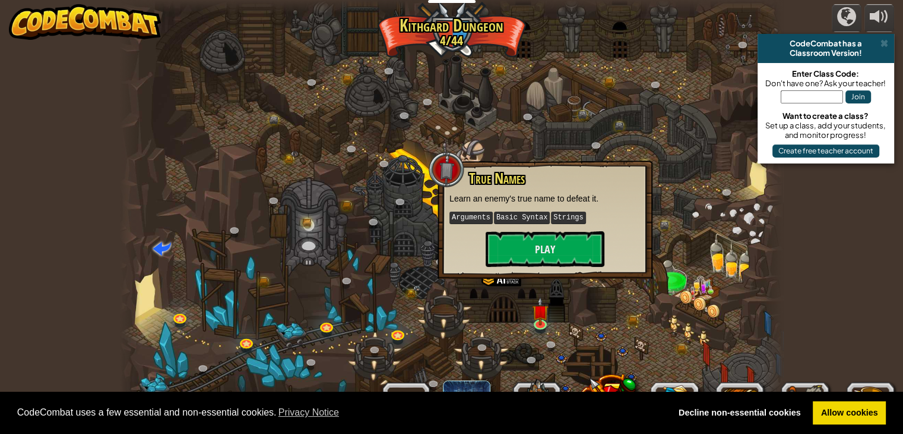
click at [552, 275] on div "True Names Learn an enemy's true name to defeat it. Arguments Basic Syntax Stri…" at bounding box center [545, 219] width 215 height 118
click at [563, 249] on button "Play" at bounding box center [545, 249] width 119 height 36
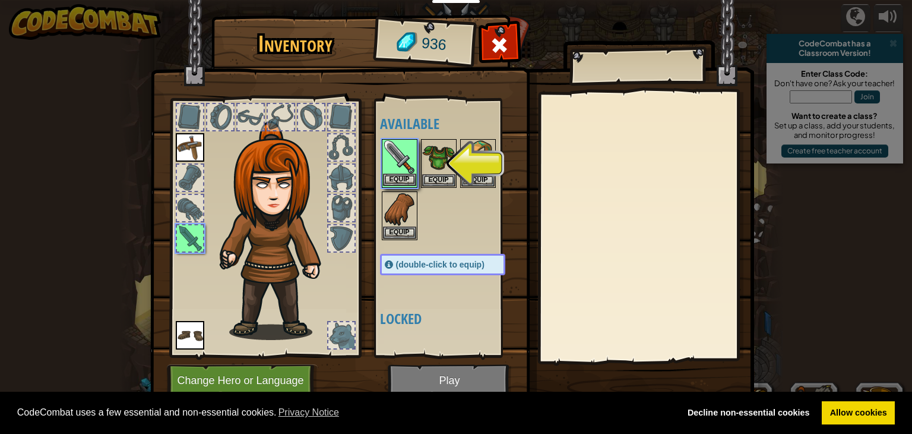
click at [406, 158] on img at bounding box center [399, 156] width 33 height 33
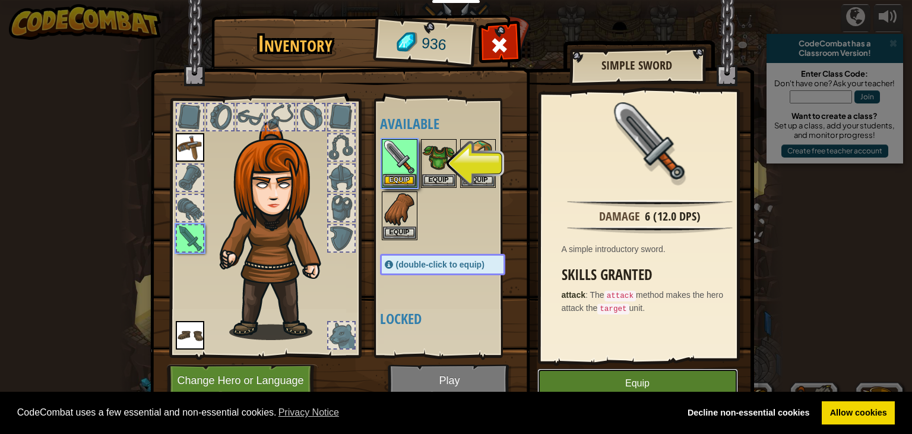
drag, startPoint x: 606, startPoint y: 381, endPoint x: 606, endPoint y: 373, distance: 8.3
click at [606, 378] on button "Equip" at bounding box center [638, 383] width 201 height 30
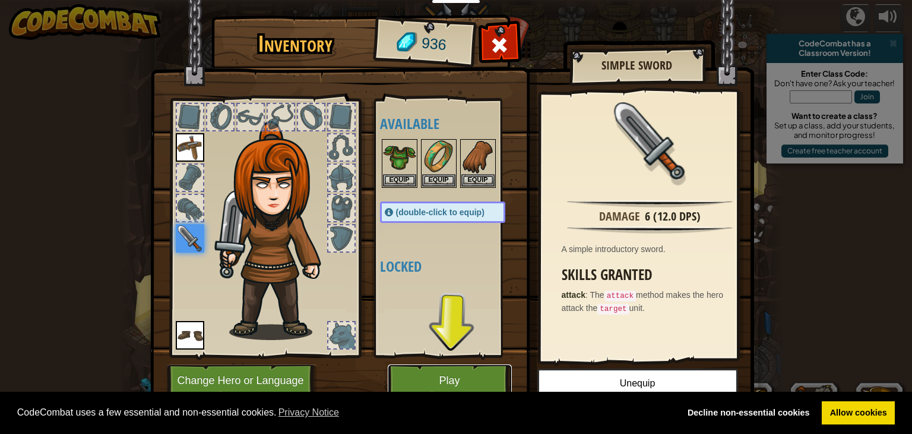
click at [468, 383] on button "Play" at bounding box center [450, 380] width 124 height 33
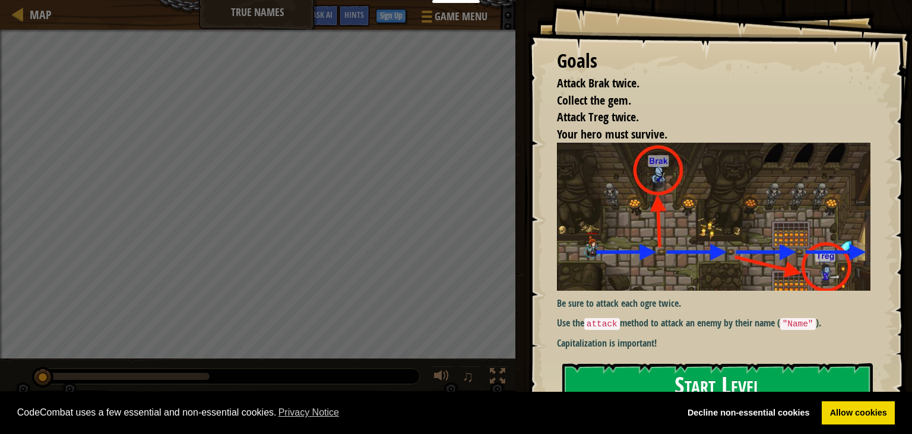
click at [619, 380] on button "Start Level" at bounding box center [717, 386] width 311 height 47
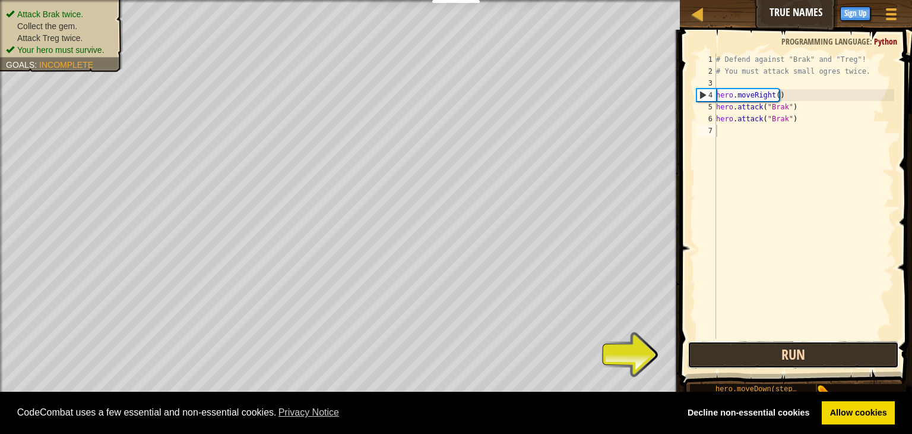
click at [797, 359] on button "Run" at bounding box center [793, 354] width 211 height 27
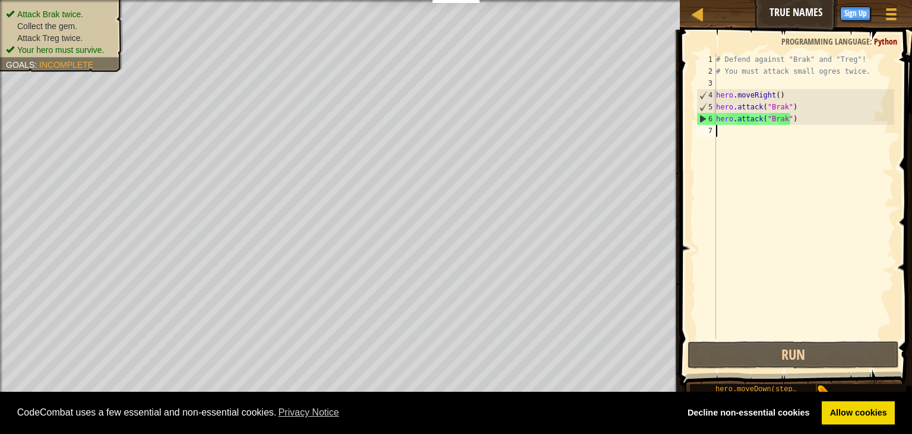
drag, startPoint x: 735, startPoint y: 130, endPoint x: 735, endPoint y: 123, distance: 7.1
click at [735, 125] on div "# Defend against "Brak" and "Treg"! # You must attack small ogres twice. hero .…" at bounding box center [804, 207] width 181 height 309
type textarea "h"
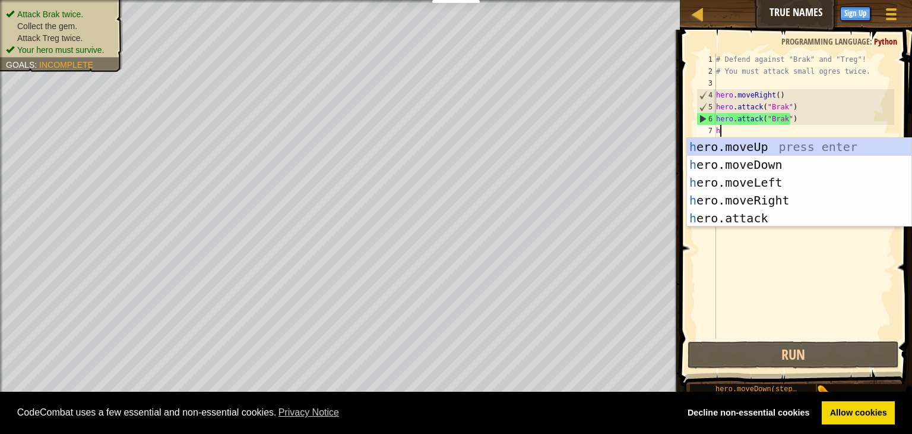
scroll to position [5, 0]
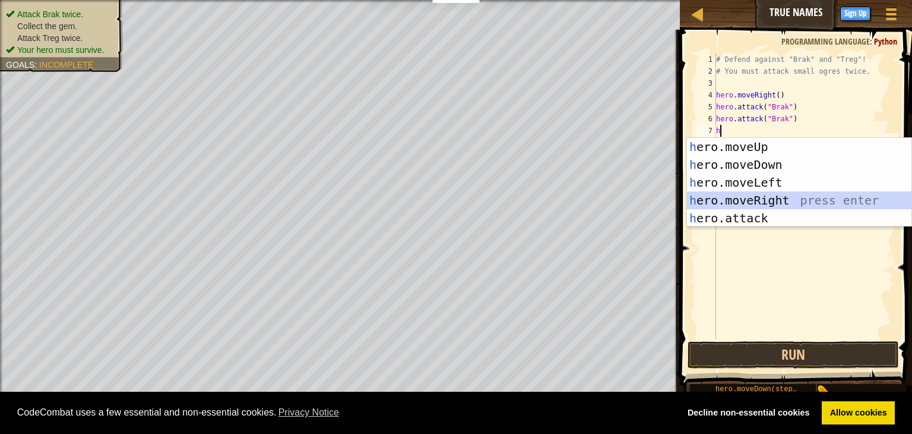
click at [746, 198] on div "h ero.moveUp press enter h ero.moveDown press enter h ero.moveLeft press enter …" at bounding box center [799, 200] width 225 height 125
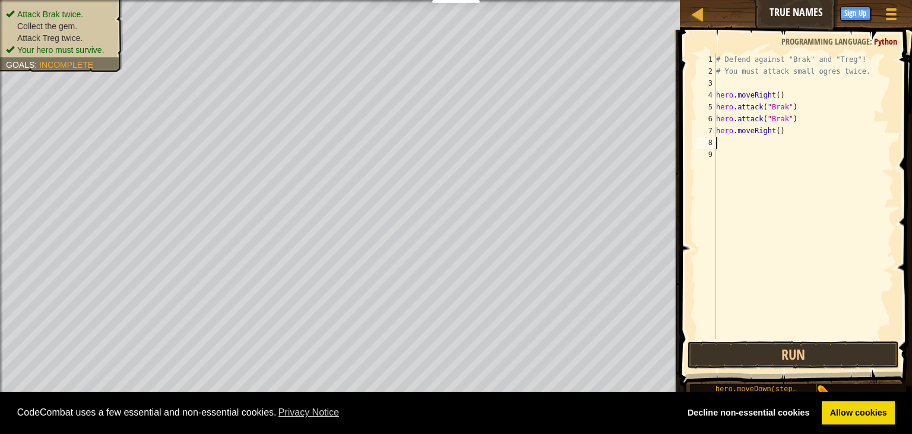
click at [741, 150] on div "# Defend against "Brak" and "Treg"! # You must attack small ogres twice. hero .…" at bounding box center [804, 207] width 181 height 309
click at [740, 141] on div "# Defend against "Brak" and "Treg"! # You must attack small ogres twice. hero .…" at bounding box center [804, 207] width 181 height 309
click at [773, 132] on div "# Defend against "Brak" and "Treg"! # You must attack small ogres twice. hero .…" at bounding box center [804, 207] width 181 height 309
click at [777, 132] on div "# Defend against "Brak" and "Treg"! # You must attack small ogres twice. hero .…" at bounding box center [804, 207] width 181 height 309
click at [768, 346] on button "Run" at bounding box center [793, 354] width 211 height 27
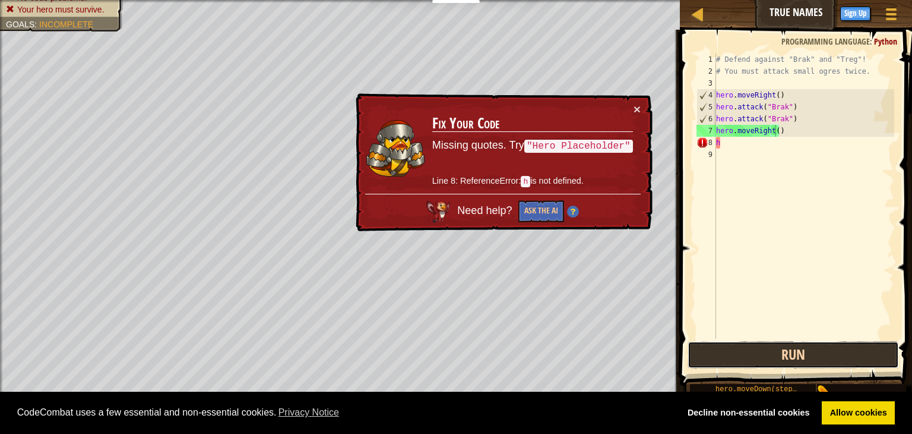
click at [734, 356] on button "Run" at bounding box center [793, 354] width 211 height 27
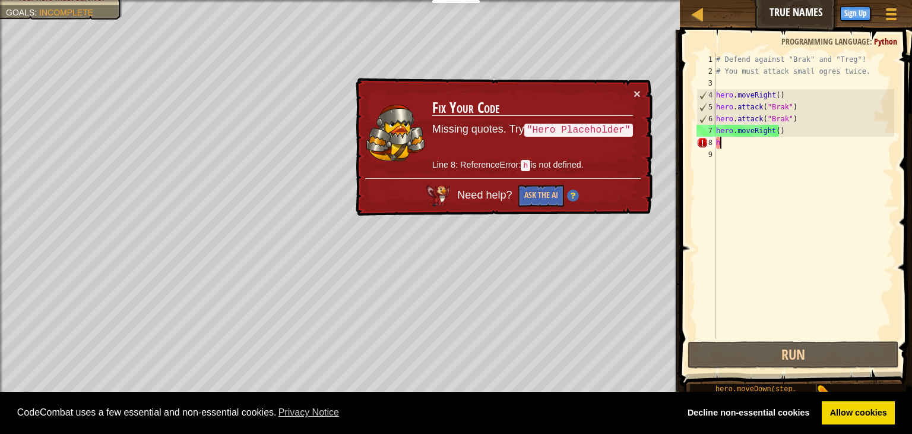
click at [744, 143] on div "# Defend against "Brak" and "Treg"! # You must attack small ogres twice. hero .…" at bounding box center [804, 207] width 181 height 309
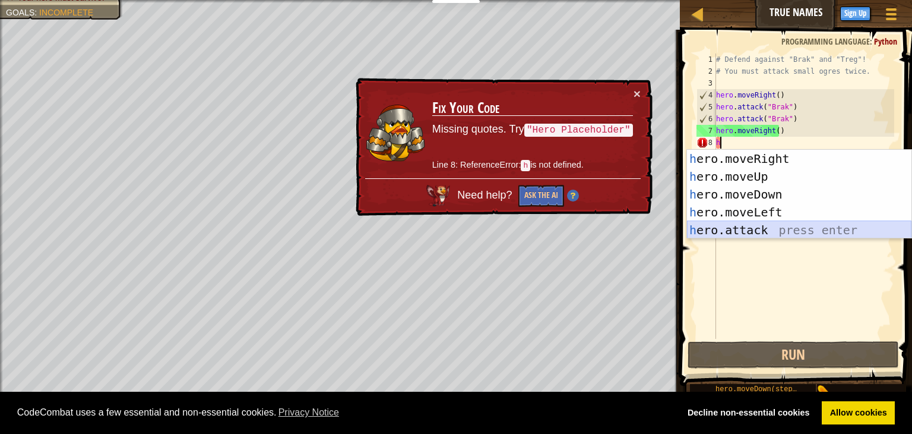
click at [712, 226] on div "h ero.moveRight press enter h ero.moveUp press enter h ero.moveDown press enter…" at bounding box center [799, 212] width 225 height 125
type textarea "hero.attack("Enemy Name")"
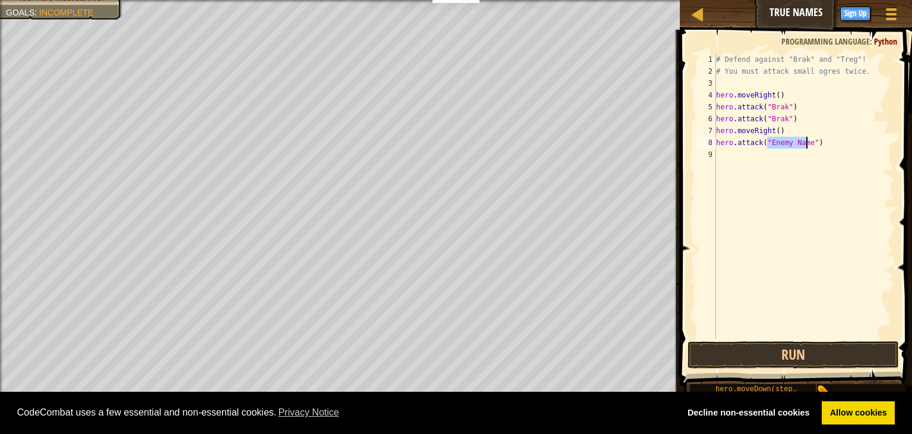
click at [723, 151] on div "# Defend against "Brak" and "Treg"! # You must attack small ogres twice. hero .…" at bounding box center [804, 207] width 181 height 309
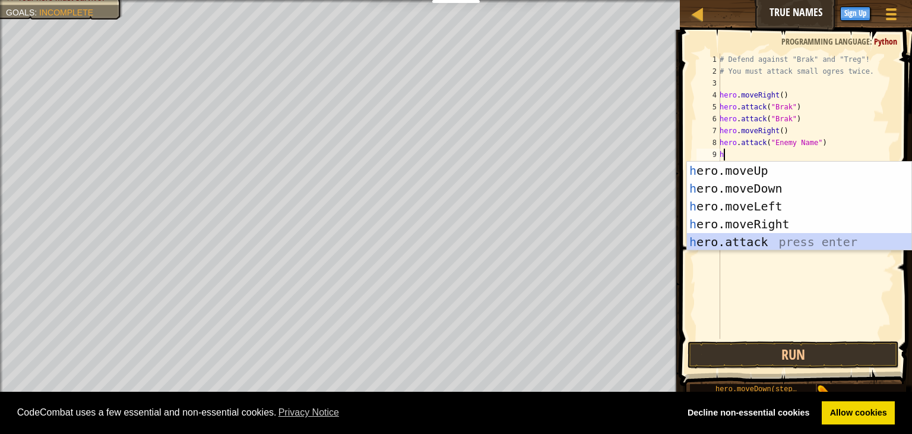
click at [759, 238] on div "h ero.moveUp press enter h ero.moveDown press enter h ero.moveLeft press enter …" at bounding box center [799, 224] width 225 height 125
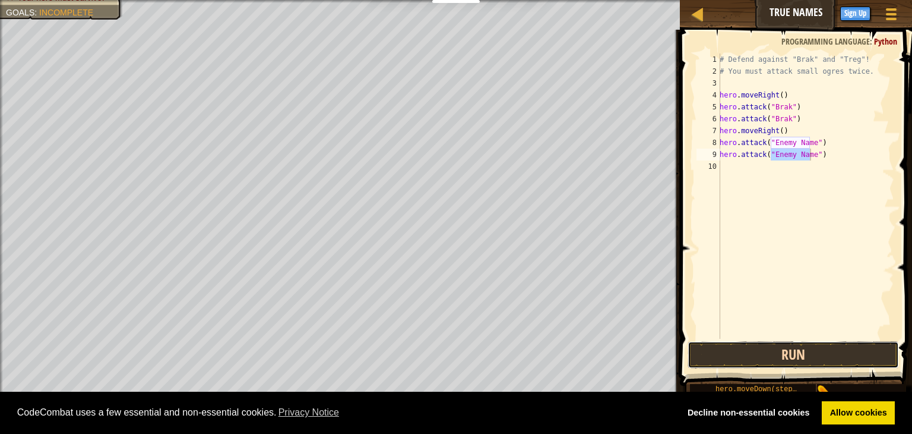
click at [736, 348] on button "Run" at bounding box center [793, 354] width 211 height 27
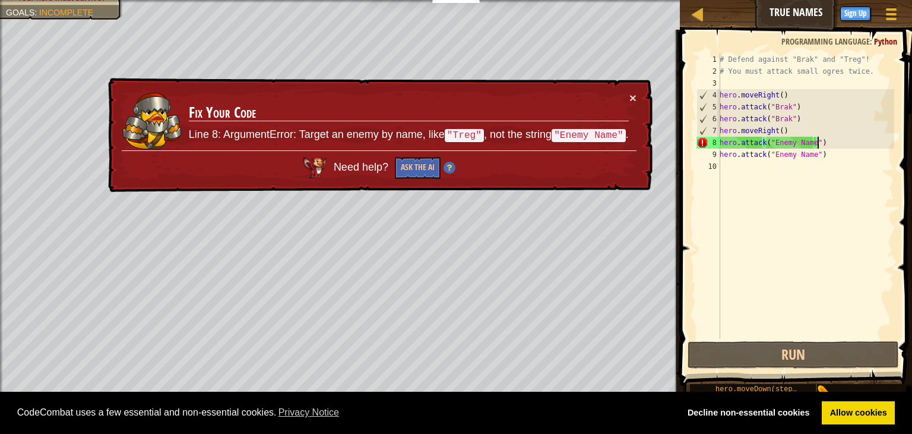
click at [830, 144] on div "# Defend against "Brak" and "Treg"! # You must attack small ogres twice. hero .…" at bounding box center [805, 207] width 177 height 309
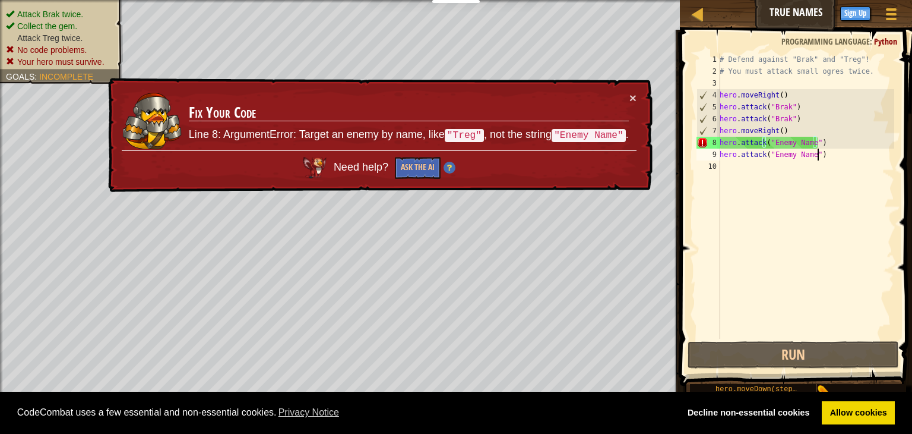
click at [841, 156] on div "# Defend against "Brak" and "Treg"! # You must attack small ogres twice. hero .…" at bounding box center [805, 207] width 177 height 309
click at [802, 143] on div "# Defend against "Brak" and "Treg"! # You must attack small ogres twice. hero .…" at bounding box center [805, 207] width 177 height 309
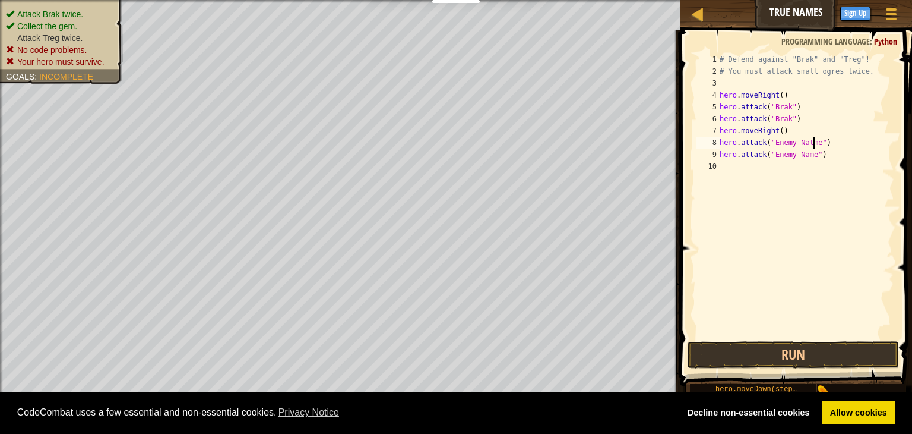
click at [814, 142] on div "# Defend against "Brak" and "Treg"! # You must attack small ogres twice. hero .…" at bounding box center [805, 207] width 177 height 309
click at [820, 143] on div "# Defend against "Brak" and "Treg"! # You must attack small ogres twice. hero .…" at bounding box center [805, 207] width 177 height 309
click at [814, 141] on div "# Defend against "Brak" and "Treg"! # You must attack small ogres twice. hero .…" at bounding box center [805, 207] width 177 height 309
click at [762, 361] on button "Run" at bounding box center [793, 354] width 211 height 27
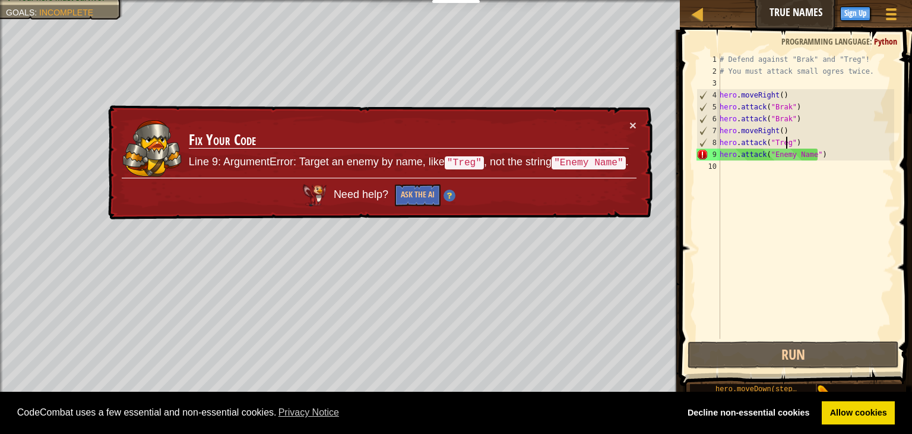
click at [827, 153] on div "# Defend against "Brak" and "Treg"! # You must attack small ogres twice. hero .…" at bounding box center [805, 207] width 177 height 309
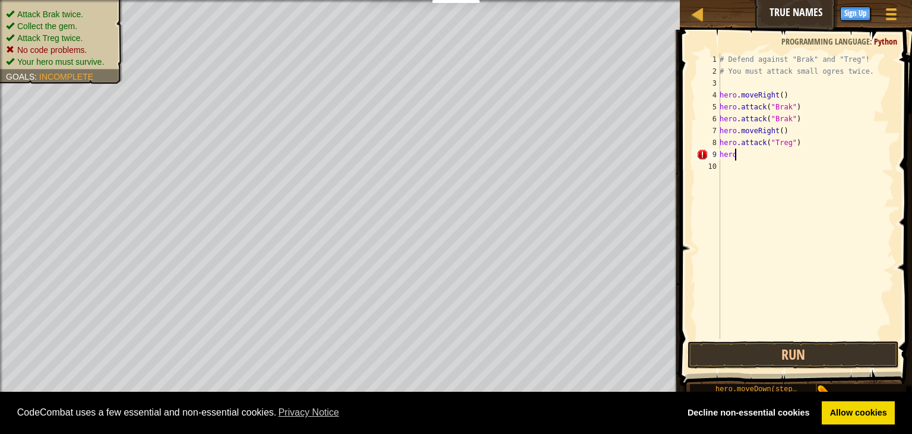
scroll to position [5, 0]
type textarea "h"
type textarea "hero.attack("Treg")"
click at [744, 158] on div "# Defend against "Brak" and "Treg"! # You must attack small ogres twice. hero .…" at bounding box center [804, 207] width 181 height 309
type textarea "h"
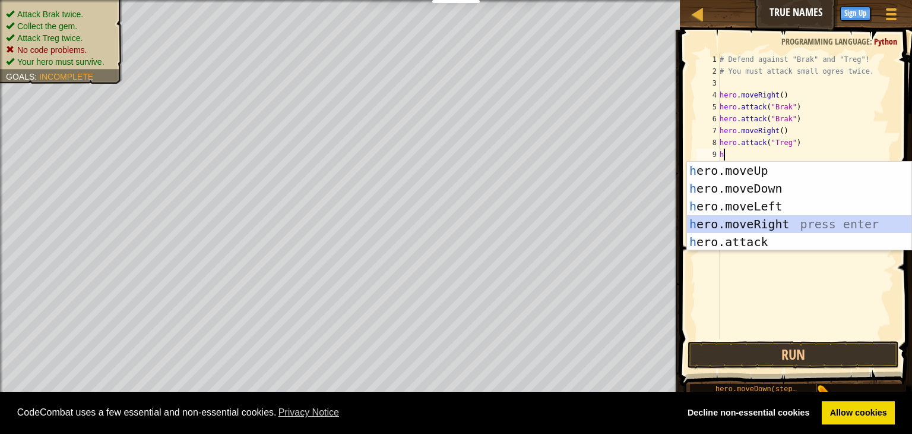
click at [755, 220] on div "h ero.moveUp press enter h ero.moveDown press enter h ero.moveLeft press enter …" at bounding box center [799, 224] width 225 height 125
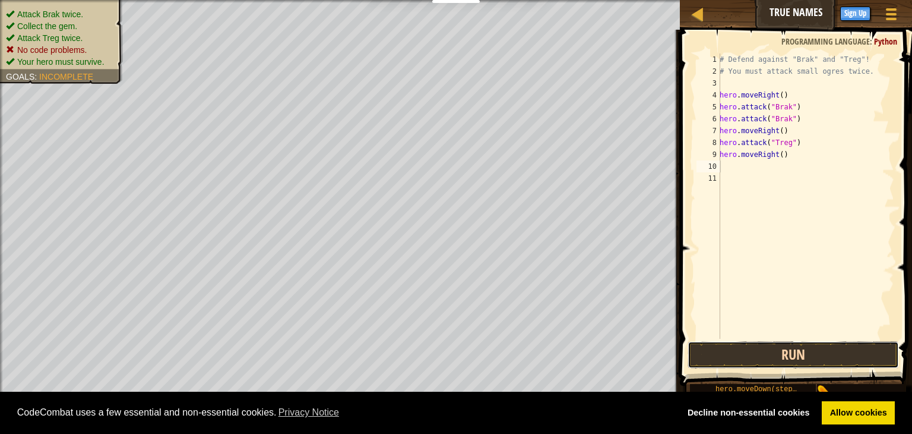
click at [773, 356] on button "Run" at bounding box center [793, 354] width 211 height 27
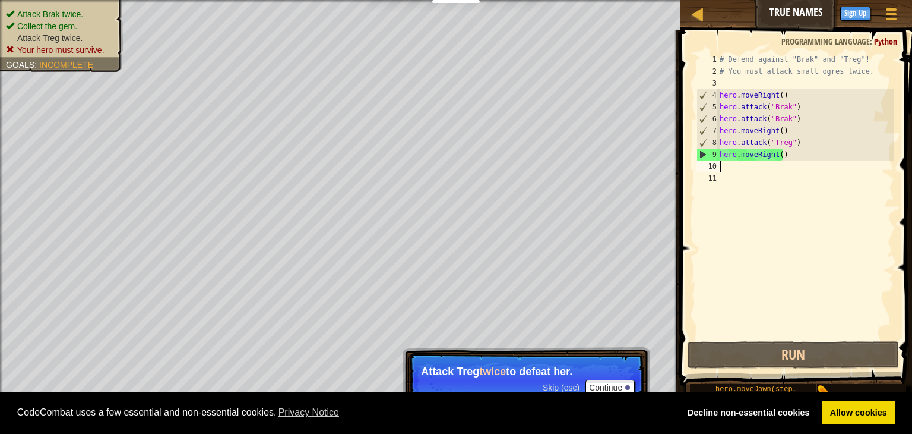
click at [820, 154] on div "# Defend against "Brak" and "Treg"! # You must attack small ogres twice. hero .…" at bounding box center [805, 207] width 177 height 309
click at [808, 12] on div "Hints" at bounding box center [818, 13] width 31 height 22
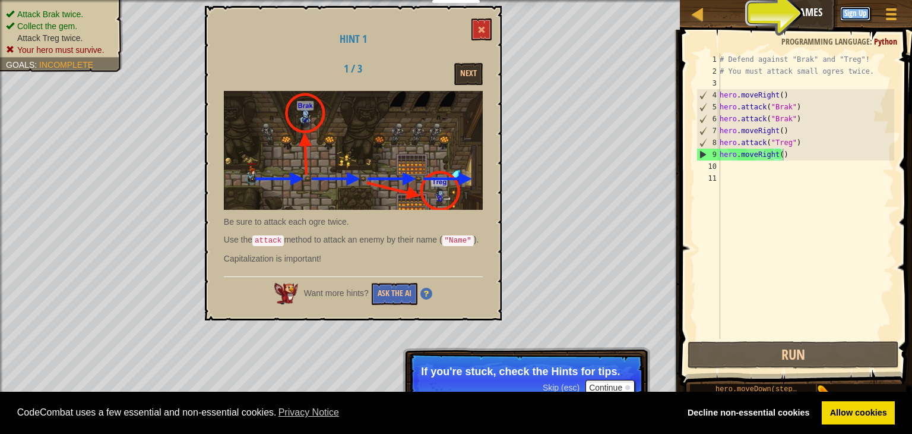
click at [854, 8] on button "Sign Up" at bounding box center [855, 14] width 30 height 14
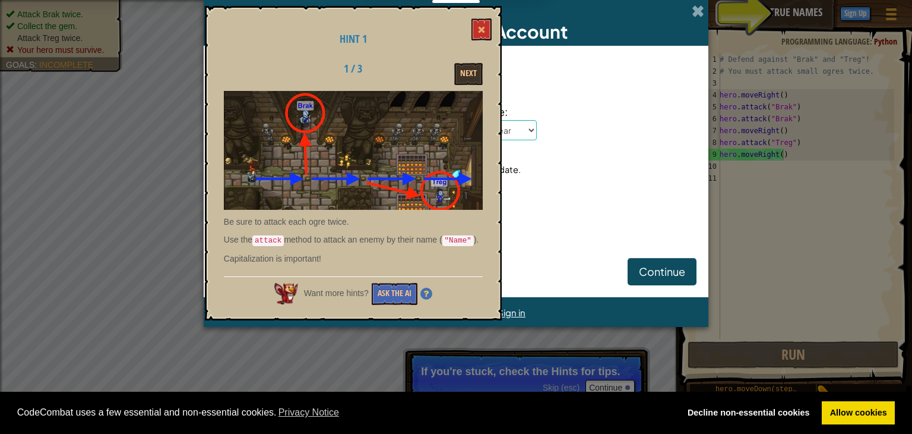
click at [821, 56] on div "Create Individual Account Enter your birthdate: Month [PERSON_NAME] April May J…" at bounding box center [456, 217] width 912 height 434
click at [705, 11] on div "Create Individual Account" at bounding box center [456, 23] width 505 height 46
click at [701, 6] on span at bounding box center [698, 11] width 12 height 12
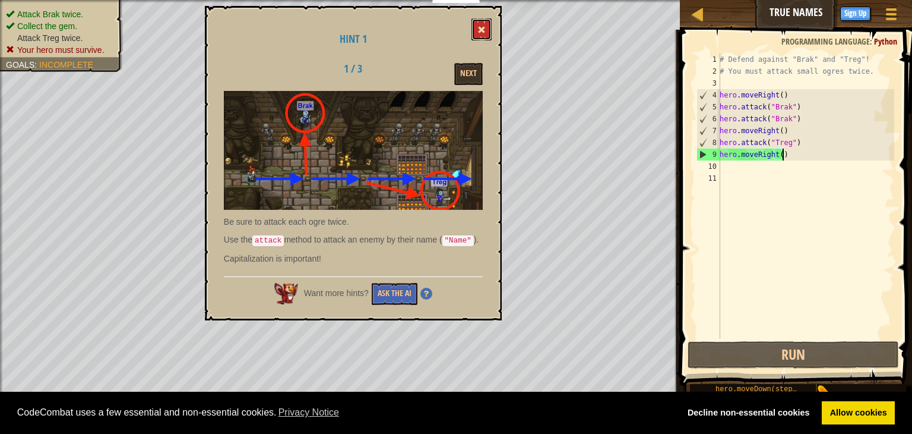
click at [483, 24] on button at bounding box center [482, 29] width 20 height 22
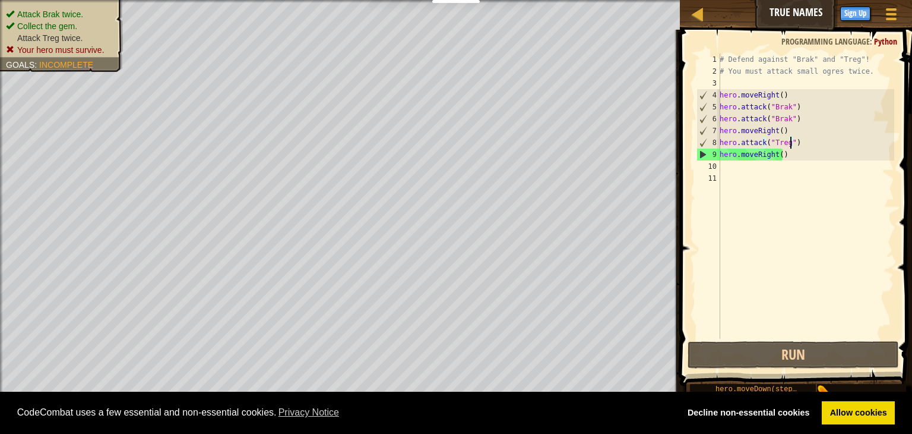
click at [789, 148] on div "# Defend against "Brak" and "Treg"! # You must attack small ogres twice. hero .…" at bounding box center [805, 207] width 177 height 309
click at [791, 159] on div "# Defend against "Brak" and "Treg"! # You must attack small ogres twice. hero .…" at bounding box center [805, 207] width 177 height 309
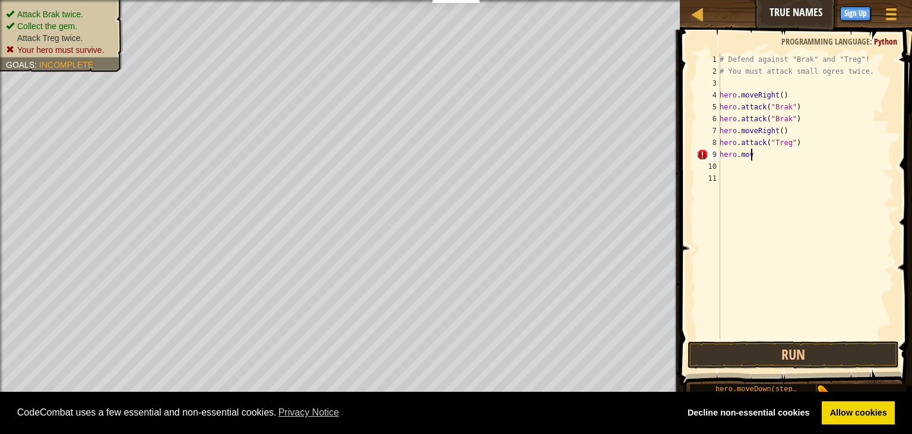
type textarea "h"
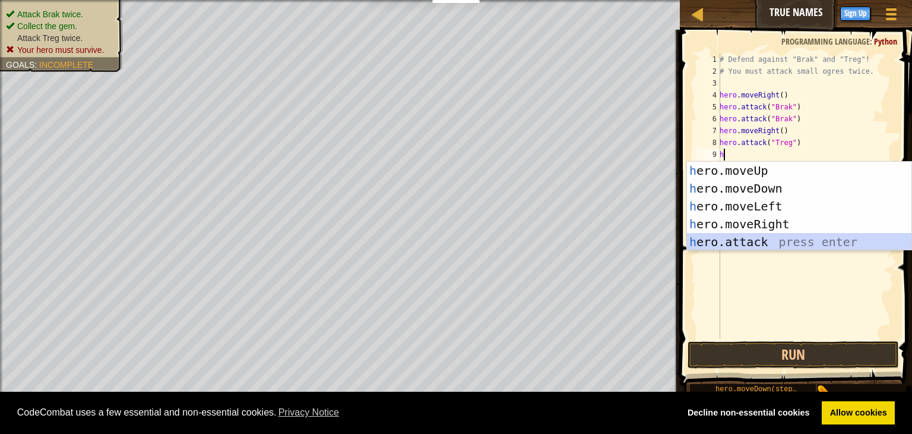
click at [795, 245] on div "h ero.moveUp press enter h ero.moveDown press enter h ero.moveLeft press enter …" at bounding box center [799, 224] width 225 height 125
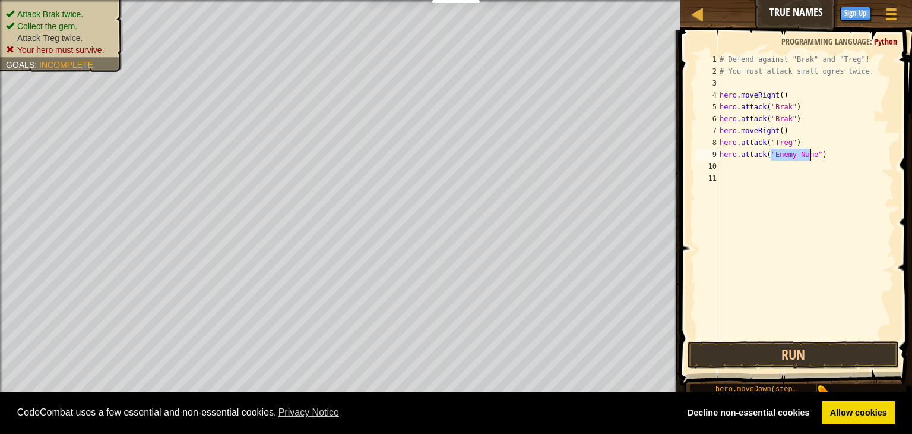
click at [806, 154] on div "# Defend against "Brak" and "Treg"! # You must attack small ogres twice. hero .…" at bounding box center [805, 195] width 177 height 285
click at [806, 154] on div "# Defend against "Brak" and "Treg"! # You must attack small ogres twice. hero .…" at bounding box center [805, 207] width 177 height 309
click at [811, 153] on div "# Defend against "Brak" and "Treg"! # You must attack small ogres twice. hero .…" at bounding box center [805, 207] width 177 height 309
type textarea "hero.attack("Treg")"
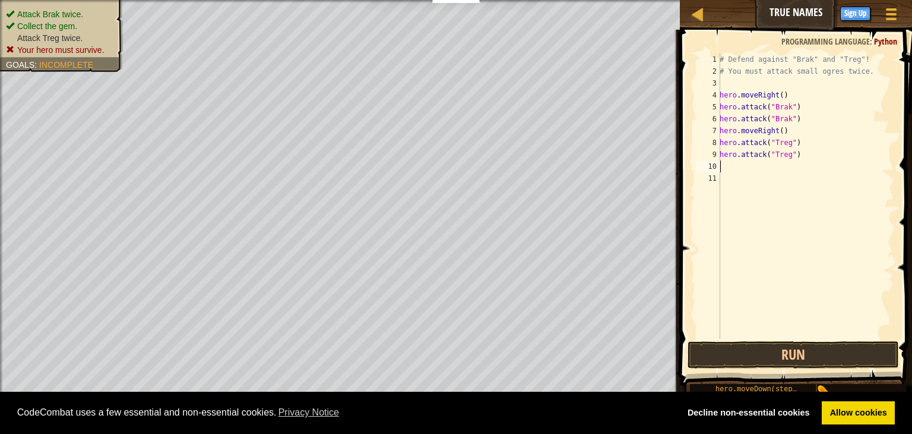
click at [776, 167] on div "# Defend against "Brak" and "Treg"! # You must attack small ogres twice. hero .…" at bounding box center [805, 207] width 177 height 309
click at [791, 350] on button "Run" at bounding box center [793, 354] width 211 height 27
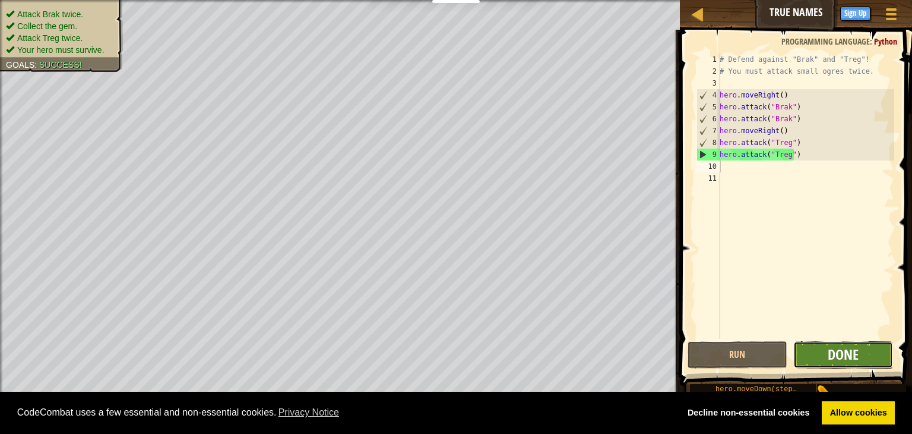
click at [837, 356] on span "Done" at bounding box center [843, 353] width 31 height 19
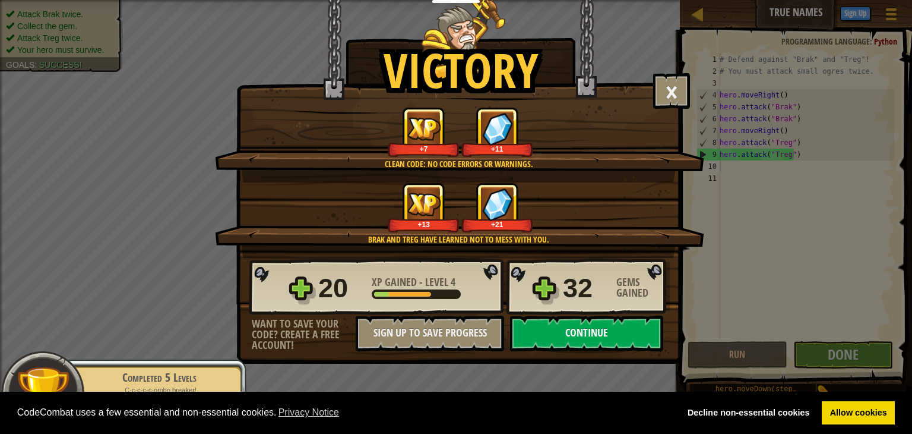
click at [633, 335] on button "Continue" at bounding box center [586, 333] width 153 height 36
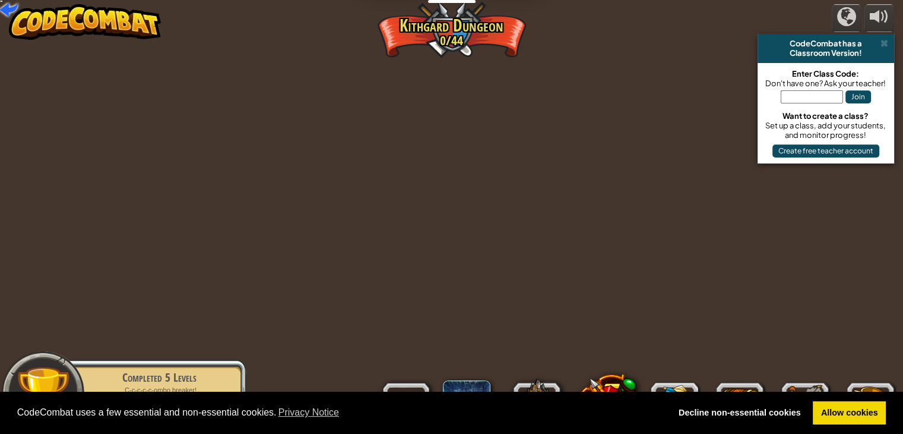
select select "my"
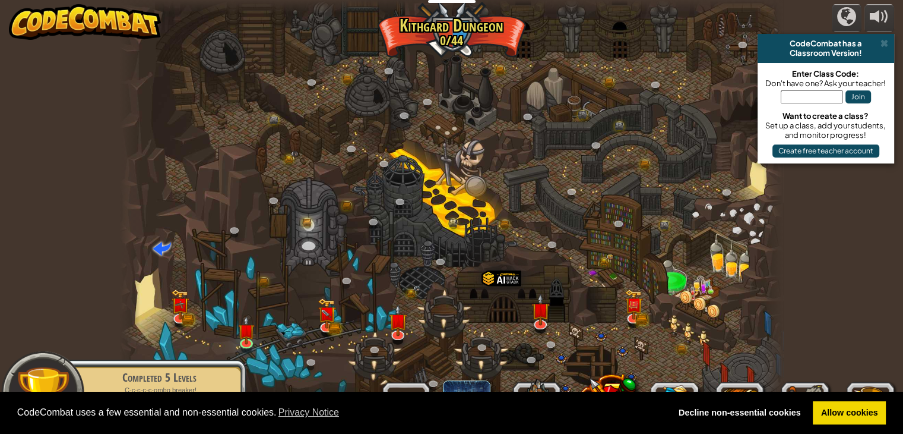
select select "my"
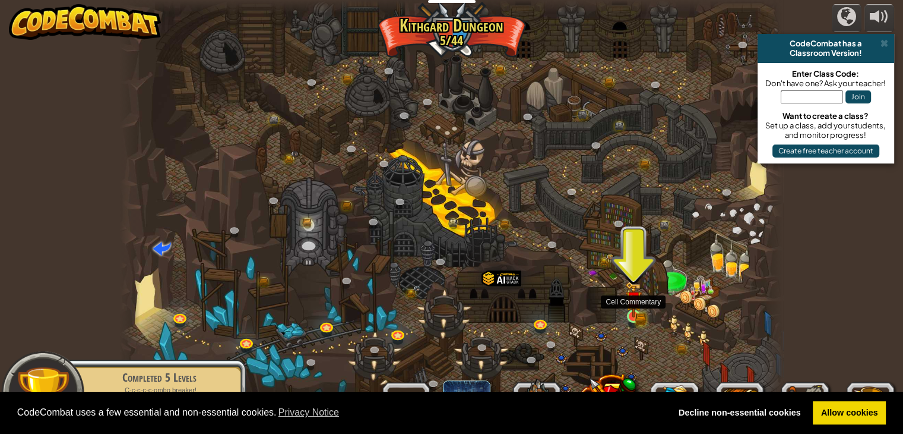
click at [632, 317] on img at bounding box center [633, 299] width 17 height 36
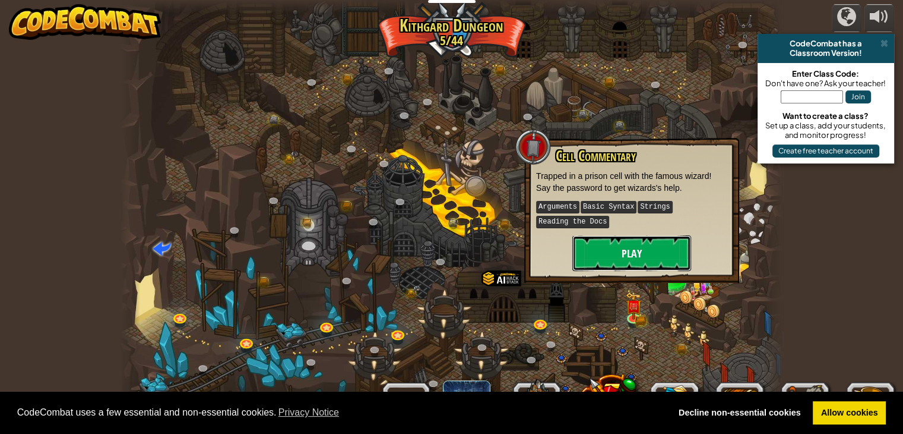
click at [649, 254] on button "Play" at bounding box center [632, 253] width 119 height 36
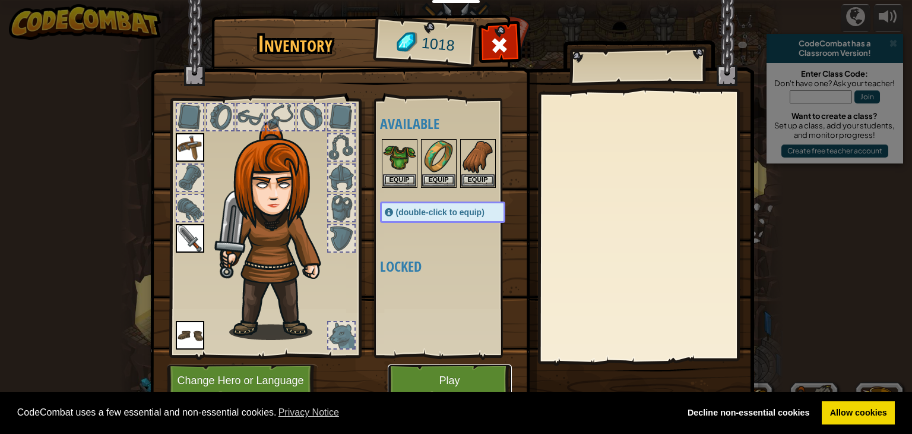
click at [449, 377] on button "Play" at bounding box center [450, 380] width 124 height 33
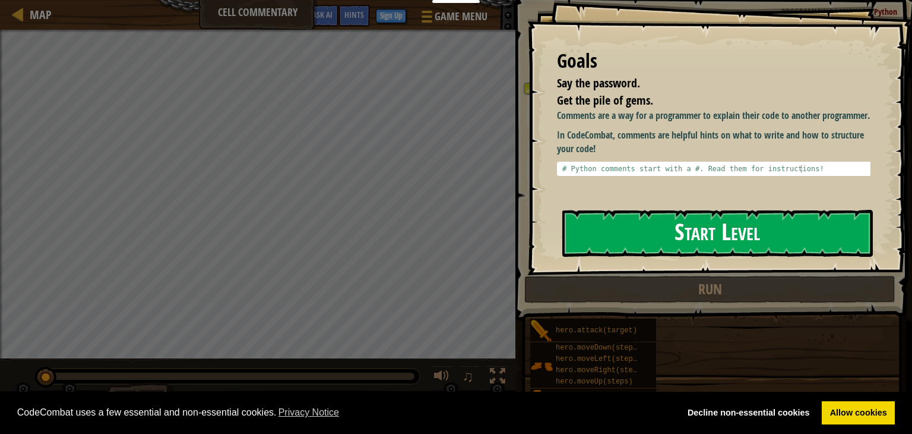
click at [619, 241] on button "Start Level" at bounding box center [717, 233] width 311 height 47
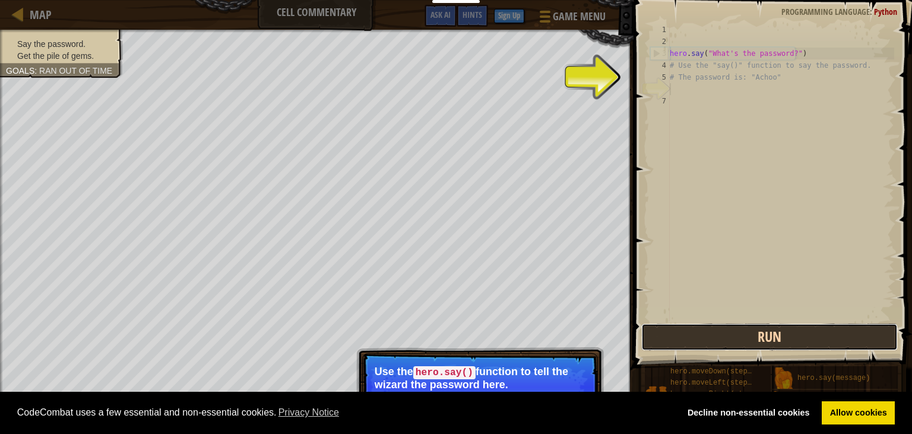
click at [753, 340] on button "Run" at bounding box center [769, 336] width 257 height 27
